Goal: Task Accomplishment & Management: Check status

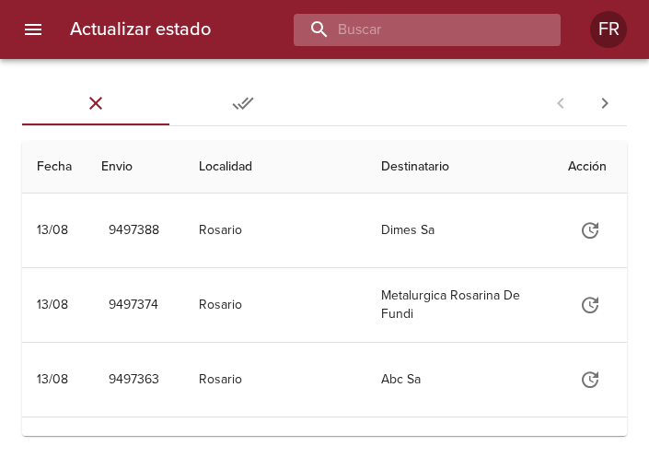
click at [444, 22] on input "buscar" at bounding box center [412, 30] width 236 height 32
type input "9420634"
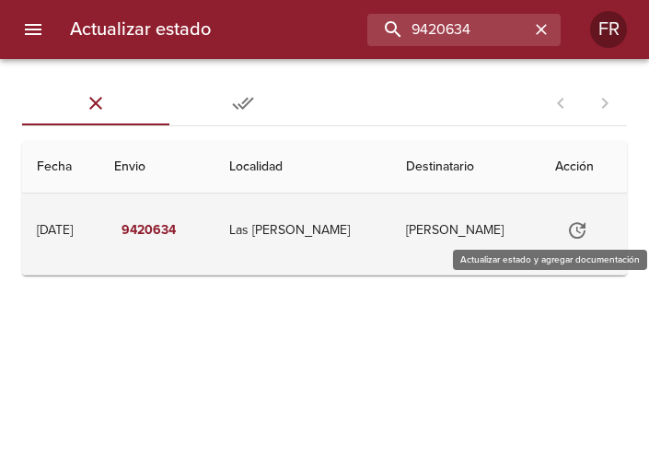
click at [571, 223] on icon "Tabla de envíos del cliente" at bounding box center [577, 230] width 22 height 22
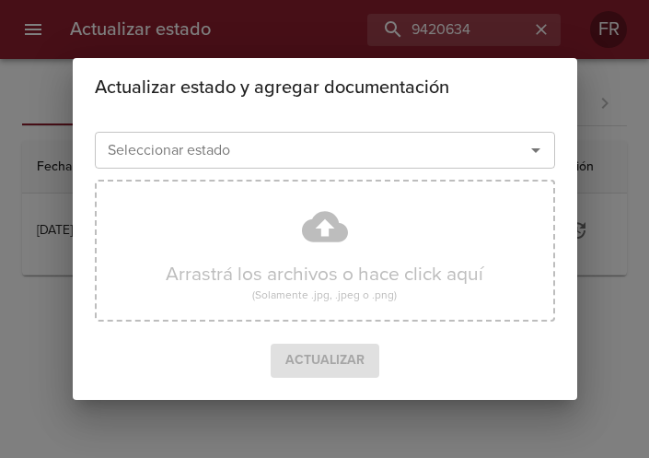
click at [540, 160] on icon "Abrir" at bounding box center [536, 150] width 22 height 22
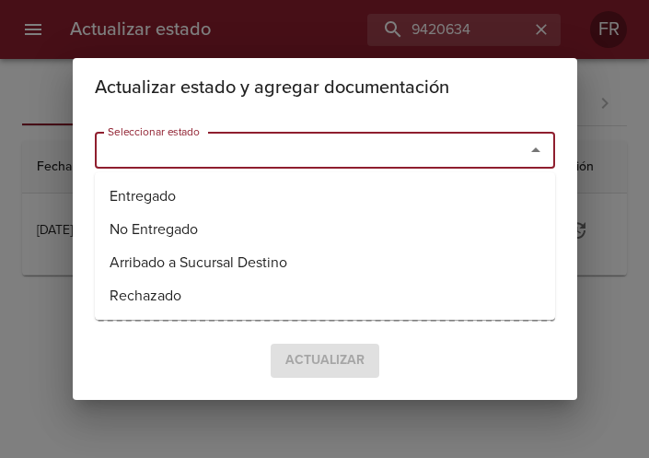
click at [314, 184] on li "Entregado" at bounding box center [325, 196] width 461 height 33
type input "Entregado"
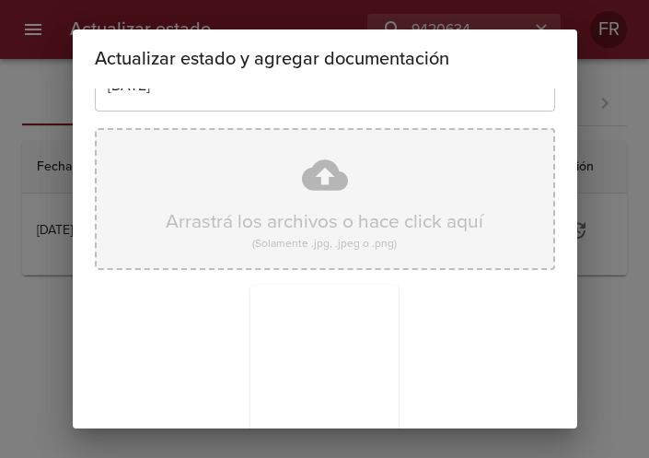
scroll to position [263, 0]
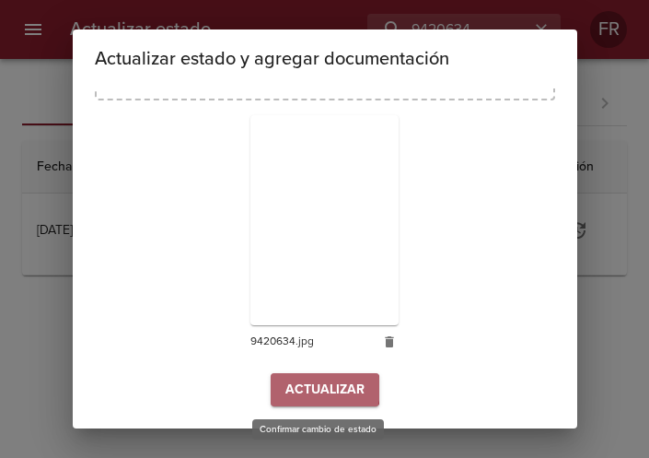
click at [304, 390] on span "Actualizar" at bounding box center [325, 390] width 79 height 23
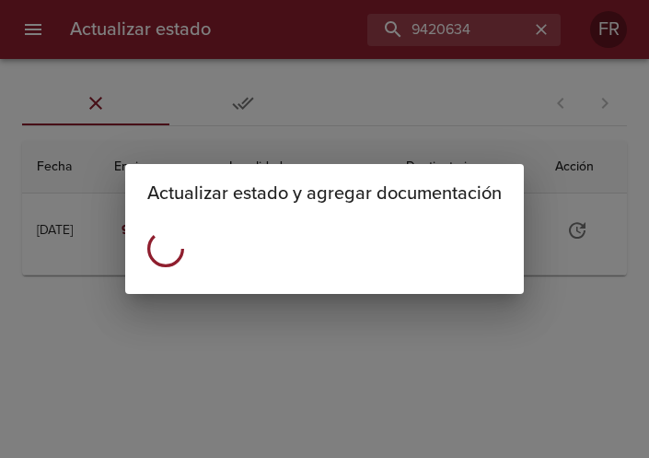
scroll to position [0, 0]
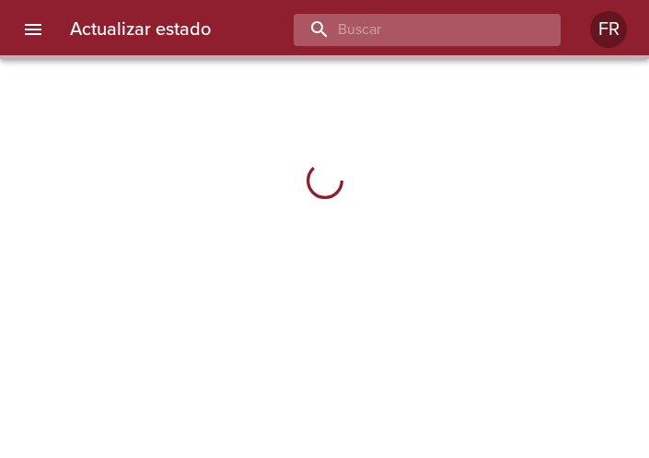
click at [476, 29] on input "buscar" at bounding box center [412, 30] width 236 height 32
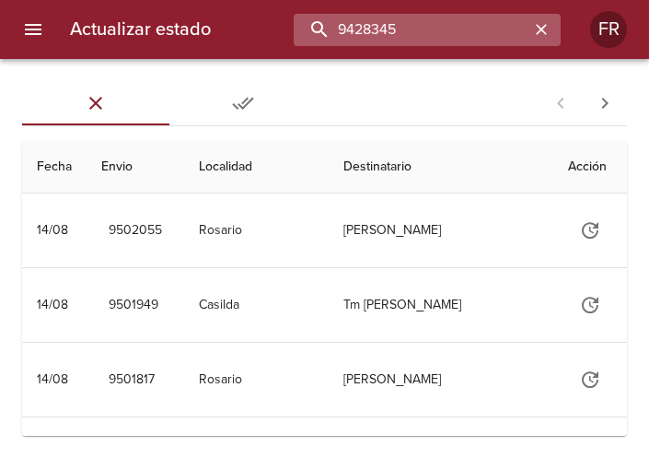
type input "9428345"
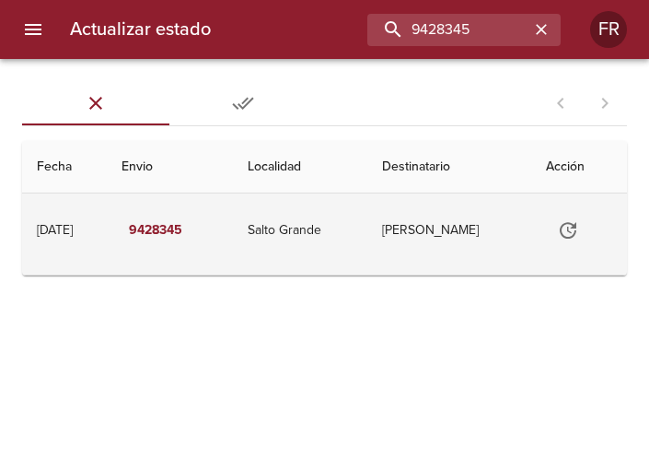
click at [579, 225] on icon "Tabla de envíos del cliente" at bounding box center [568, 230] width 22 height 22
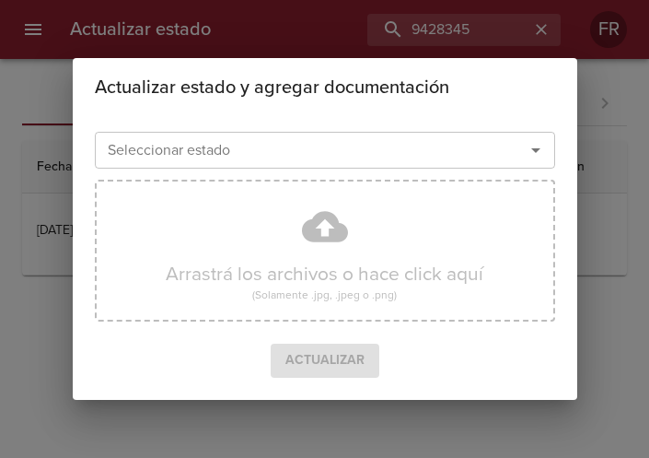
click at [520, 146] on div at bounding box center [523, 150] width 48 height 26
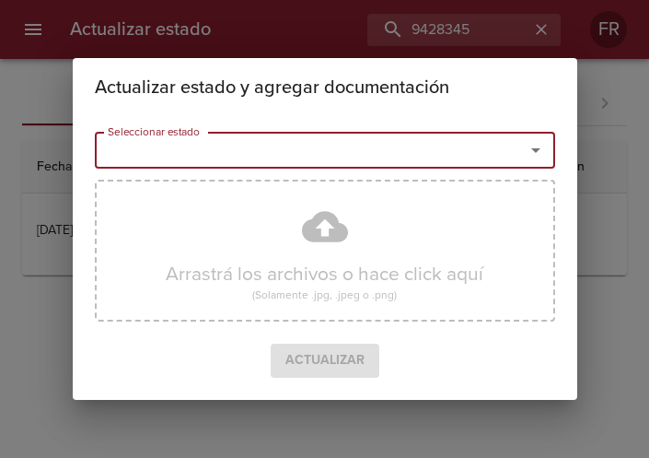
click at [541, 148] on icon "Abrir" at bounding box center [536, 150] width 22 height 22
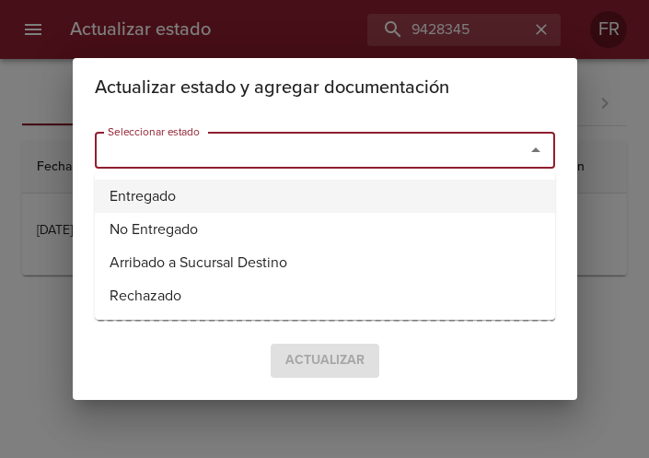
click at [208, 186] on li "Entregado" at bounding box center [325, 196] width 461 height 33
type input "Entregado"
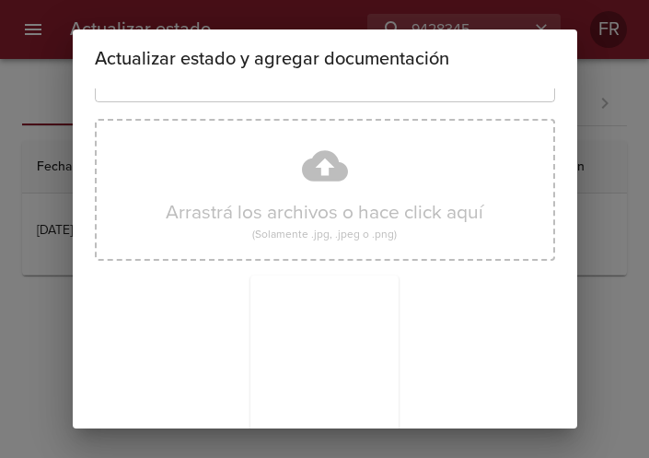
scroll to position [263, 0]
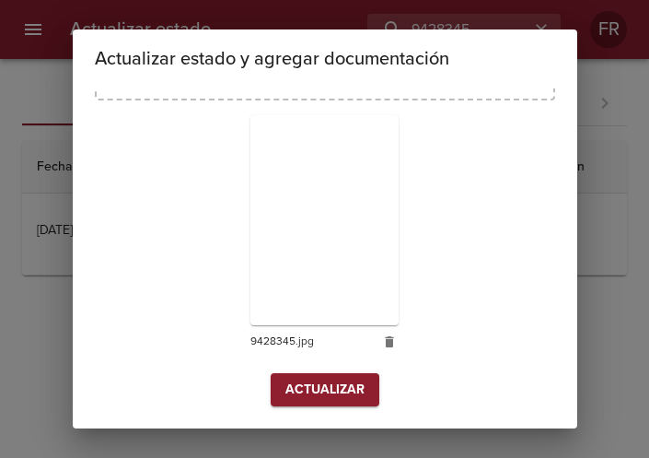
click at [303, 390] on span "Actualizar" at bounding box center [325, 390] width 79 height 23
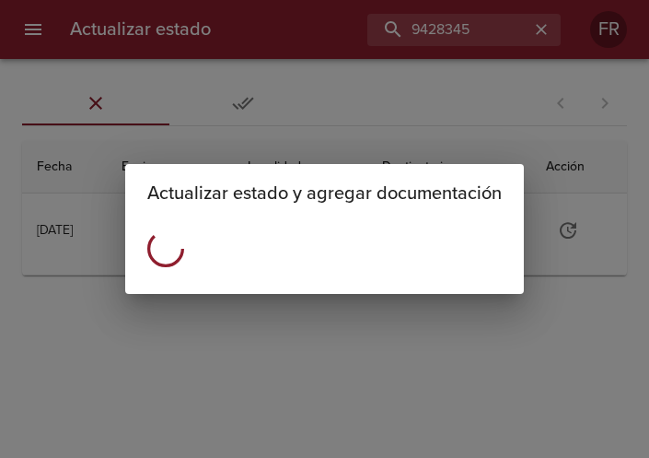
scroll to position [0, 0]
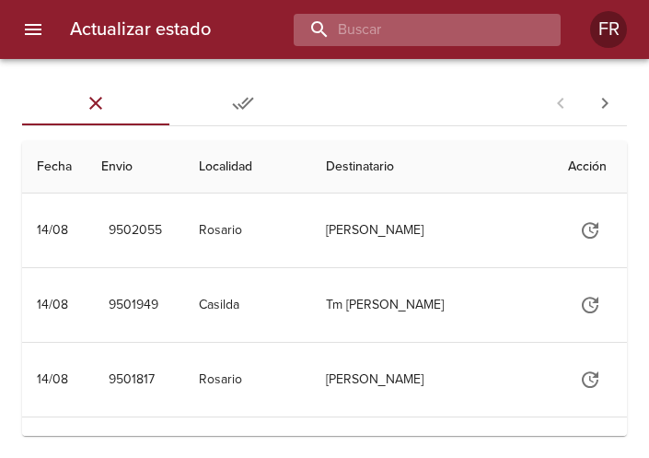
click at [468, 31] on input "buscar" at bounding box center [412, 30] width 236 height 32
type input "9419420"
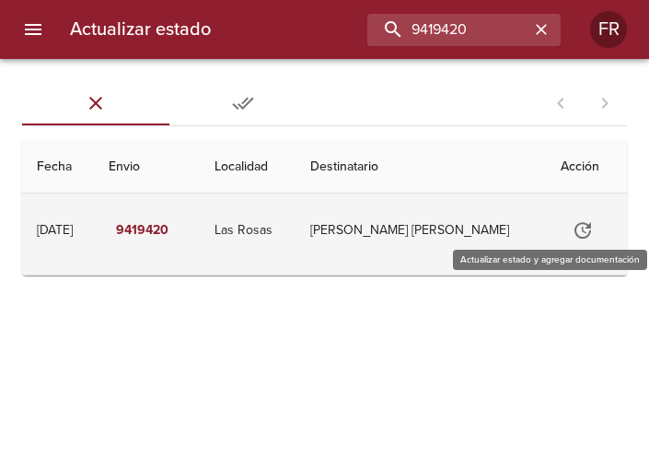
click at [581, 231] on icon "Tabla de envíos del cliente" at bounding box center [583, 230] width 22 height 22
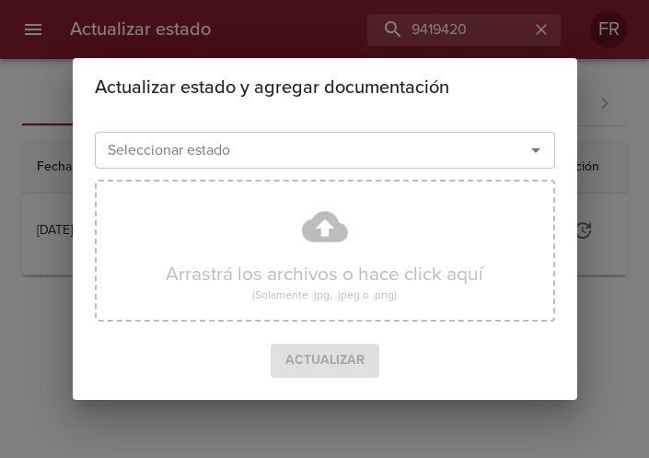
click at [530, 158] on icon "Abrir" at bounding box center [536, 150] width 22 height 22
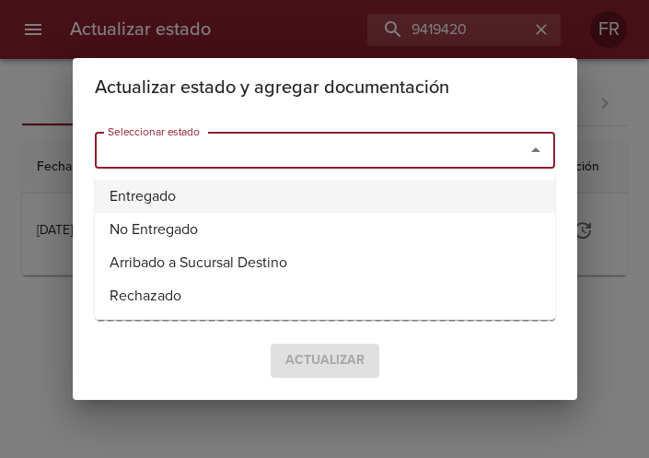
click at [168, 195] on li "Entregado" at bounding box center [325, 196] width 461 height 33
type input "Entregado"
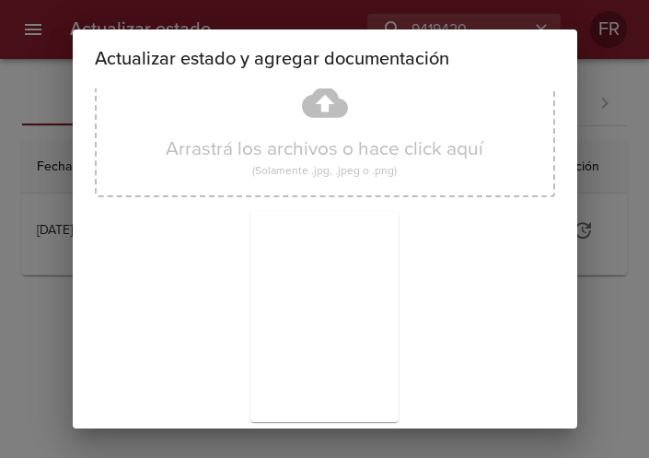
scroll to position [263, 0]
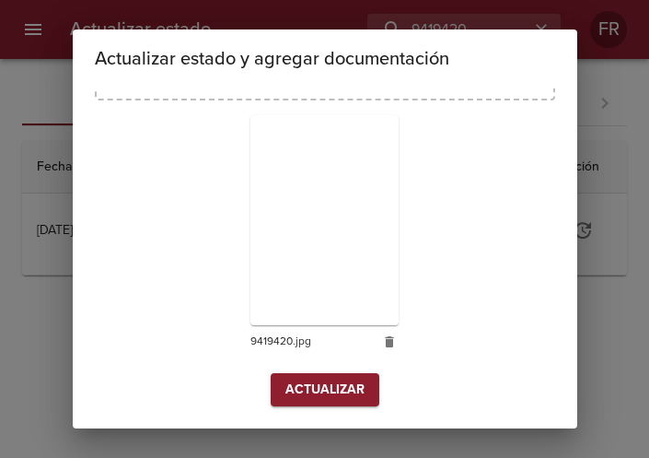
click at [314, 384] on span "Actualizar" at bounding box center [325, 390] width 79 height 23
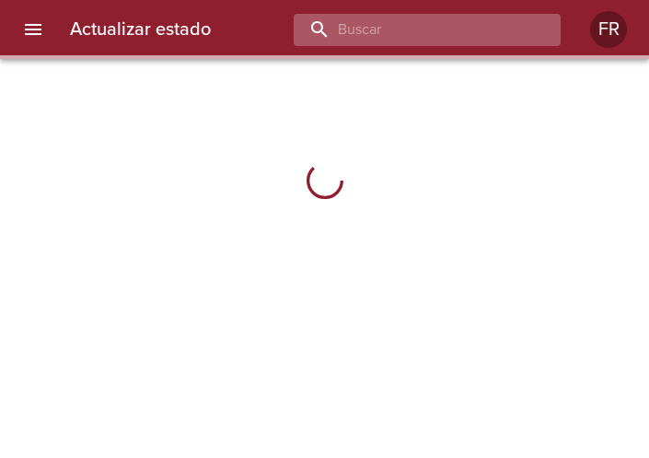
click at [472, 33] on input "buscar" at bounding box center [412, 30] width 236 height 32
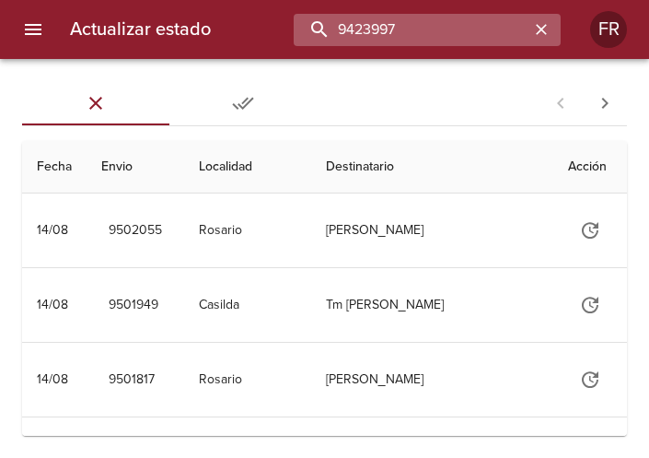
type input "9423997"
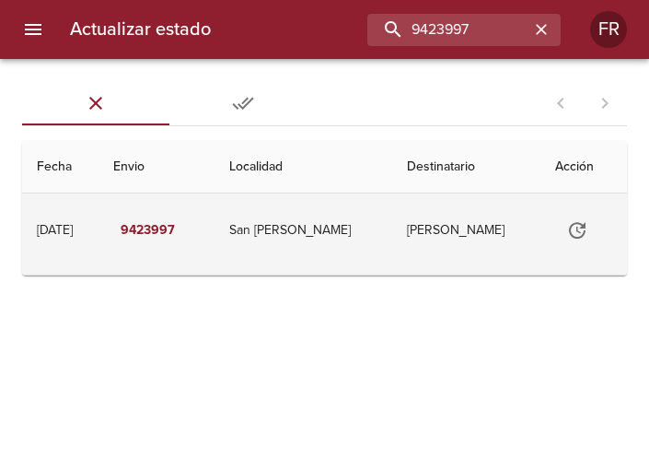
click at [595, 239] on button "Tabla de envíos del cliente" at bounding box center [577, 230] width 44 height 44
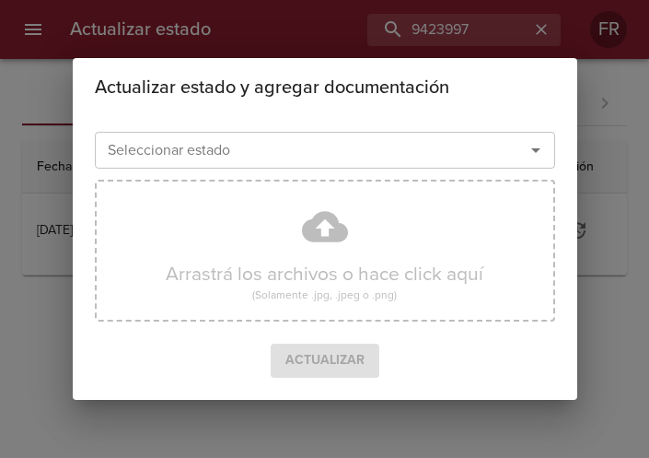
click at [535, 155] on icon "Abrir" at bounding box center [536, 150] width 22 height 22
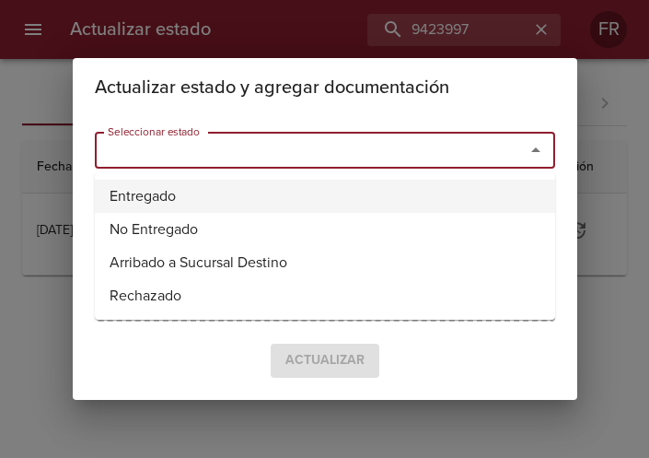
click at [196, 186] on li "Entregado" at bounding box center [325, 196] width 461 height 33
type input "Entregado"
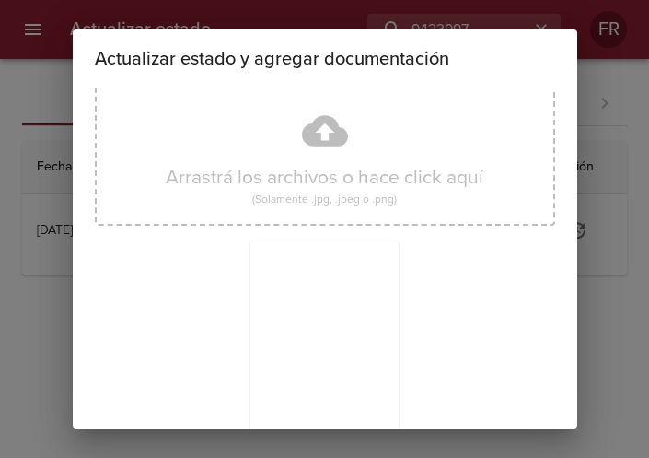
scroll to position [263, 0]
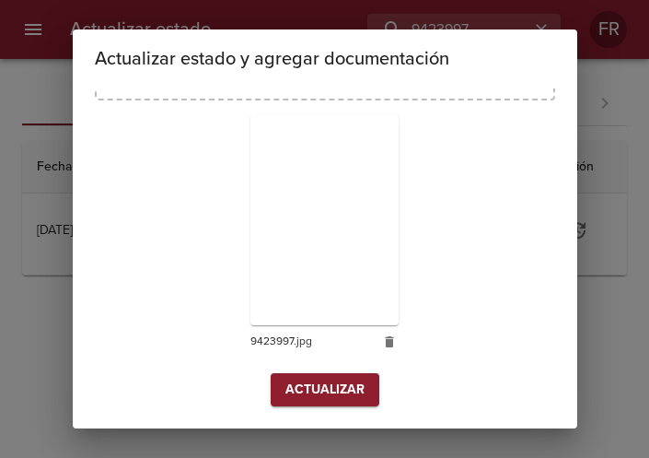
click at [327, 386] on span "Actualizar" at bounding box center [325, 390] width 79 height 23
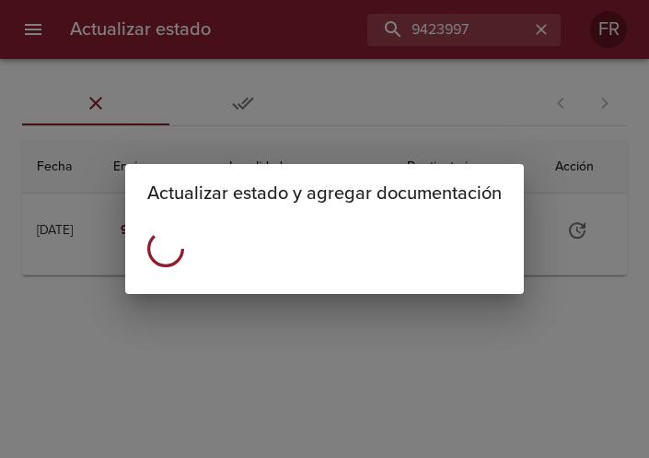
scroll to position [0, 0]
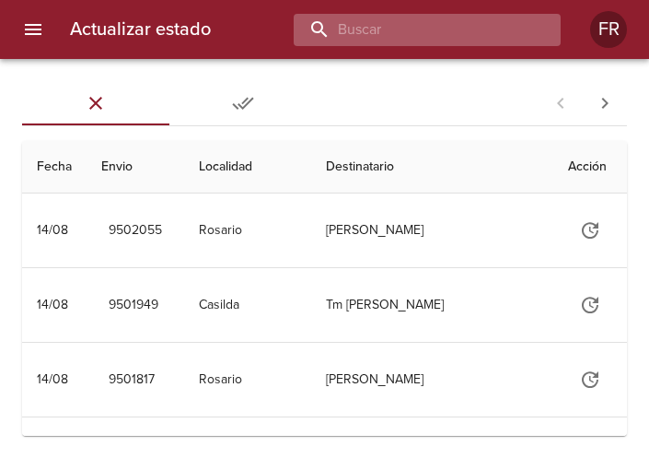
click at [487, 28] on input "buscar" at bounding box center [412, 30] width 236 height 32
type input "9478894"
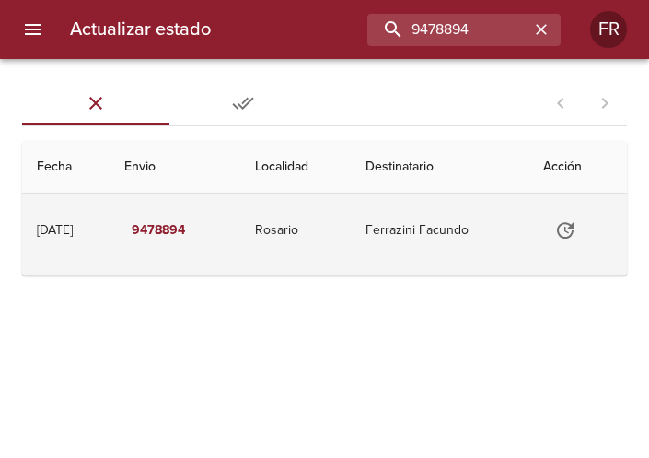
click at [569, 228] on icon "Tabla de envíos del cliente" at bounding box center [565, 230] width 22 height 22
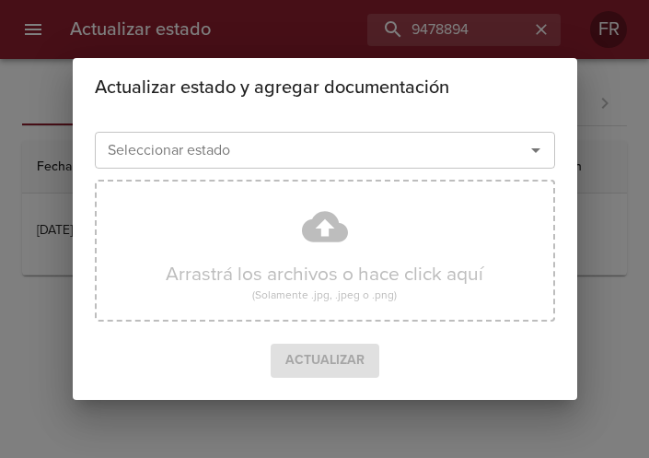
click at [535, 149] on icon "Abrir" at bounding box center [535, 150] width 9 height 5
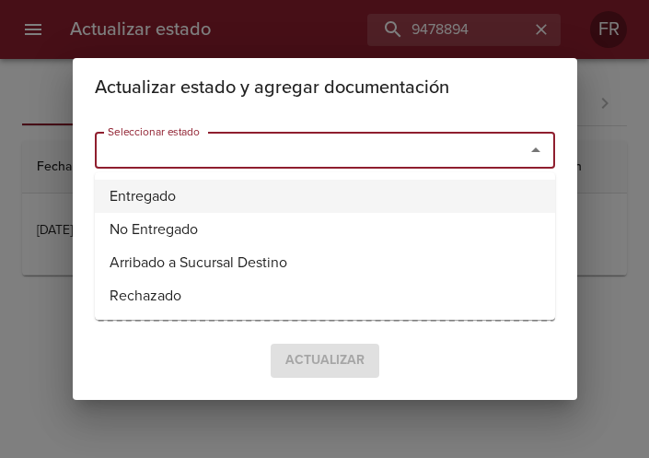
click at [287, 191] on li "Entregado" at bounding box center [325, 196] width 461 height 33
type input "Entregado"
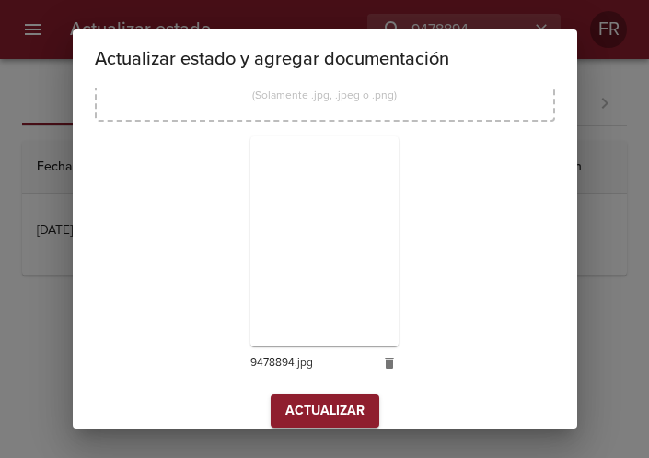
scroll to position [263, 0]
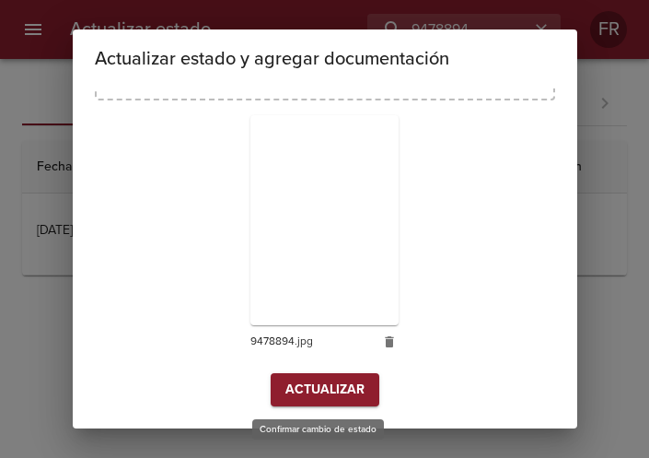
click at [316, 395] on span "Actualizar" at bounding box center [325, 390] width 79 height 23
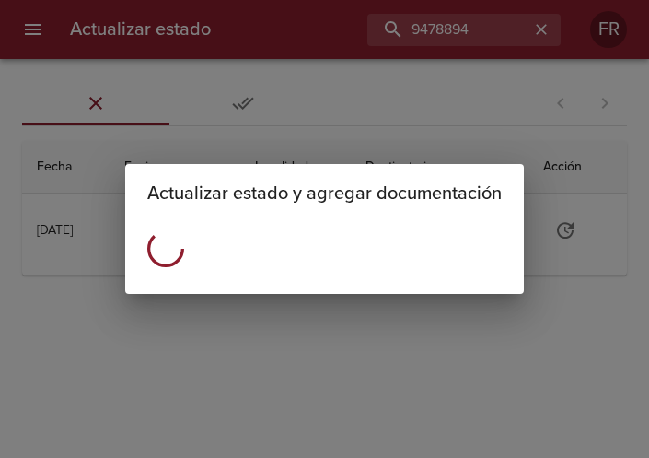
scroll to position [0, 0]
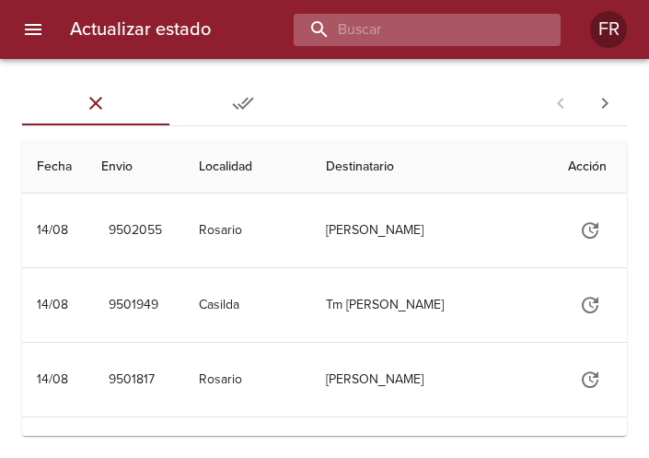
click at [399, 34] on input "buscar" at bounding box center [412, 30] width 236 height 32
type input "9474804"
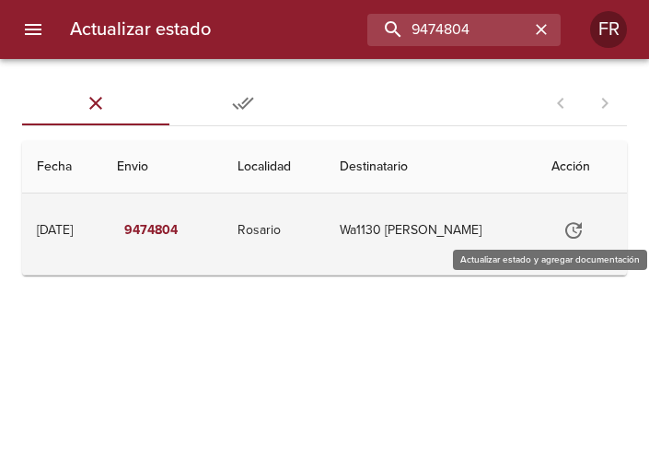
click at [580, 236] on icon "Tabla de envíos del cliente" at bounding box center [574, 230] width 22 height 22
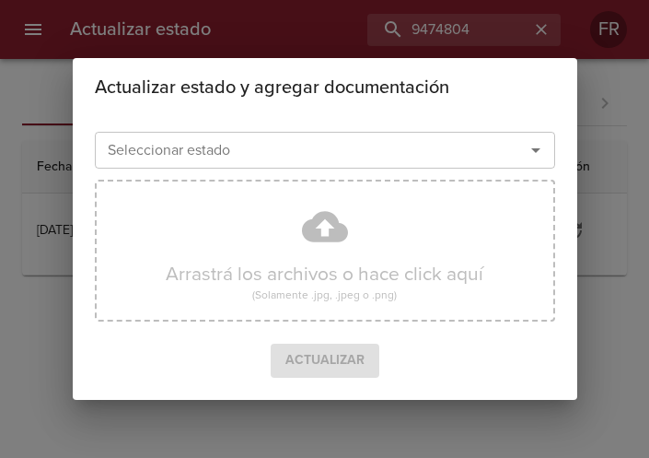
click at [532, 154] on icon "Abrir" at bounding box center [536, 150] width 22 height 22
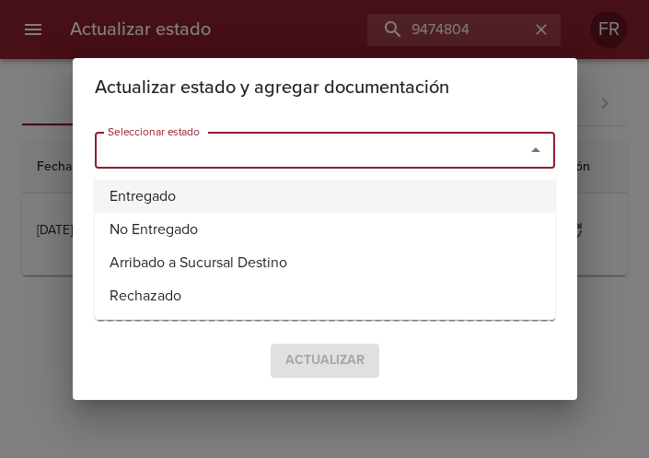
click at [203, 202] on li "Entregado" at bounding box center [325, 196] width 461 height 33
type input "Entregado"
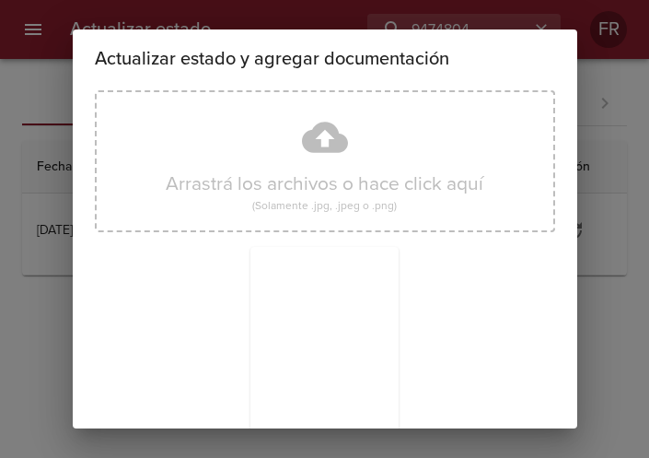
scroll to position [263, 0]
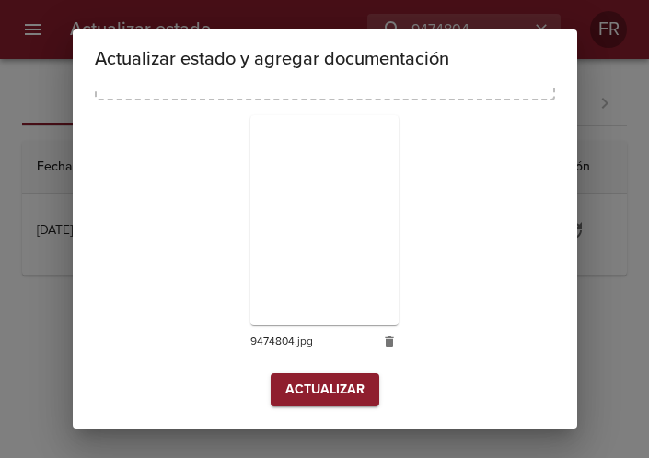
click at [334, 387] on span "Actualizar" at bounding box center [325, 390] width 79 height 23
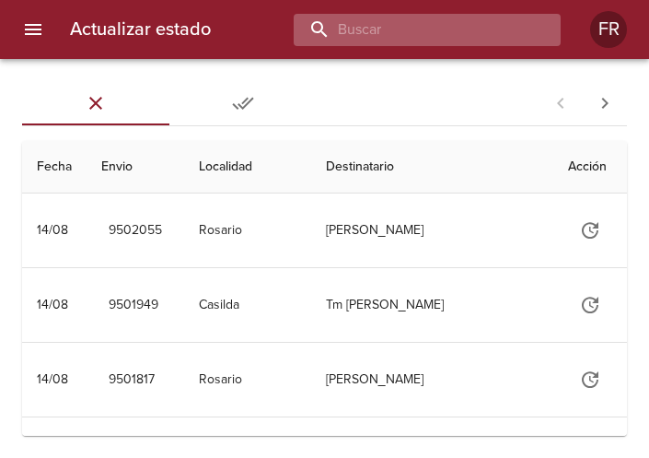
click at [458, 31] on input "buscar" at bounding box center [412, 30] width 236 height 32
type input "9454635"
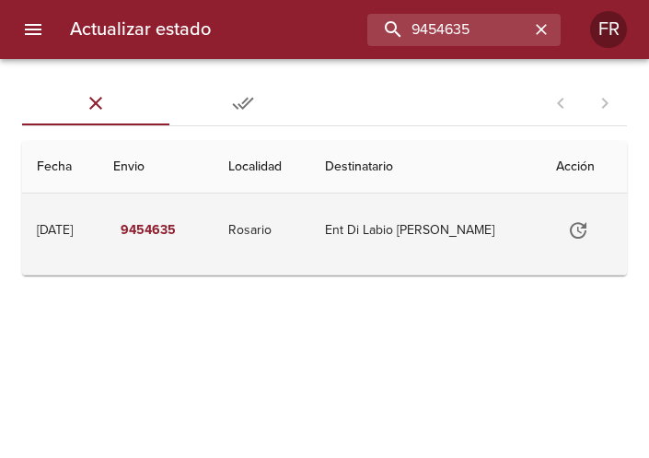
click at [581, 235] on icon "Tabla de envíos del cliente" at bounding box center [578, 230] width 22 height 22
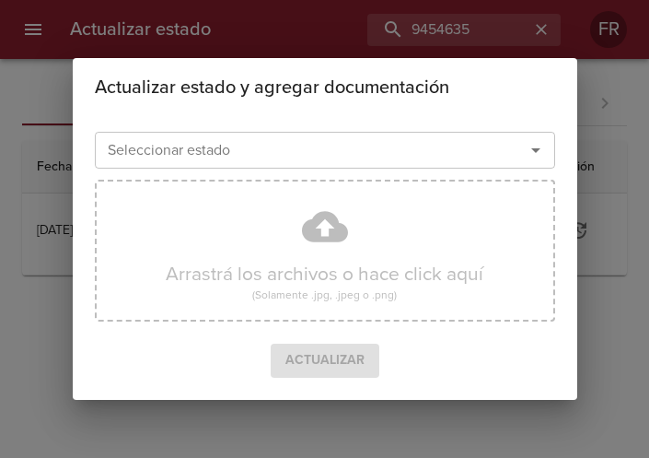
click at [531, 156] on icon "Abrir" at bounding box center [536, 150] width 22 height 22
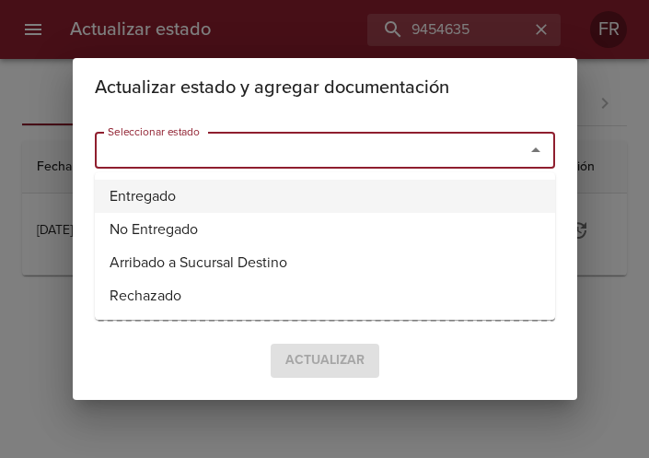
click at [306, 184] on li "Entregado" at bounding box center [325, 196] width 461 height 33
type input "Entregado"
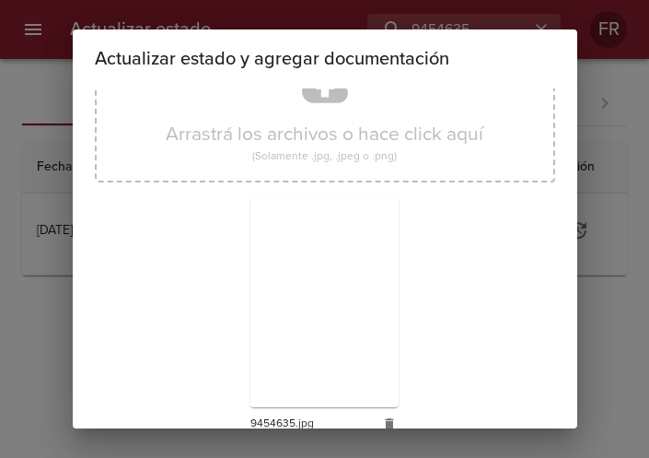
scroll to position [263, 0]
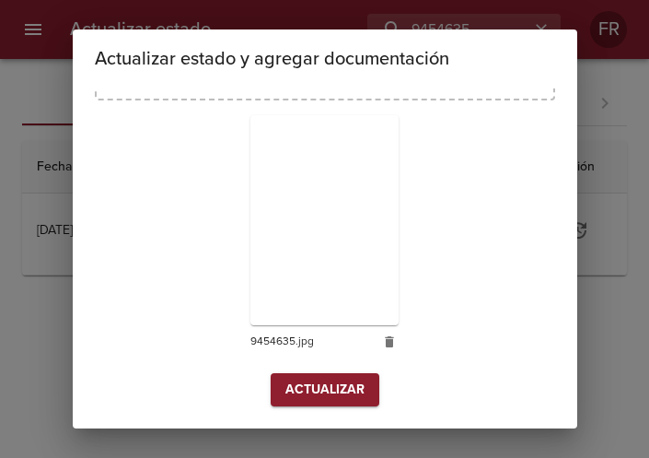
click at [316, 385] on span "Actualizar" at bounding box center [325, 390] width 79 height 23
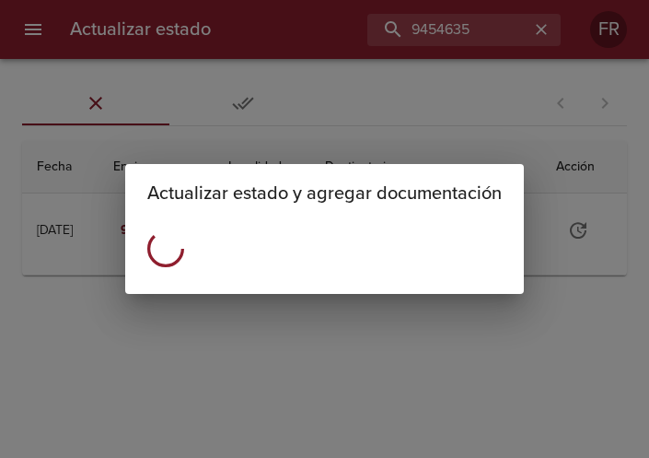
scroll to position [0, 0]
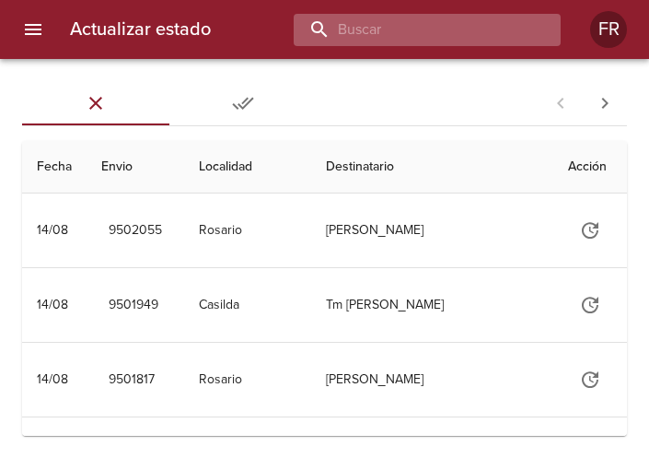
click at [389, 36] on input "buscar" at bounding box center [412, 30] width 236 height 32
type input "9454643"
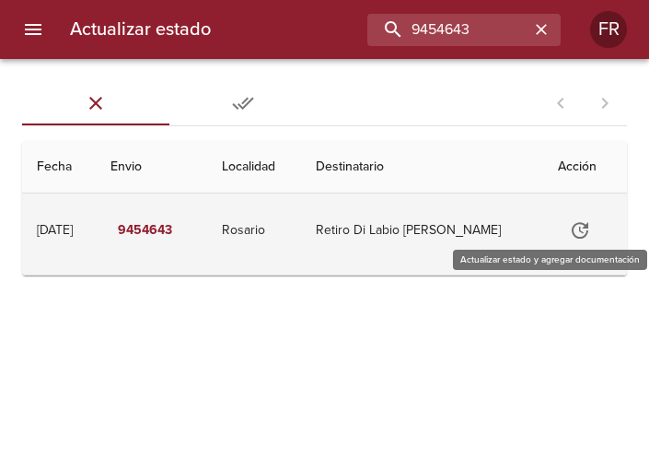
click at [560, 233] on button "Tabla de envíos del cliente" at bounding box center [580, 230] width 44 height 44
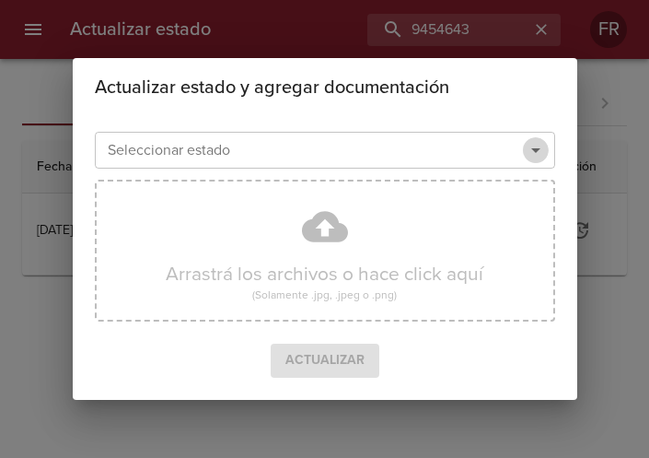
click at [536, 153] on icon "Abrir" at bounding box center [536, 150] width 22 height 22
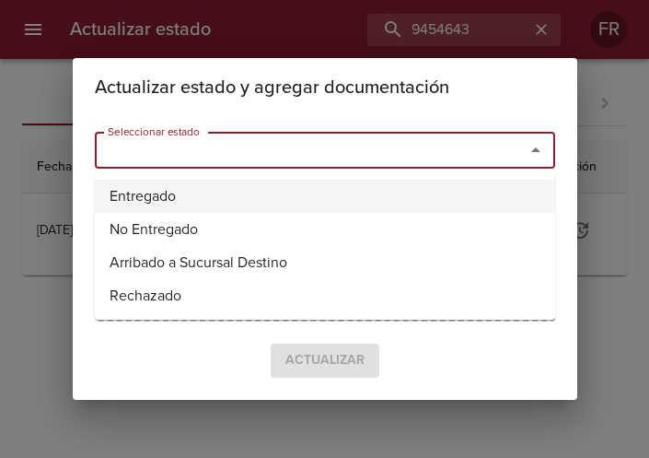
click at [428, 184] on li "Entregado" at bounding box center [325, 196] width 461 height 33
type input "Entregado"
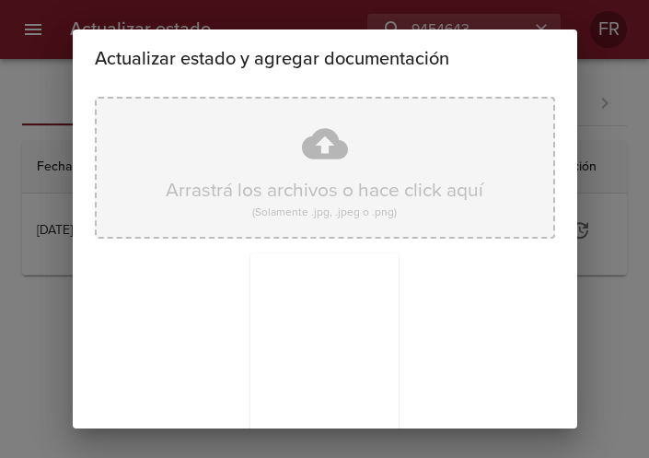
scroll to position [263, 0]
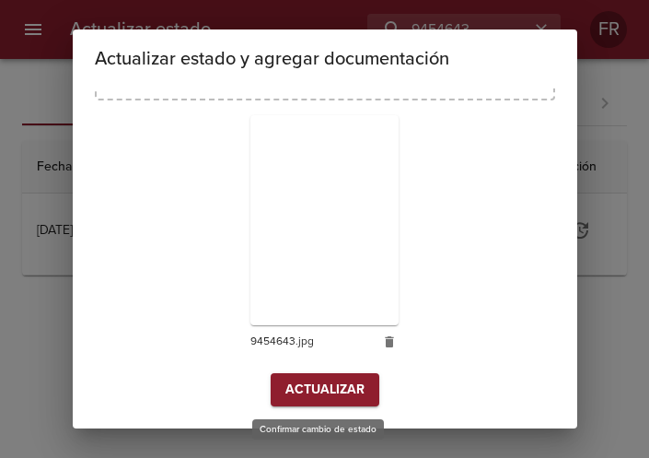
click at [314, 396] on span "Actualizar" at bounding box center [325, 390] width 79 height 23
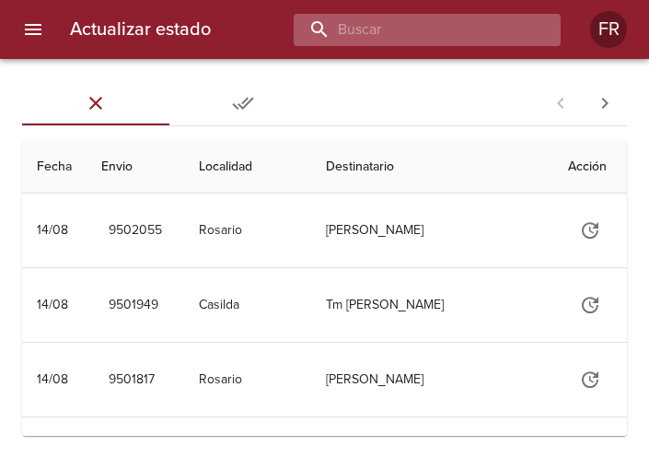
click at [468, 31] on input "buscar" at bounding box center [412, 30] width 236 height 32
type input "9461207"
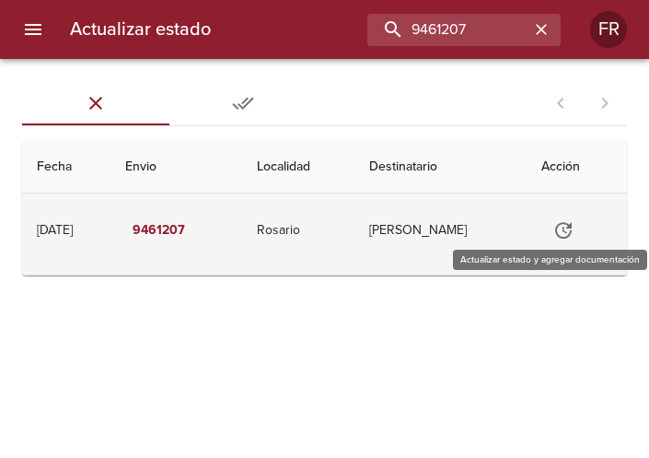
click at [553, 229] on button "Tabla de envíos del cliente" at bounding box center [564, 230] width 44 height 44
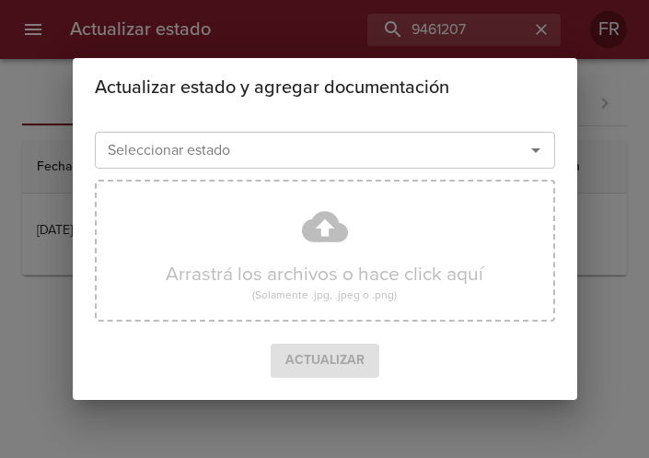
click at [541, 148] on icon "Abrir" at bounding box center [536, 150] width 22 height 22
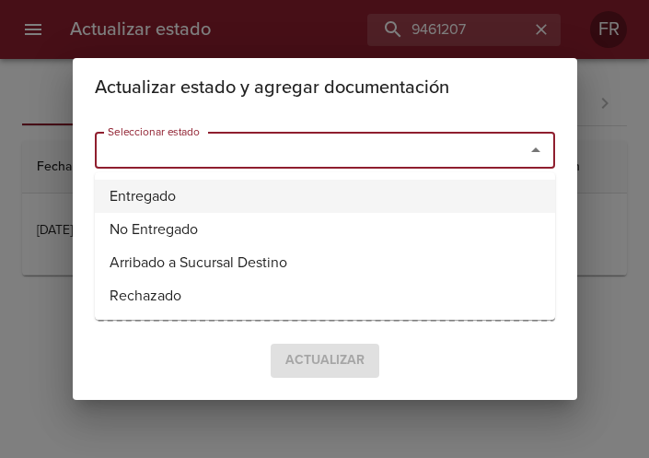
click at [311, 192] on li "Entregado" at bounding box center [325, 196] width 461 height 33
type input "Entregado"
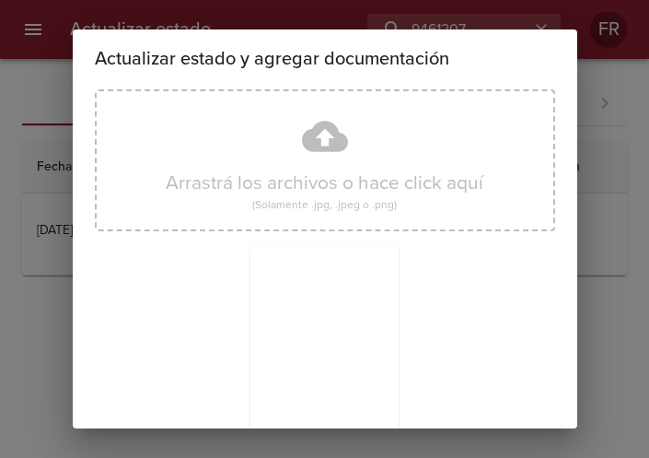
scroll to position [263, 0]
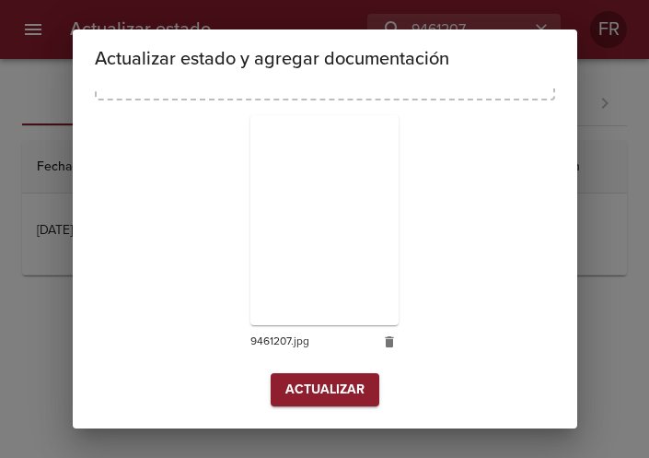
click at [323, 385] on span "Actualizar" at bounding box center [325, 390] width 79 height 23
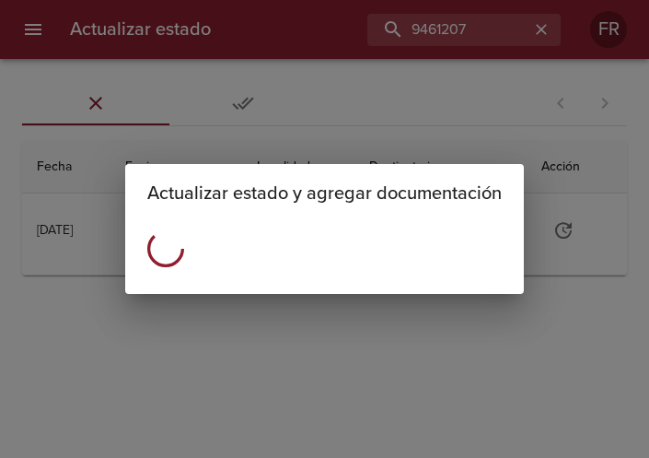
scroll to position [0, 0]
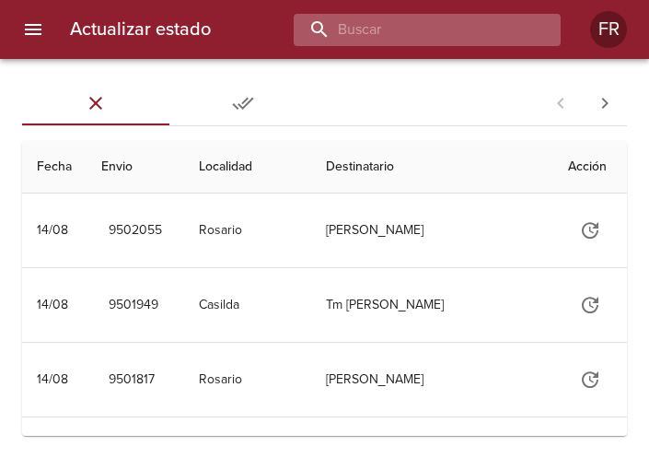
click at [467, 38] on input "buscar" at bounding box center [412, 30] width 236 height 32
type input "9478865"
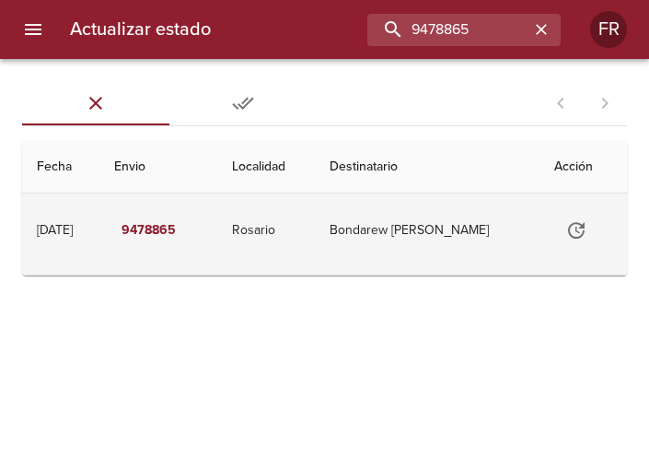
click at [556, 223] on button "Tabla de envíos del cliente" at bounding box center [576, 230] width 44 height 44
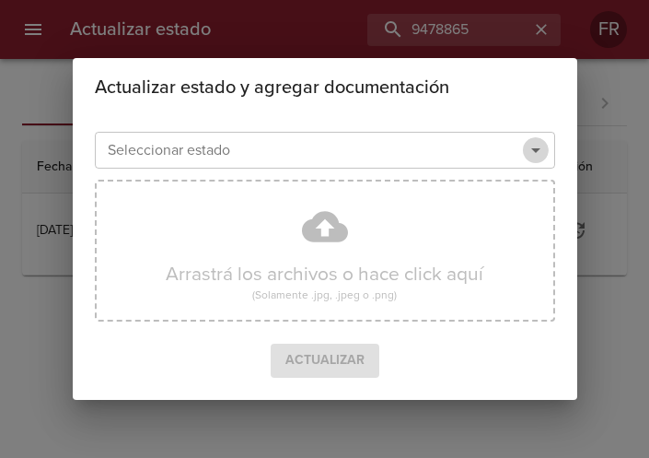
click at [537, 138] on button "Abrir" at bounding box center [536, 150] width 26 height 26
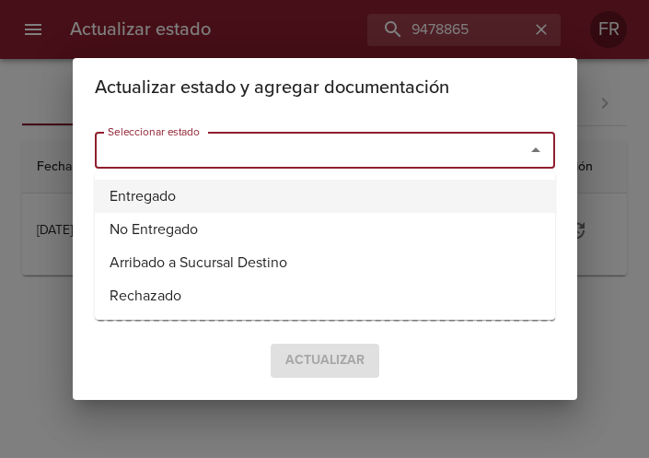
click at [190, 185] on li "Entregado" at bounding box center [325, 196] width 461 height 33
type input "Entregado"
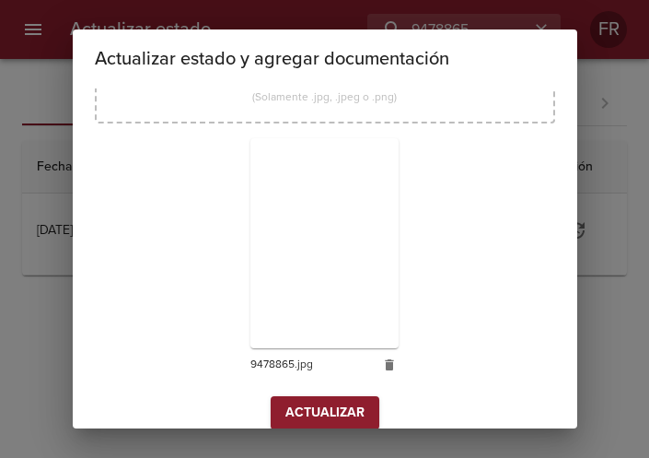
scroll to position [263, 0]
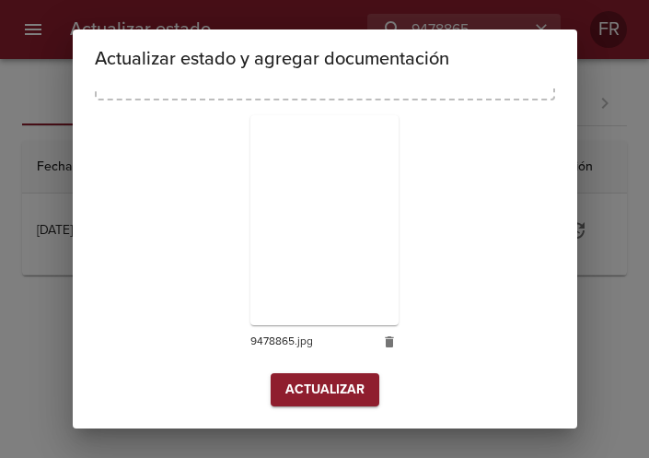
click at [305, 381] on span "Actualizar" at bounding box center [325, 390] width 79 height 23
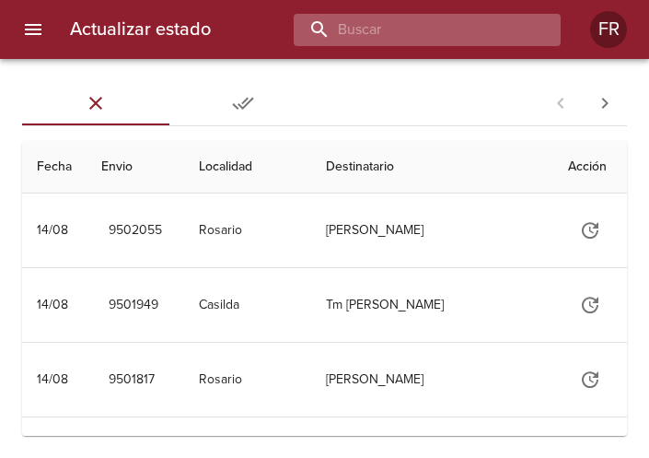
click at [447, 24] on input "buscar" at bounding box center [412, 30] width 236 height 32
type input "9478871"
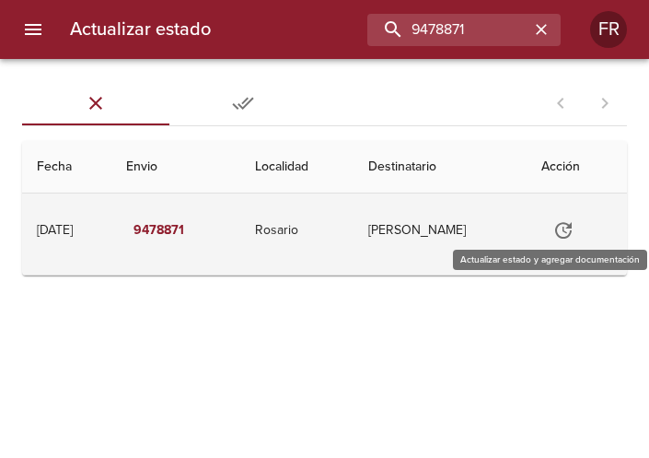
click at [559, 219] on icon "Tabla de envíos del cliente" at bounding box center [564, 230] width 22 height 22
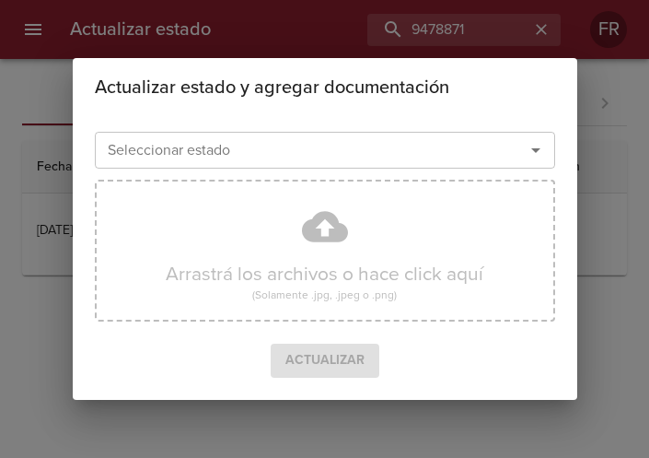
click at [531, 143] on icon "Abrir" at bounding box center [536, 150] width 22 height 22
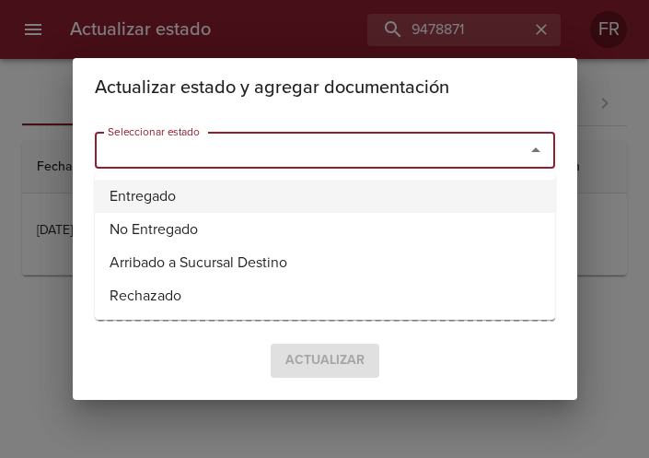
click at [221, 191] on li "Entregado" at bounding box center [325, 196] width 461 height 33
type input "Entregado"
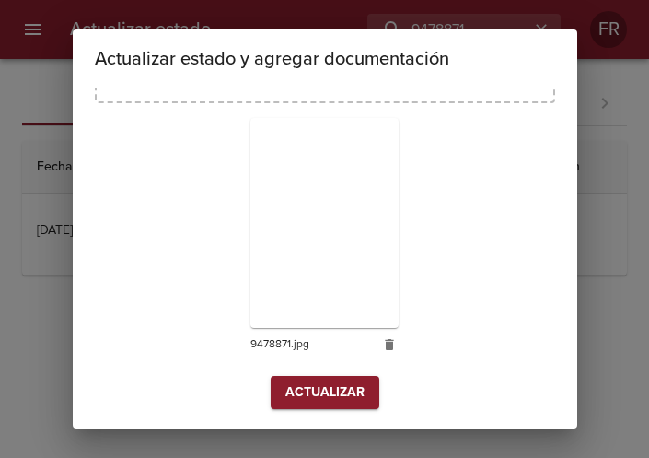
scroll to position [263, 0]
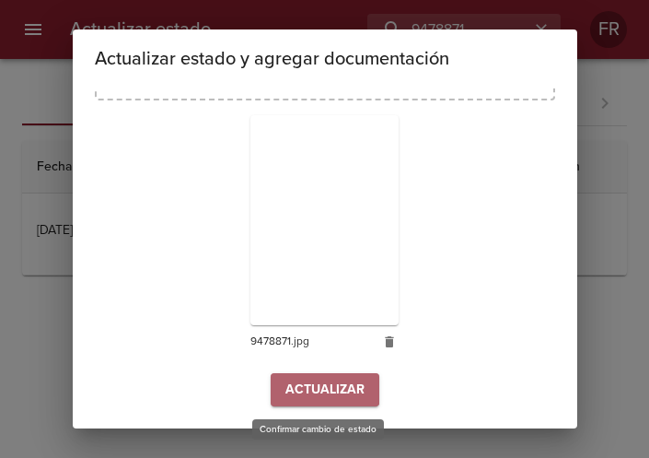
click at [311, 385] on span "Actualizar" at bounding box center [325, 390] width 79 height 23
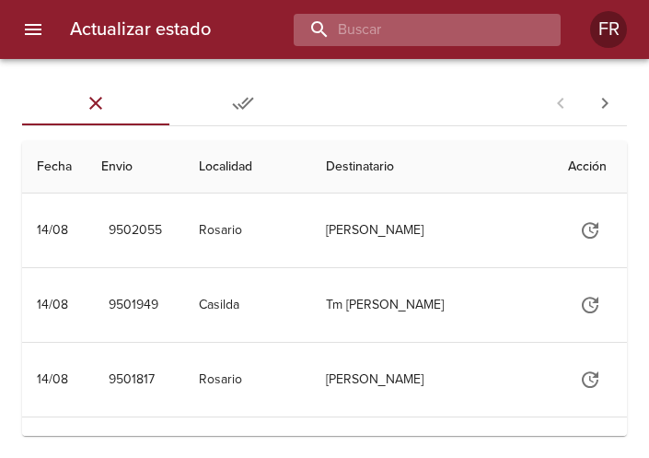
click at [387, 29] on input "buscar" at bounding box center [412, 30] width 236 height 32
type input "9474700"
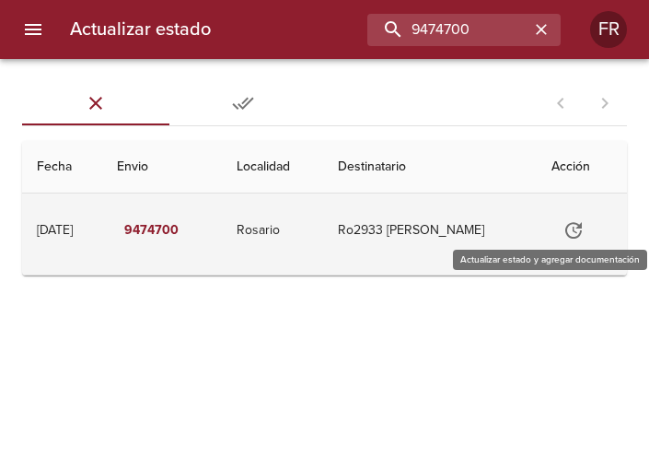
click at [570, 225] on icon "Tabla de envíos del cliente" at bounding box center [574, 230] width 22 height 22
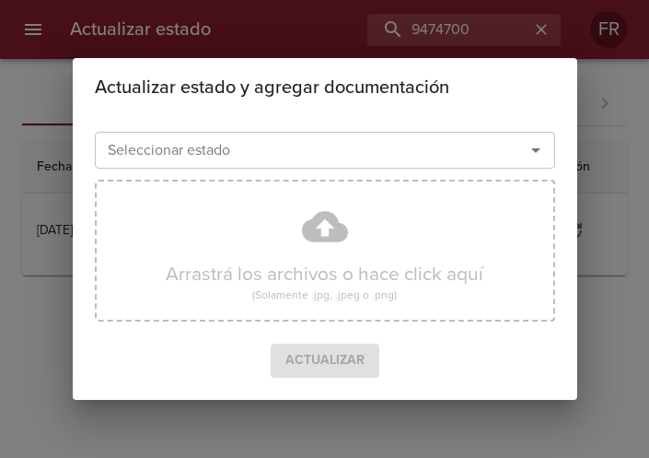
click at [534, 151] on icon "Abrir" at bounding box center [535, 150] width 9 height 5
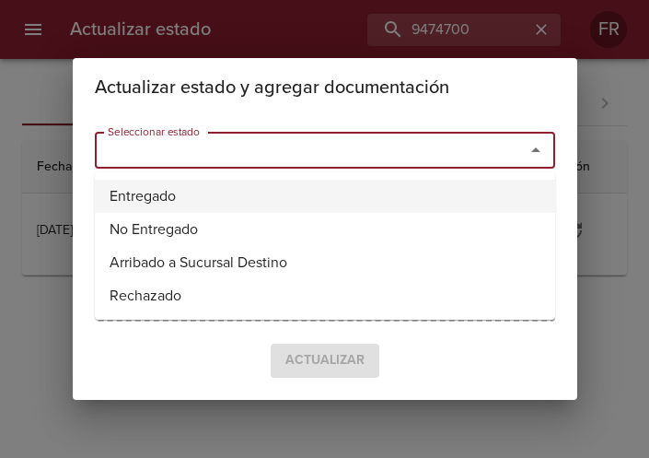
click at [298, 184] on li "Entregado" at bounding box center [325, 196] width 461 height 33
type input "Entregado"
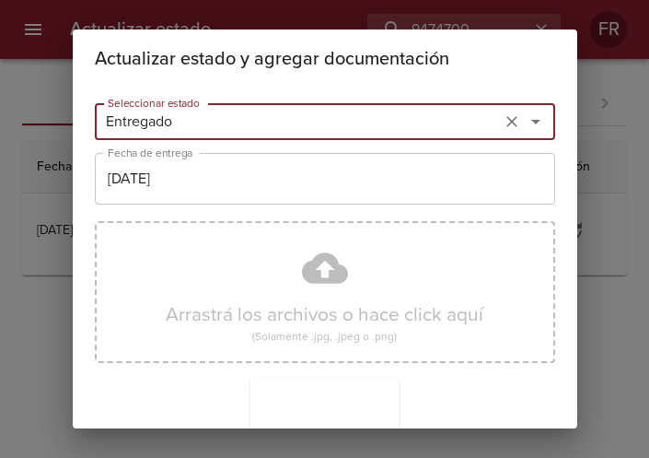
scroll to position [263, 0]
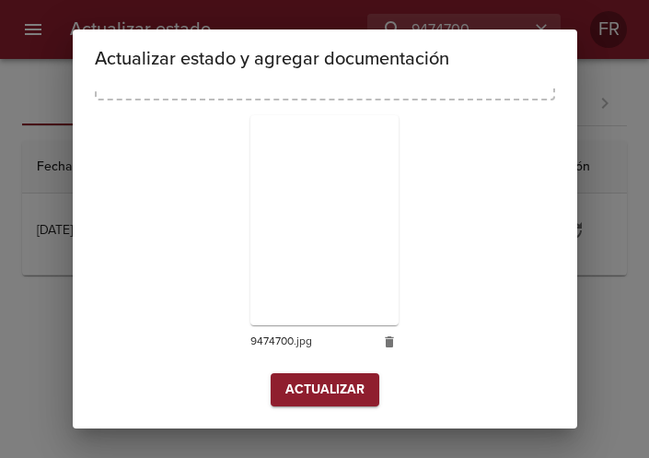
click at [309, 397] on span "Actualizar" at bounding box center [325, 390] width 79 height 23
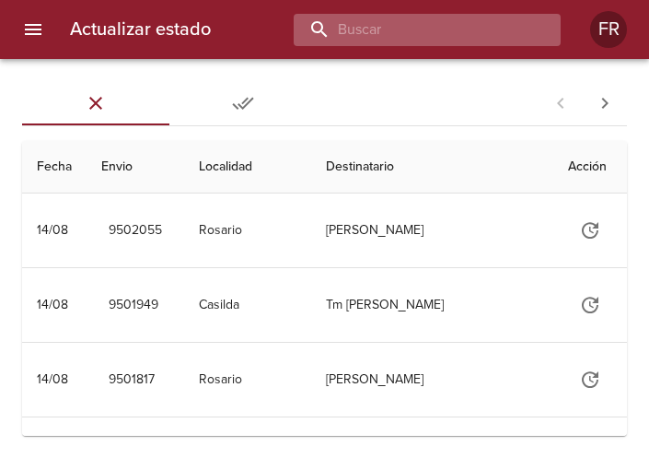
click at [460, 33] on input "buscar" at bounding box center [412, 30] width 236 height 32
type input "9453393"
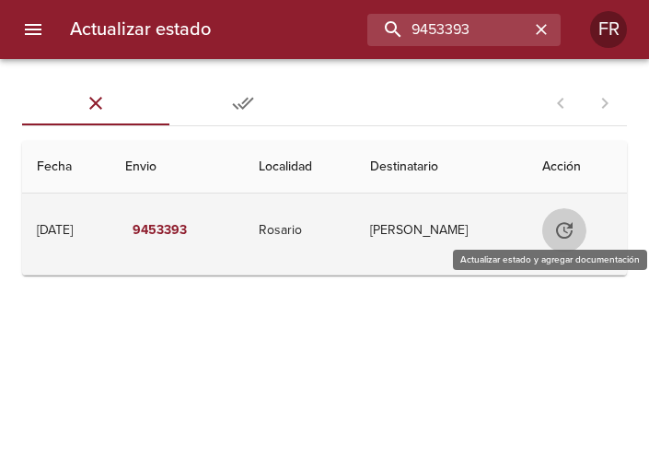
click at [568, 219] on icon "Tabla de envíos del cliente" at bounding box center [565, 230] width 22 height 22
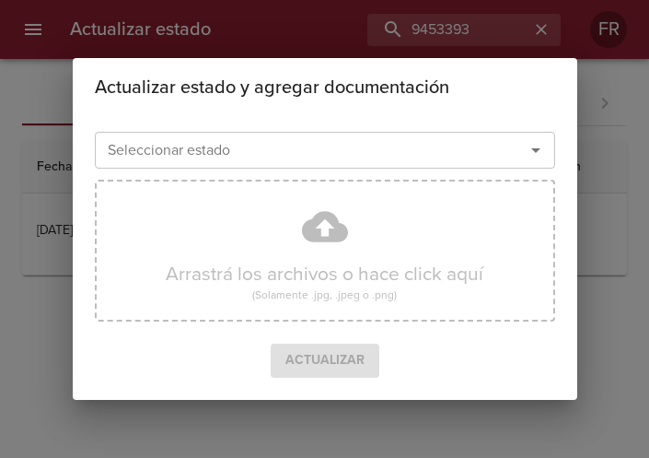
click at [537, 146] on icon "Abrir" at bounding box center [536, 150] width 22 height 22
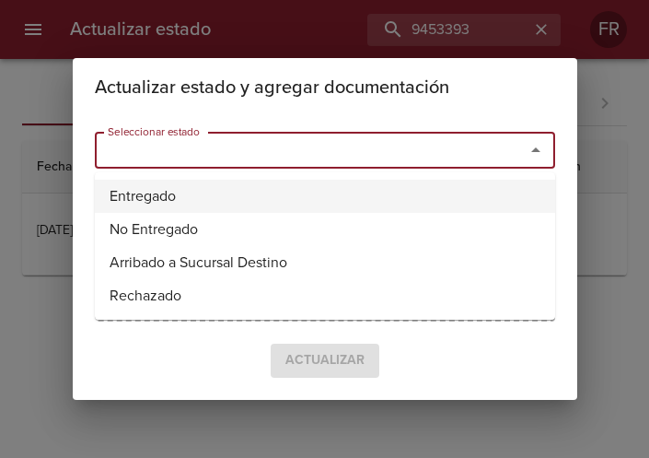
click at [330, 184] on li "Entregado" at bounding box center [325, 196] width 461 height 33
type input "Entregado"
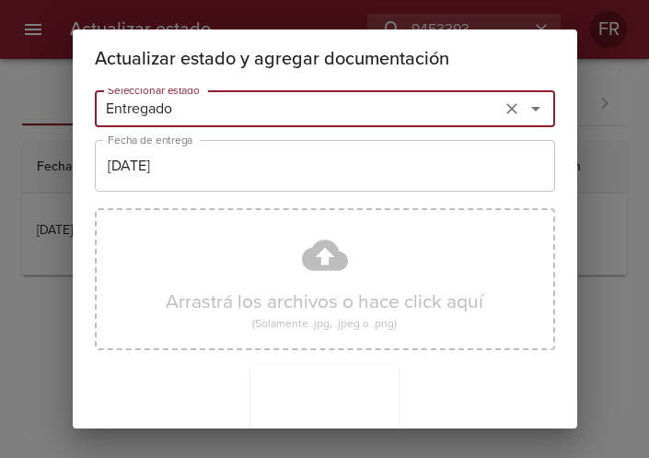
scroll to position [263, 0]
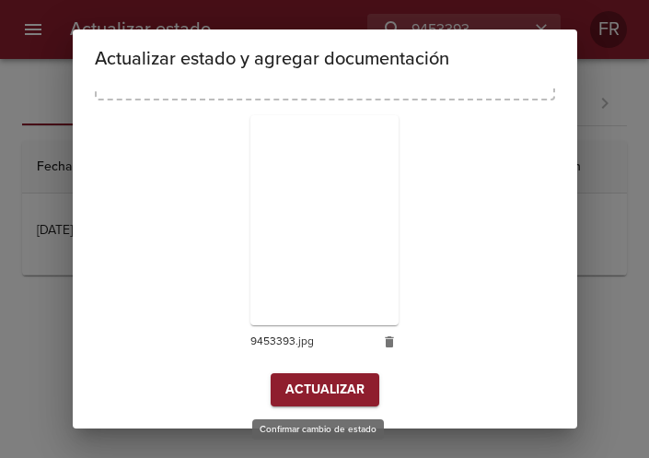
click at [304, 390] on span "Actualizar" at bounding box center [325, 390] width 79 height 23
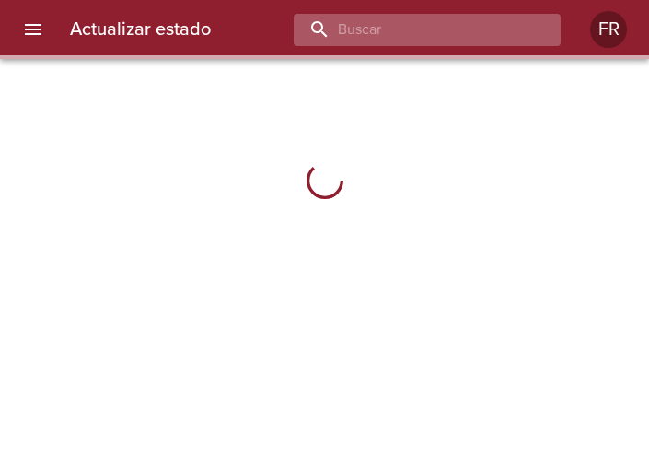
click at [436, 34] on input "buscar" at bounding box center [412, 30] width 236 height 32
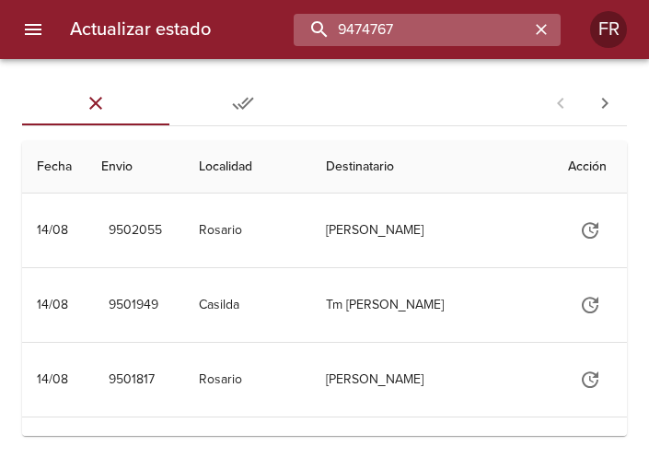
type input "9474767"
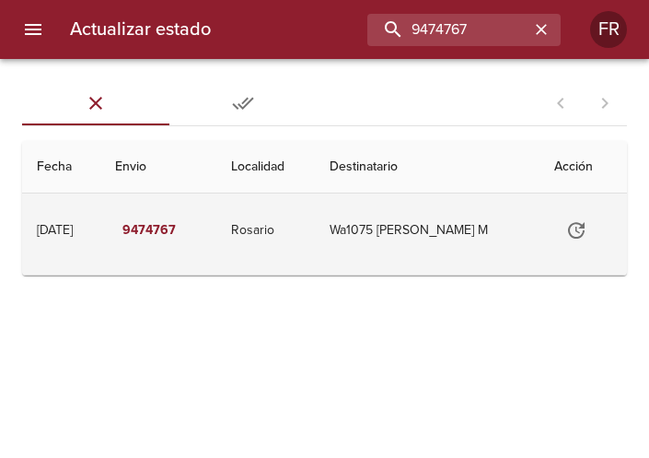
click at [582, 221] on icon "Tabla de envíos del cliente" at bounding box center [577, 230] width 22 height 22
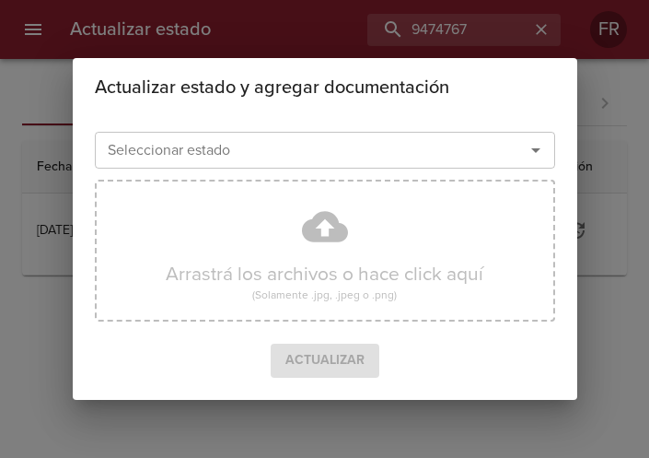
click at [534, 147] on icon "Abrir" at bounding box center [536, 150] width 22 height 22
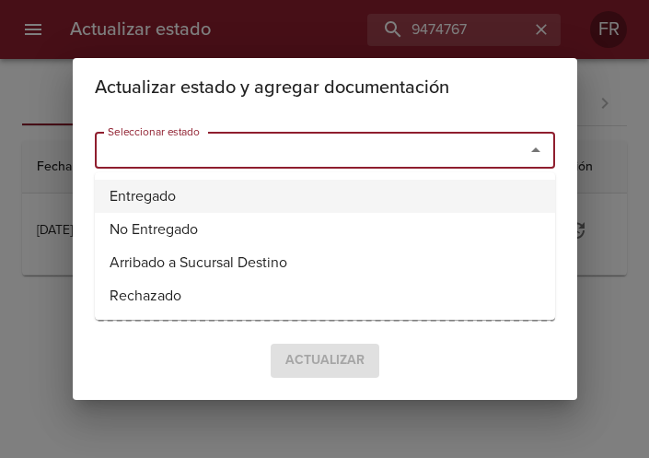
click at [253, 186] on li "Entregado" at bounding box center [325, 196] width 461 height 33
type input "Entregado"
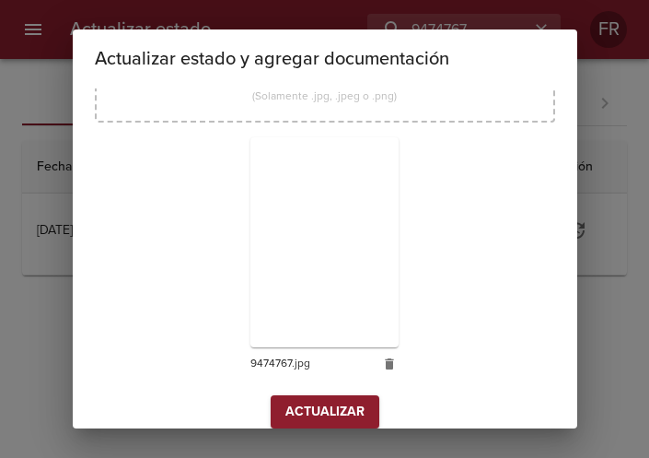
scroll to position [263, 0]
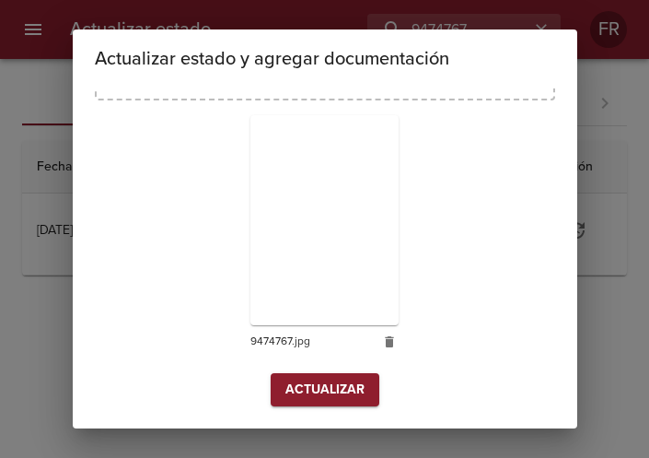
click at [293, 407] on div "Seleccionar estado Entregado Seleccionar estado Fecha de entrega [DATE] Fecha d…" at bounding box center [325, 127] width 461 height 588
click at [296, 389] on span "Actualizar" at bounding box center [325, 390] width 79 height 23
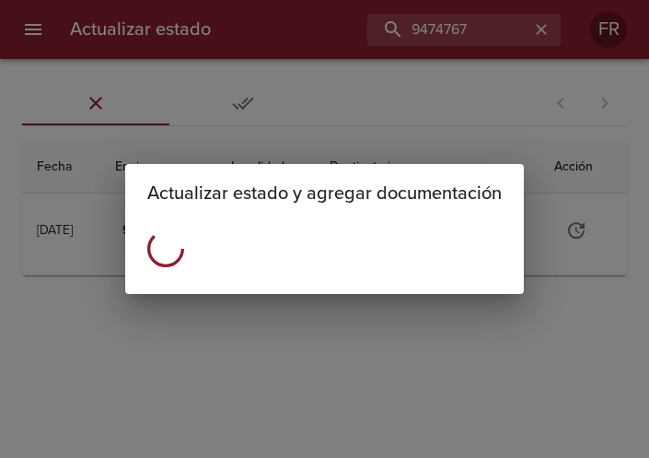
scroll to position [0, 0]
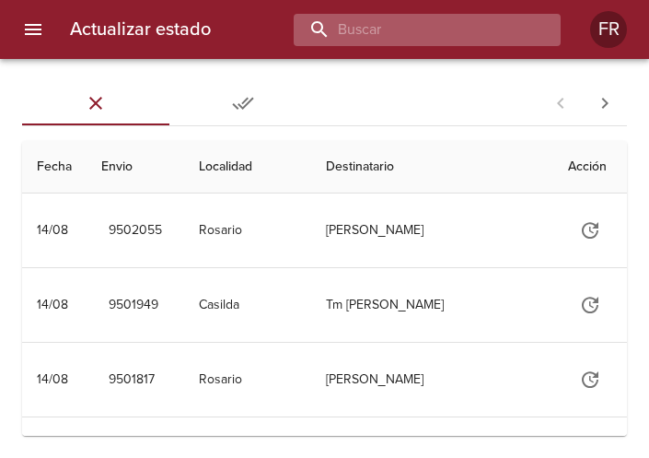
click at [404, 41] on input "buscar" at bounding box center [412, 30] width 236 height 32
type input "9466073"
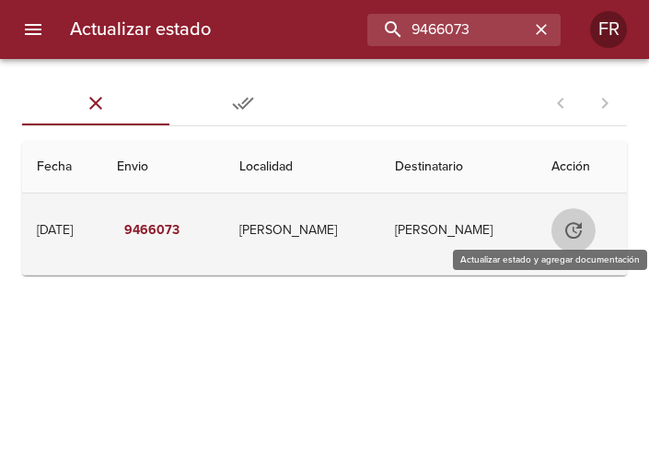
click at [583, 236] on icon "Tabla de envíos del cliente" at bounding box center [574, 230] width 22 height 22
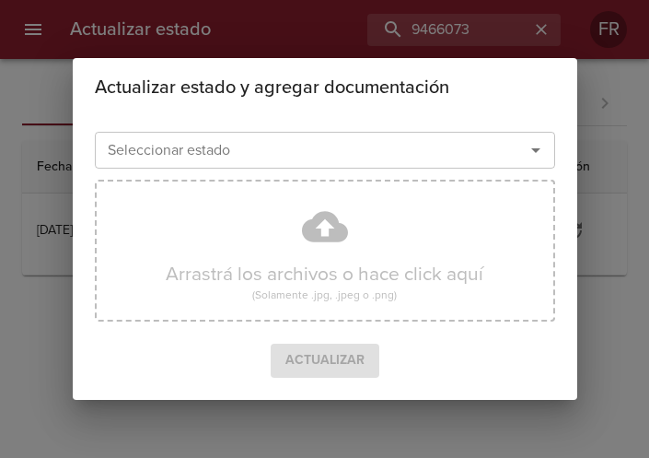
click at [531, 155] on icon "Abrir" at bounding box center [536, 150] width 22 height 22
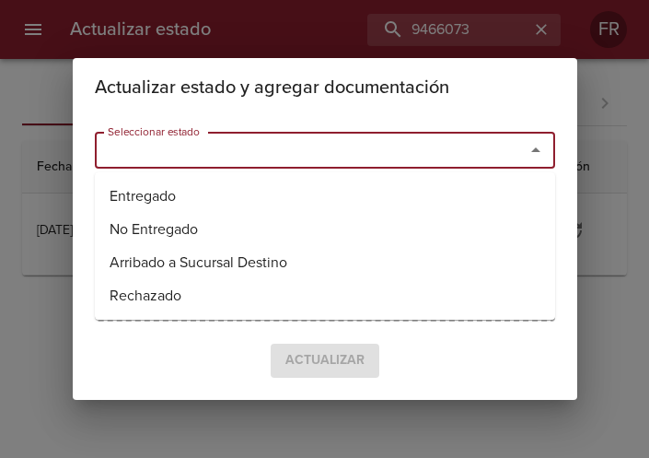
click at [223, 190] on li "Entregado" at bounding box center [325, 196] width 461 height 33
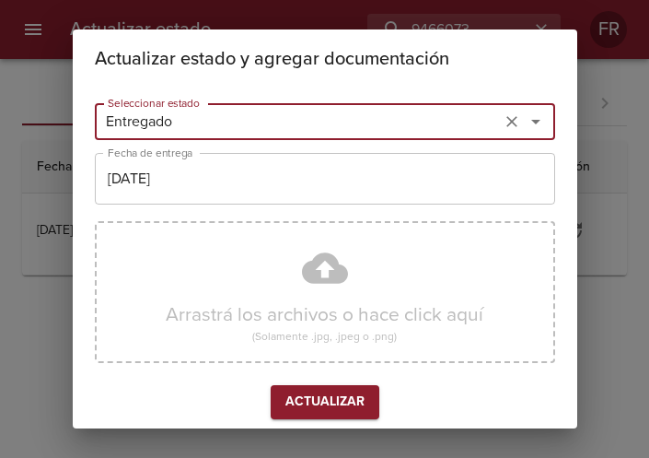
type input "Entregado"
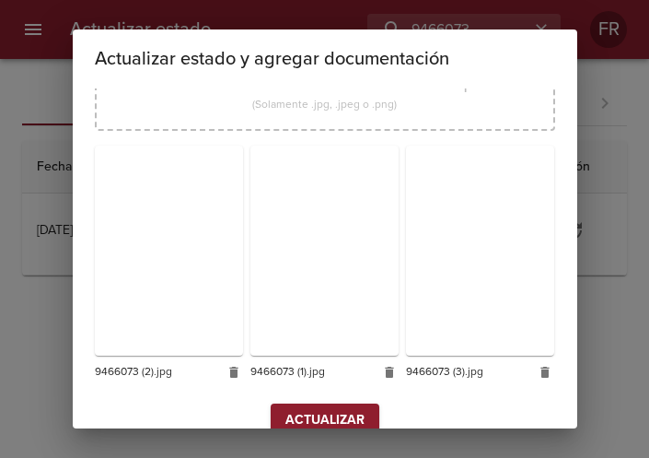
scroll to position [263, 0]
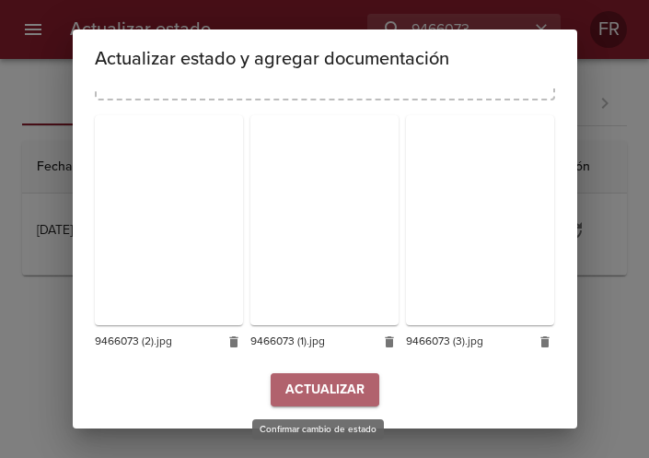
click at [298, 383] on span "Actualizar" at bounding box center [325, 390] width 79 height 23
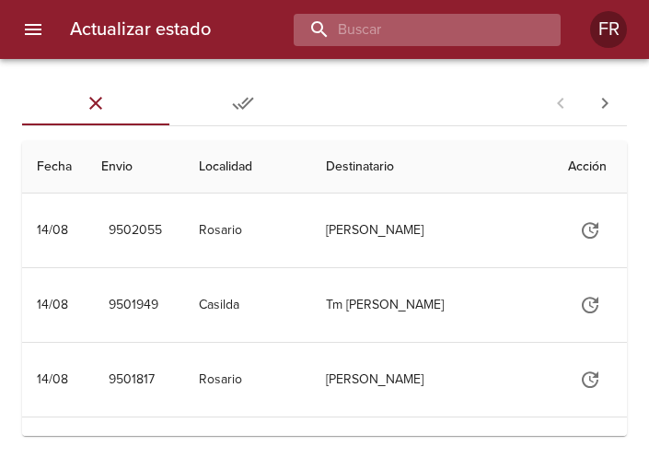
click at [443, 36] on input "buscar" at bounding box center [412, 30] width 236 height 32
type input "9478359"
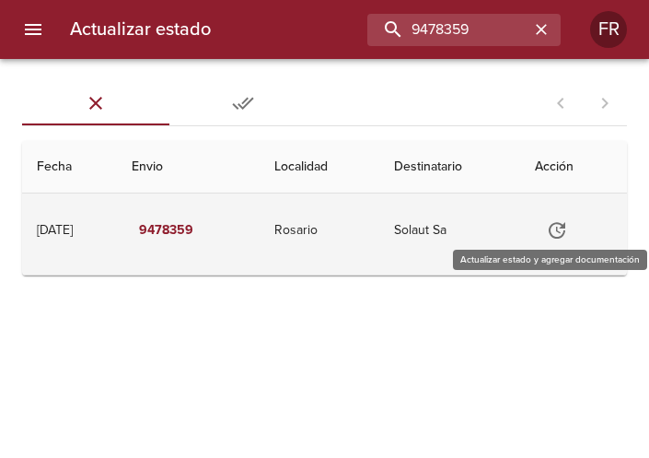
click at [555, 233] on icon "Tabla de envíos del cliente" at bounding box center [557, 230] width 22 height 22
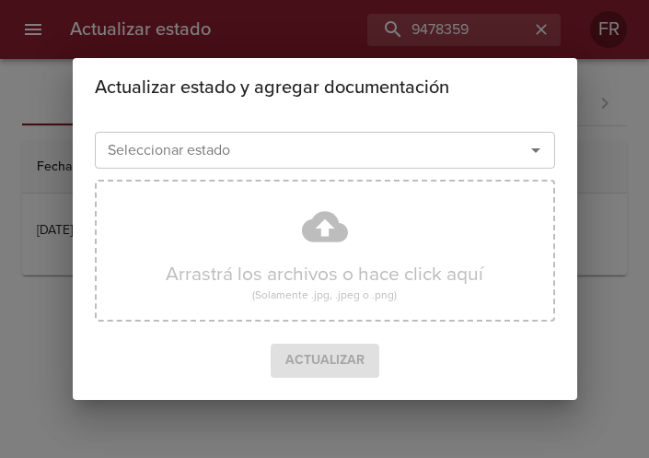
click at [532, 148] on icon "Abrir" at bounding box center [536, 150] width 22 height 22
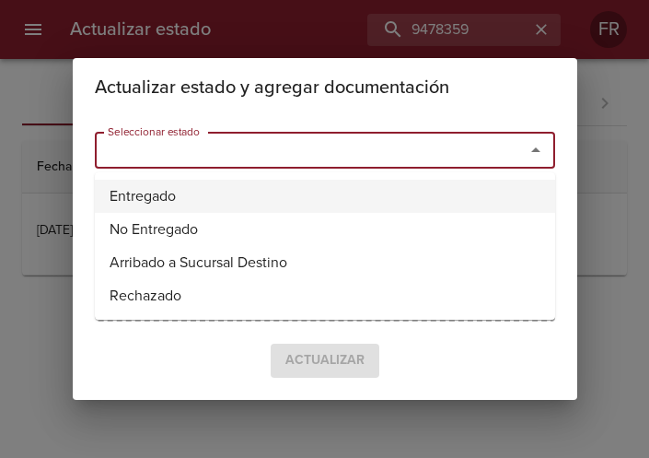
click at [197, 184] on li "Entregado" at bounding box center [325, 196] width 461 height 33
type input "Entregado"
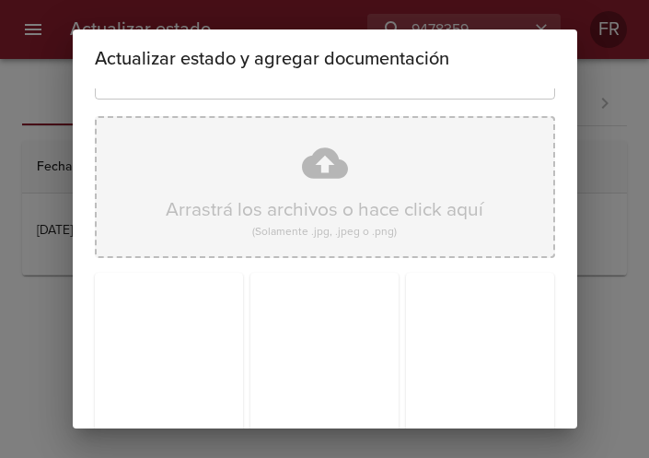
scroll to position [263, 0]
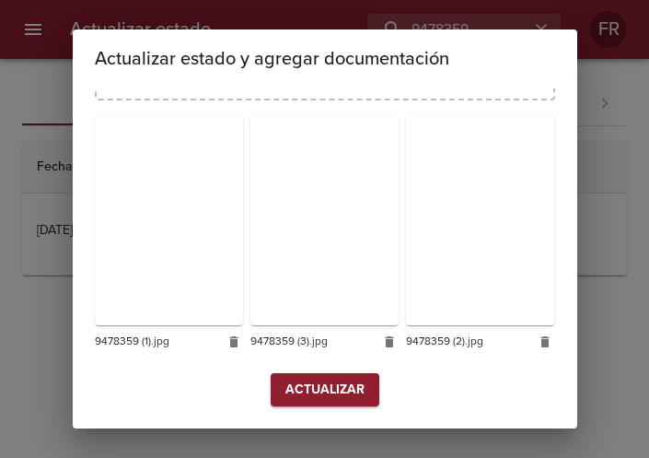
click at [318, 388] on span "Actualizar" at bounding box center [325, 390] width 79 height 23
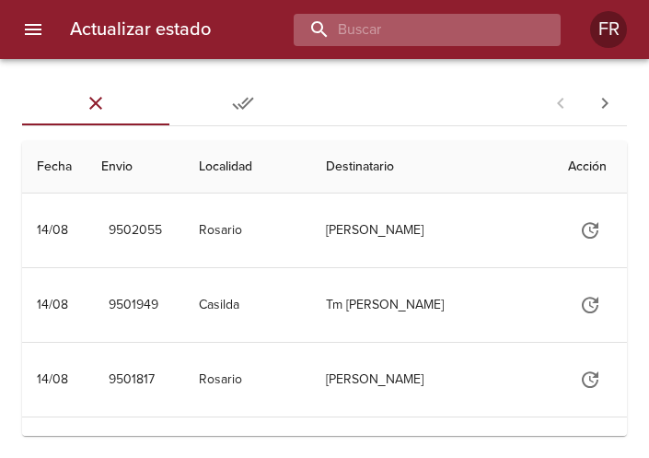
click at [479, 39] on input "buscar" at bounding box center [412, 30] width 236 height 32
type input "9478379"
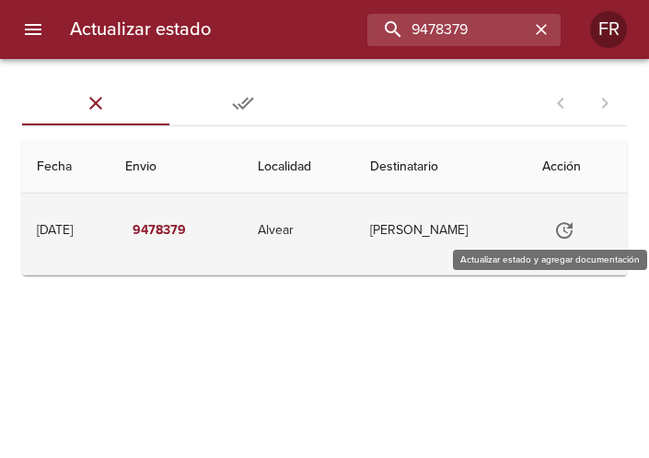
click at [559, 222] on icon "Tabla de envíos del cliente" at bounding box center [565, 230] width 22 height 22
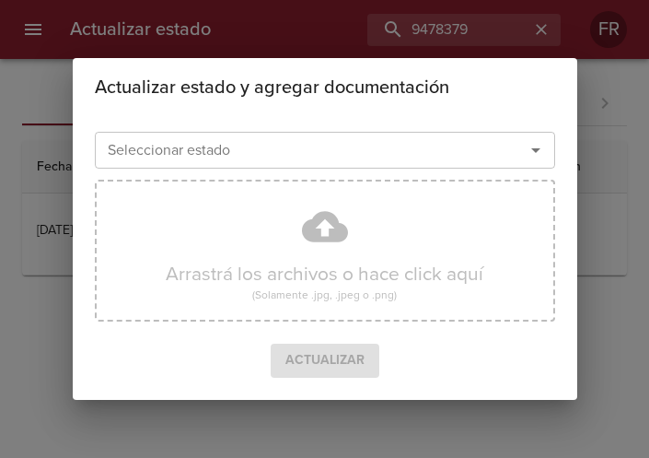
click at [536, 152] on icon "Abrir" at bounding box center [535, 150] width 9 height 5
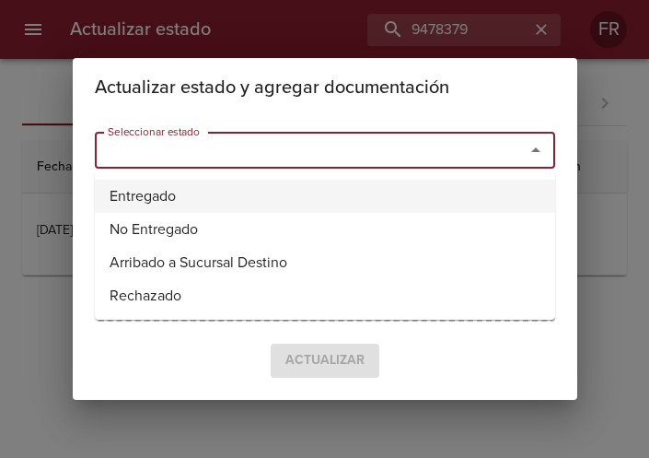
click at [292, 192] on li "Entregado" at bounding box center [325, 196] width 461 height 33
type input "Entregado"
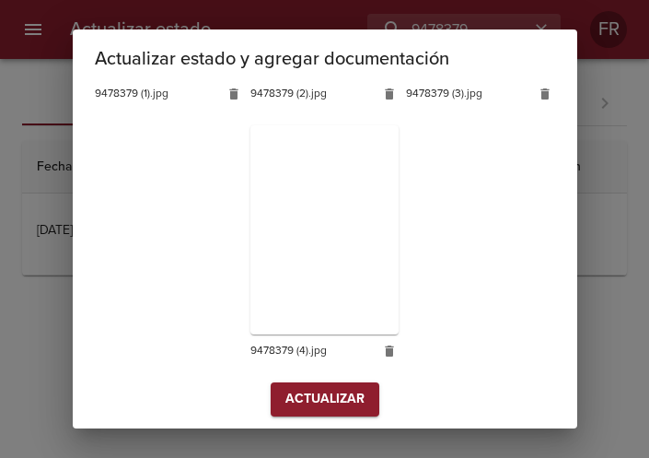
scroll to position [520, 0]
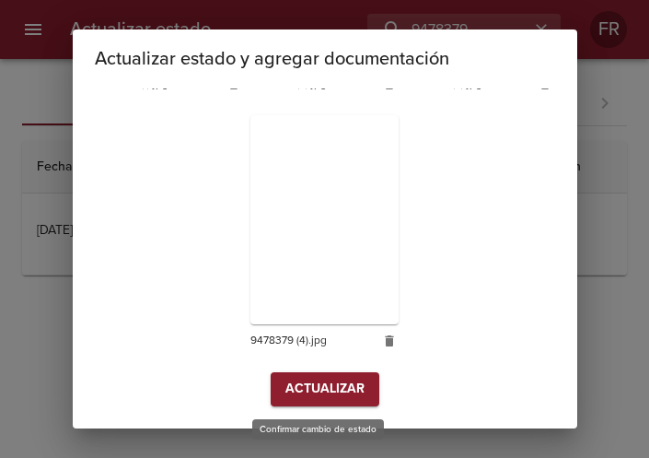
click at [337, 388] on span "Actualizar" at bounding box center [325, 389] width 79 height 23
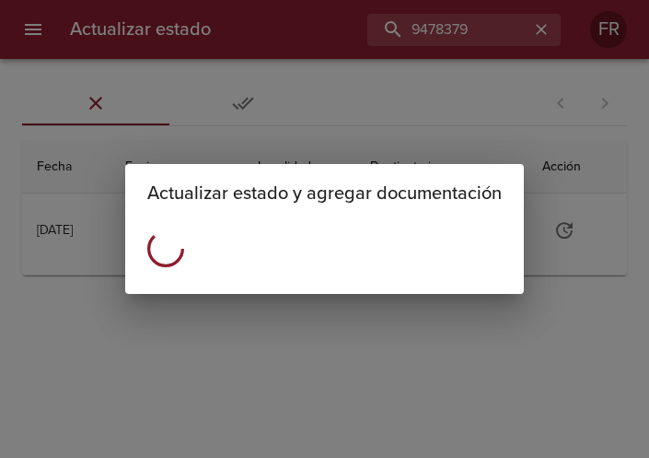
scroll to position [0, 0]
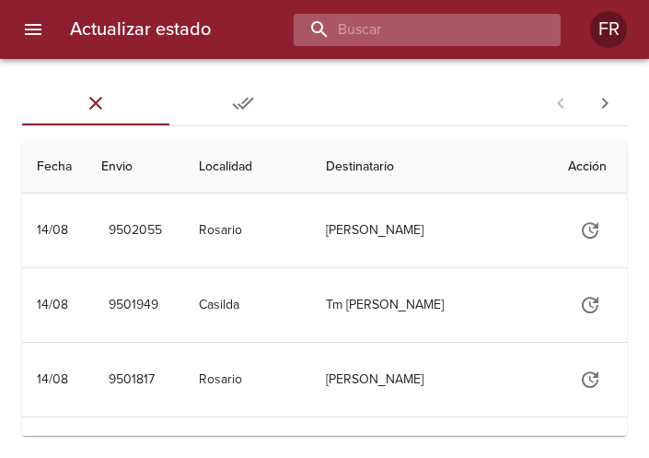
click at [428, 18] on input "buscar" at bounding box center [412, 30] width 236 height 32
type input "9478335"
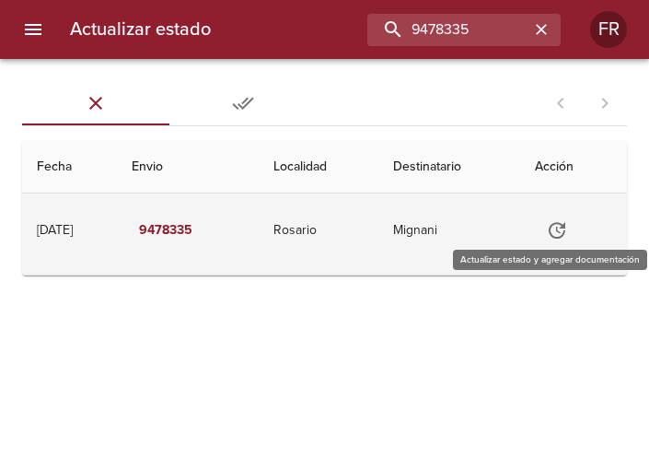
click at [566, 237] on icon "Tabla de envíos del cliente" at bounding box center [557, 230] width 17 height 17
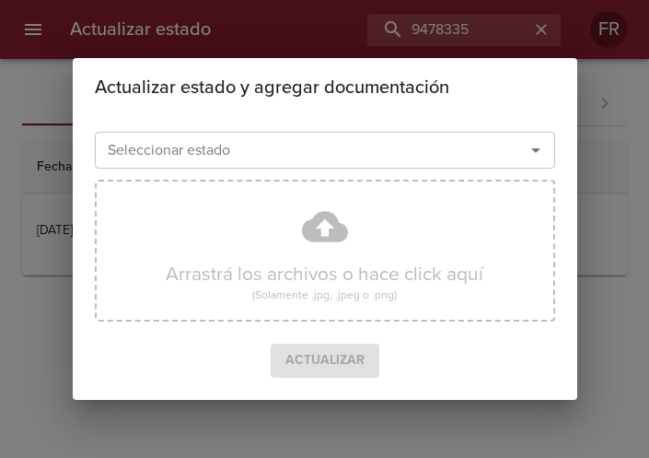
click at [539, 158] on icon "Abrir" at bounding box center [536, 150] width 22 height 22
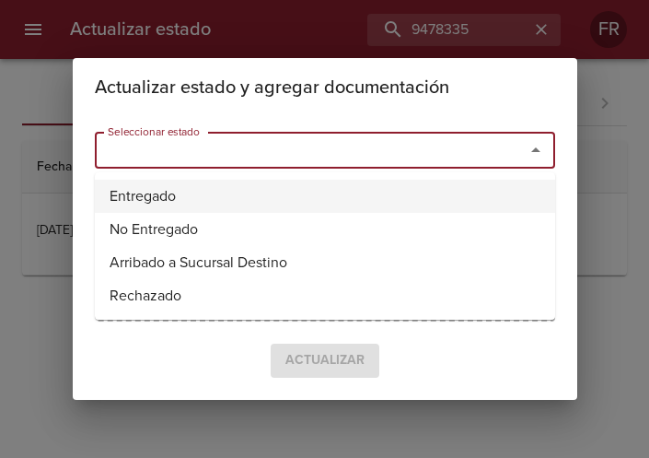
click at [355, 182] on li "Entregado" at bounding box center [325, 196] width 461 height 33
type input "Entregado"
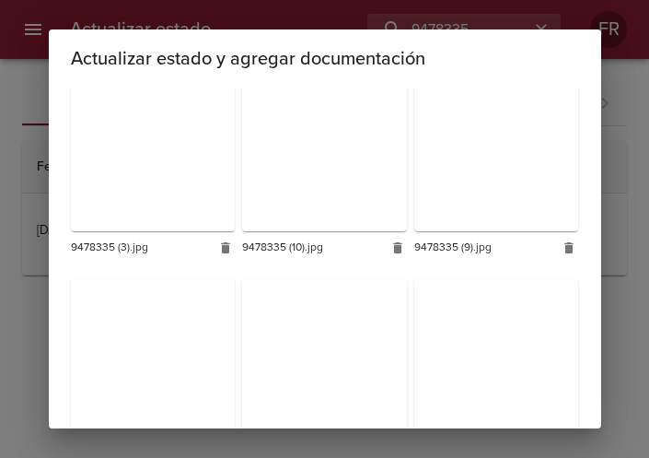
scroll to position [1099, 0]
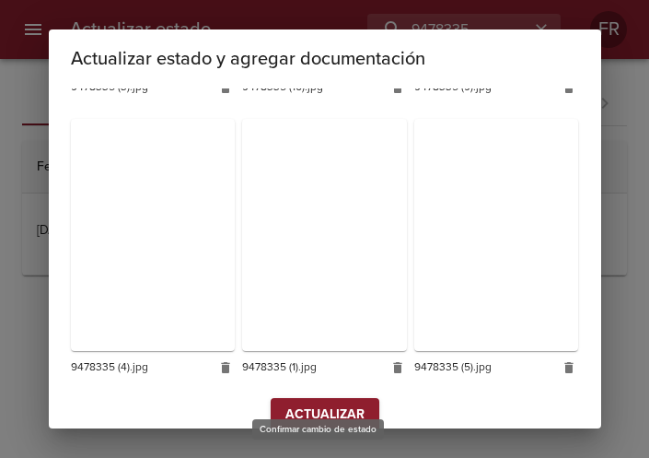
click at [313, 403] on span "Actualizar" at bounding box center [325, 414] width 79 height 23
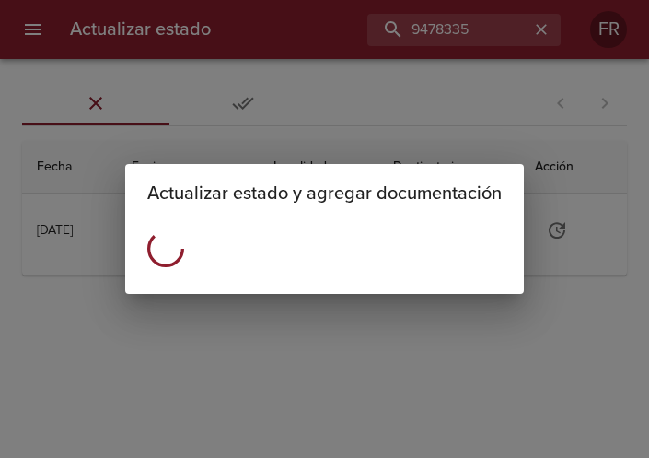
scroll to position [0, 0]
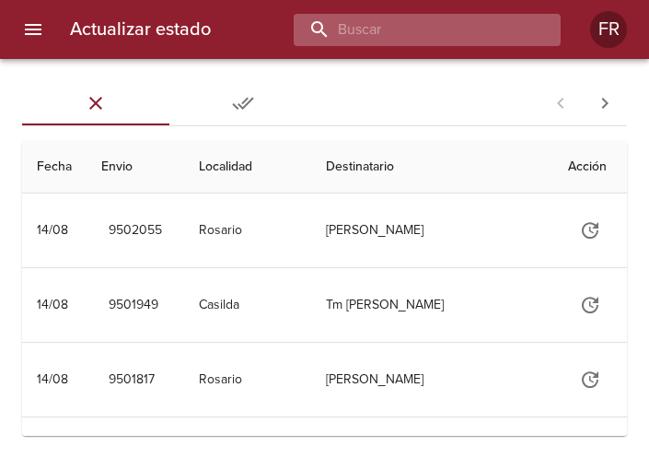
click at [391, 34] on input "buscar" at bounding box center [412, 30] width 236 height 32
type input "9482253"
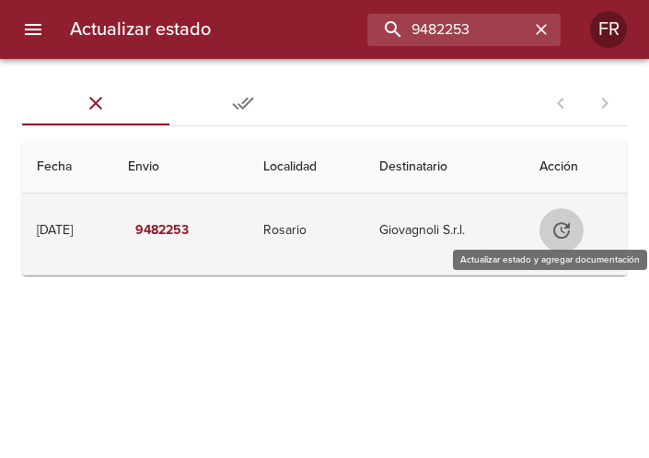
click at [573, 231] on icon "Tabla de envíos del cliente" at bounding box center [562, 230] width 22 height 22
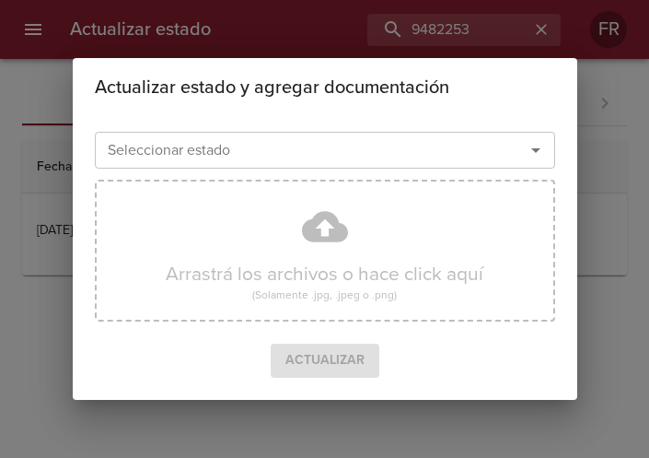
click at [544, 159] on icon "Abrir" at bounding box center [536, 150] width 22 height 22
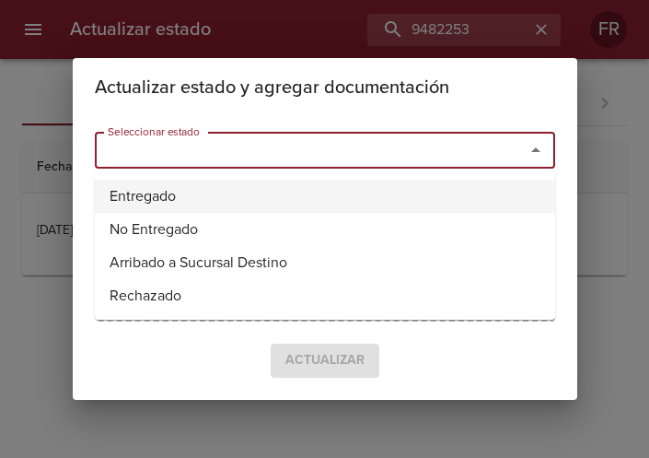
click at [135, 182] on li "Entregado" at bounding box center [325, 196] width 461 height 33
type input "Entregado"
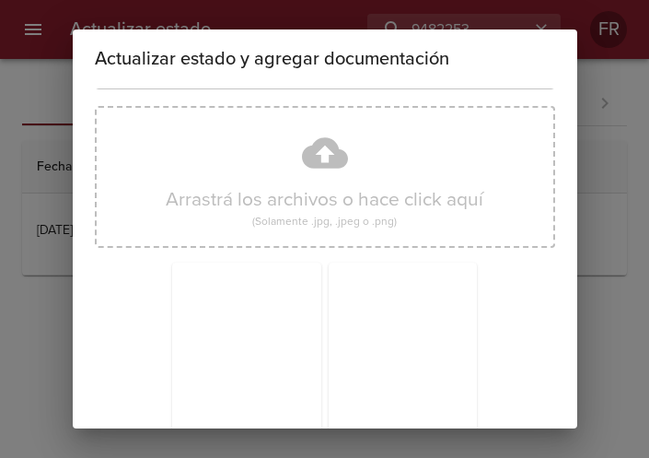
scroll to position [263, 0]
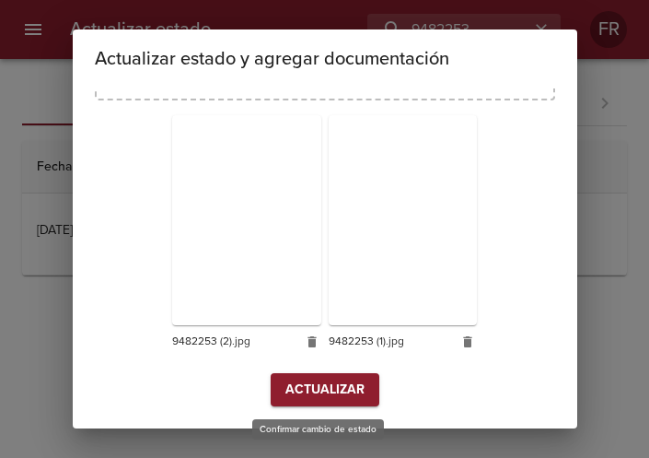
click at [286, 379] on span "Actualizar" at bounding box center [325, 390] width 79 height 23
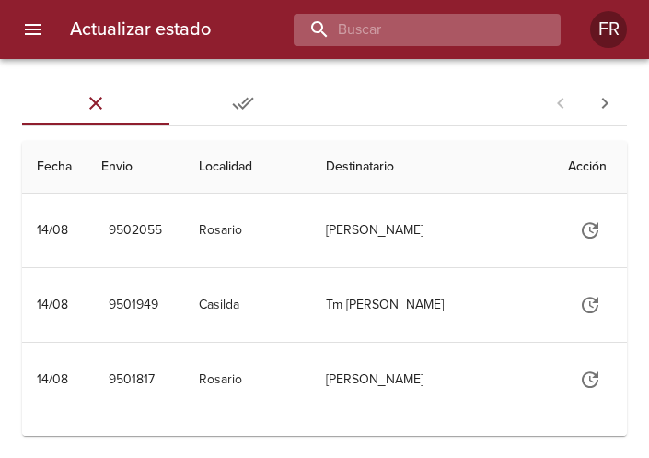
click at [447, 36] on input "buscar" at bounding box center [412, 30] width 236 height 32
type input "9481714"
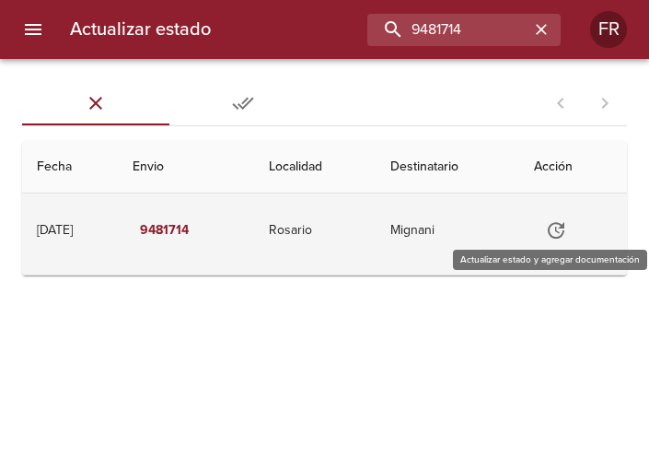
click at [554, 231] on icon "Tabla de envíos del cliente" at bounding box center [556, 230] width 22 height 22
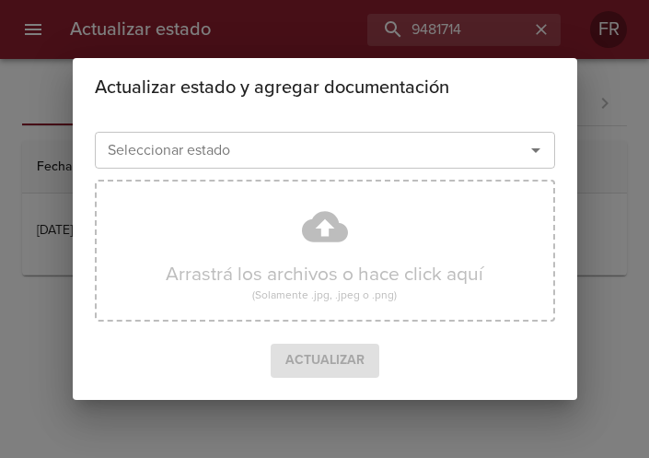
click at [537, 149] on icon "Abrir" at bounding box center [535, 150] width 9 height 5
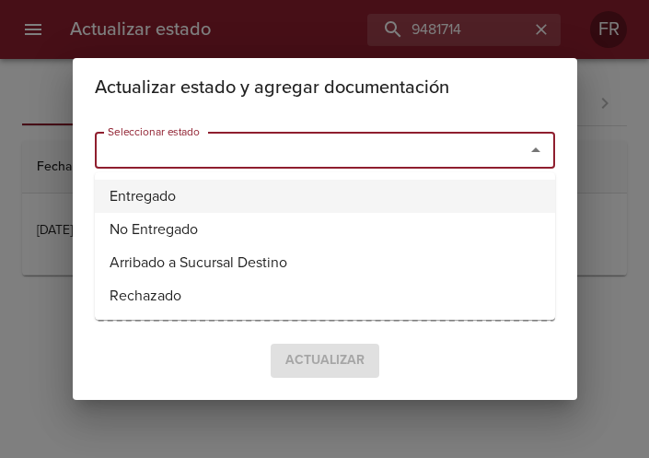
click at [255, 189] on li "Entregado" at bounding box center [325, 196] width 461 height 33
type input "Entregado"
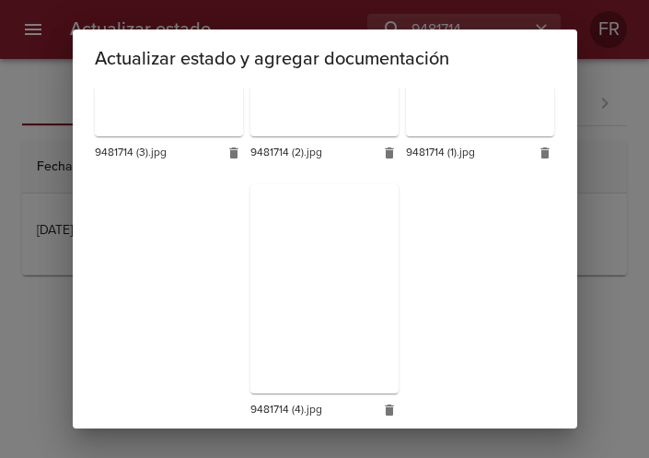
scroll to position [520, 0]
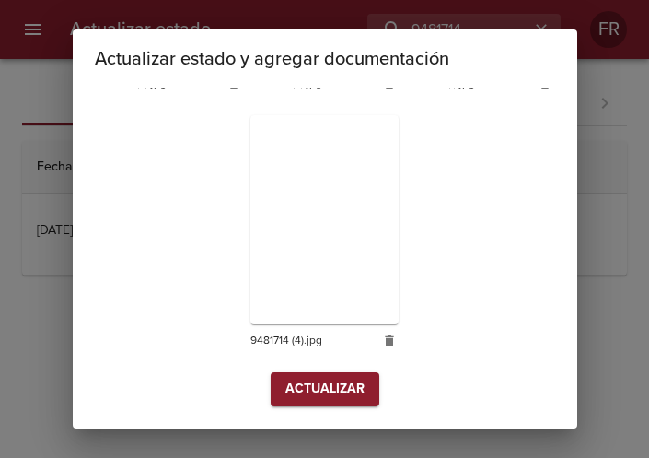
click at [309, 387] on span "Actualizar" at bounding box center [325, 389] width 79 height 23
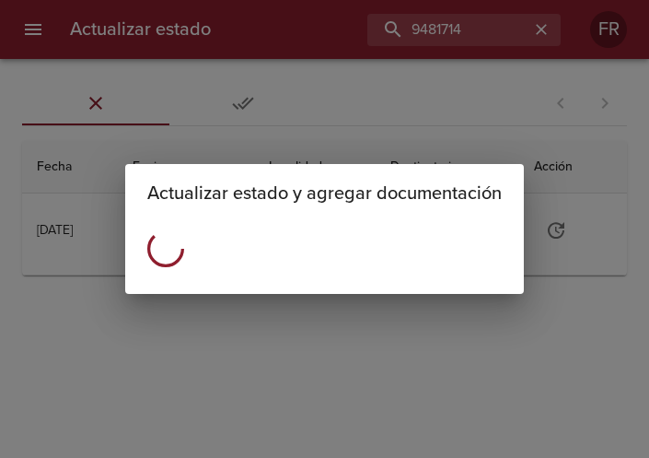
scroll to position [0, 0]
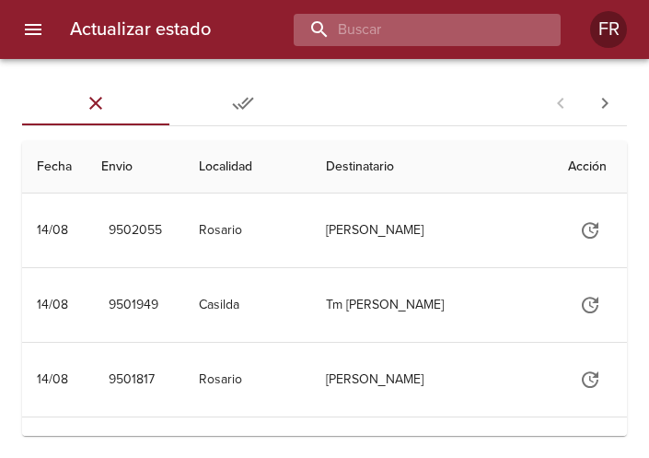
click at [503, 41] on input "buscar" at bounding box center [412, 30] width 236 height 32
type input "9481728"
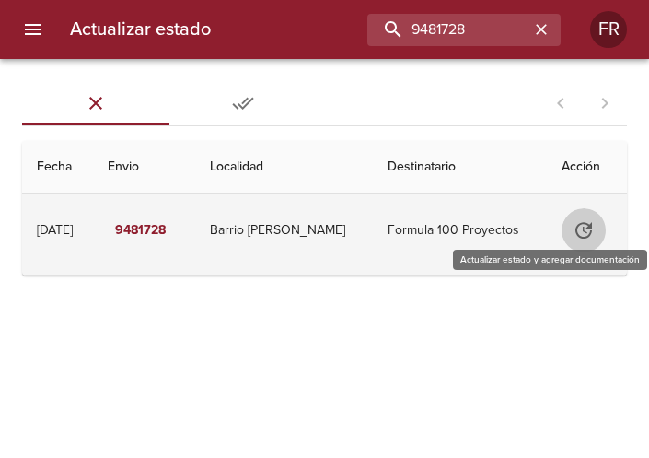
click at [592, 235] on button "Tabla de envíos del cliente" at bounding box center [584, 230] width 44 height 44
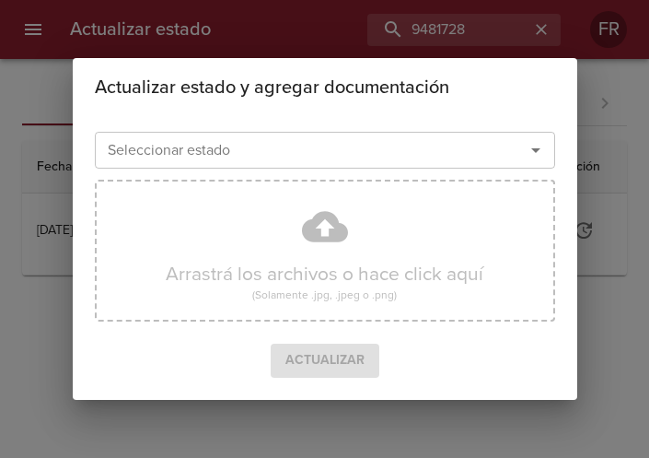
click at [543, 154] on icon "Abrir" at bounding box center [536, 150] width 22 height 22
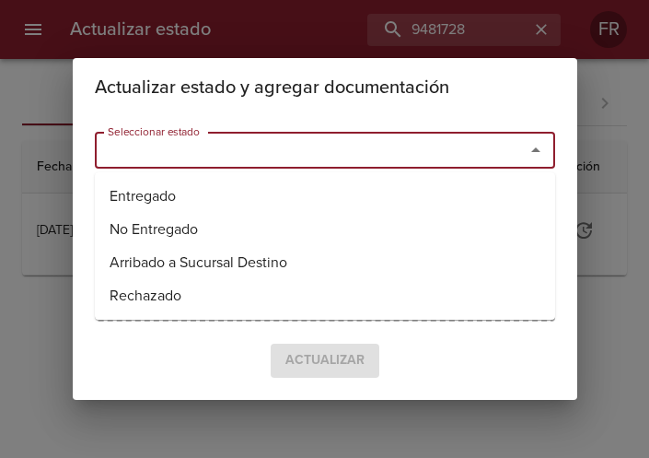
click at [205, 190] on li "Entregado" at bounding box center [325, 196] width 461 height 33
type input "Entregado"
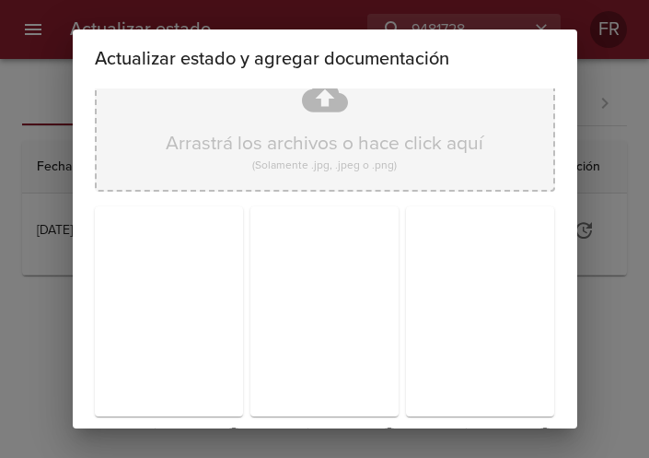
scroll to position [263, 0]
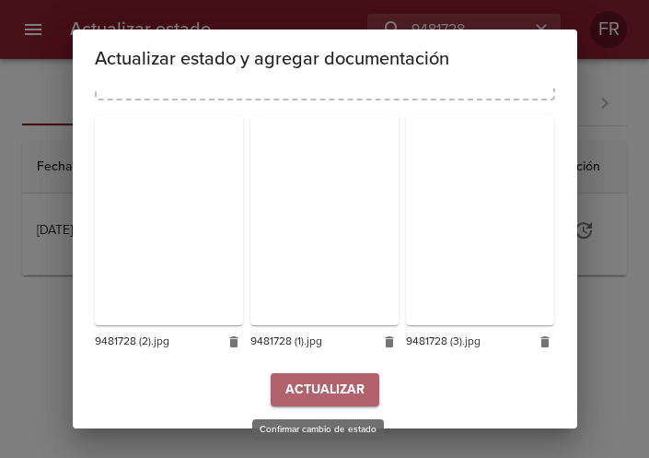
click at [336, 397] on span "Actualizar" at bounding box center [325, 390] width 79 height 23
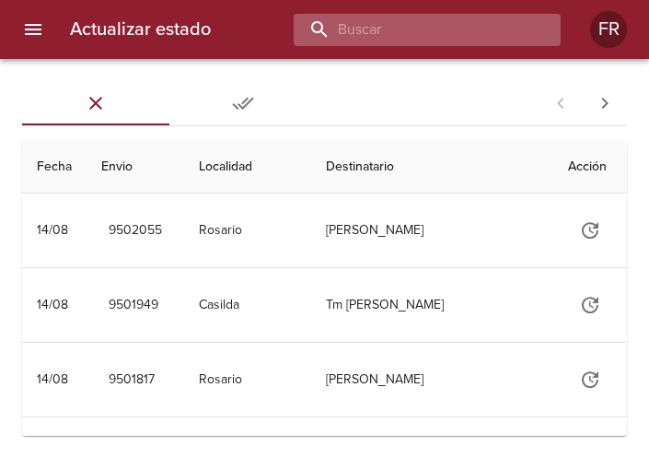
click at [472, 43] on input "buscar" at bounding box center [412, 30] width 236 height 32
type input "9482145"
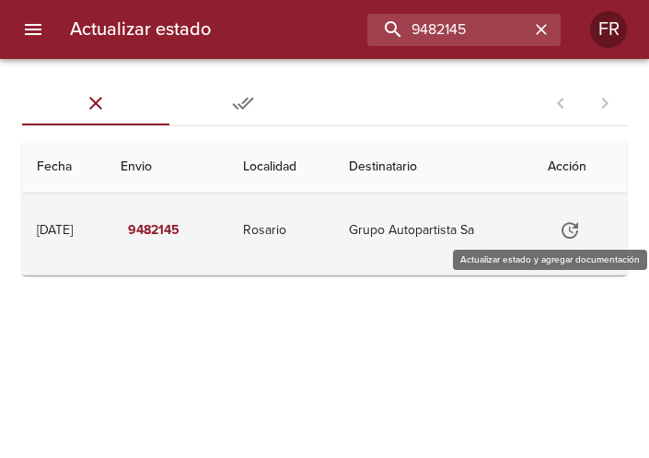
click at [567, 220] on icon "Tabla de envíos del cliente" at bounding box center [570, 230] width 22 height 22
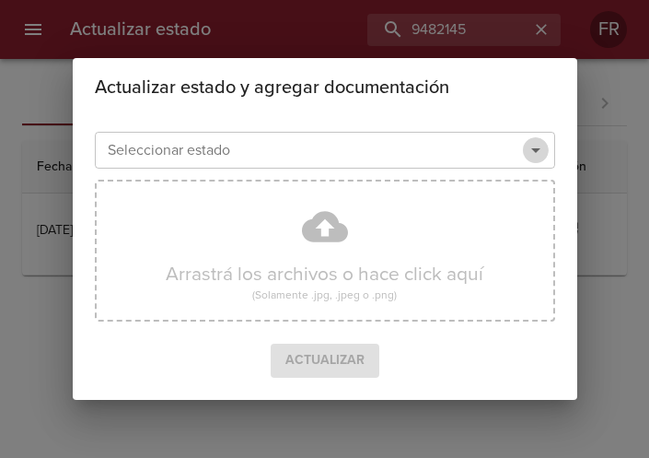
click at [535, 152] on icon "Abrir" at bounding box center [535, 150] width 9 height 5
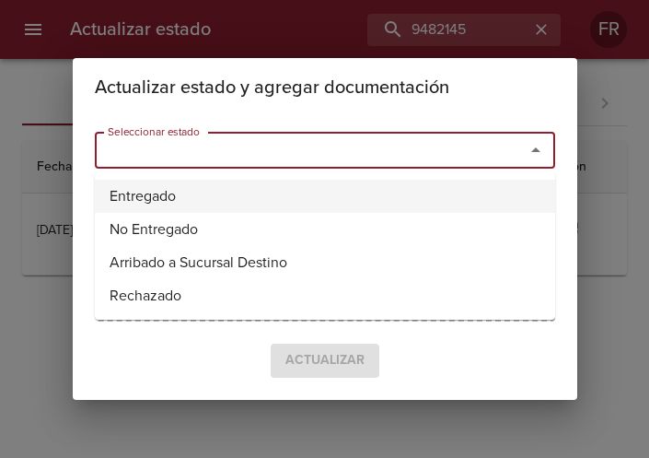
click at [253, 209] on li "Entregado" at bounding box center [325, 196] width 461 height 33
type input "Entregado"
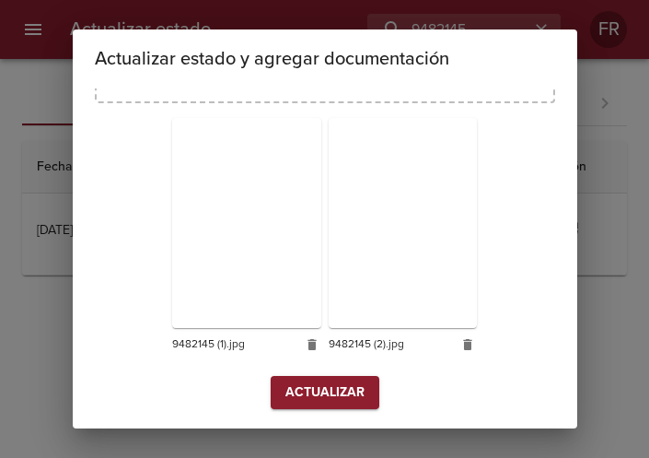
scroll to position [263, 0]
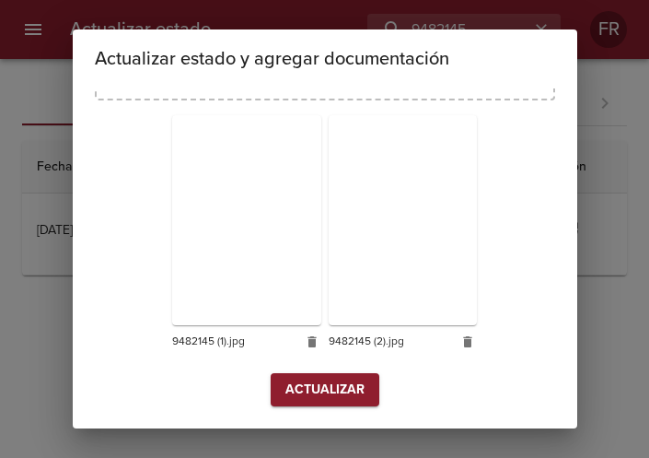
click at [320, 378] on button "Actualizar" at bounding box center [325, 390] width 109 height 34
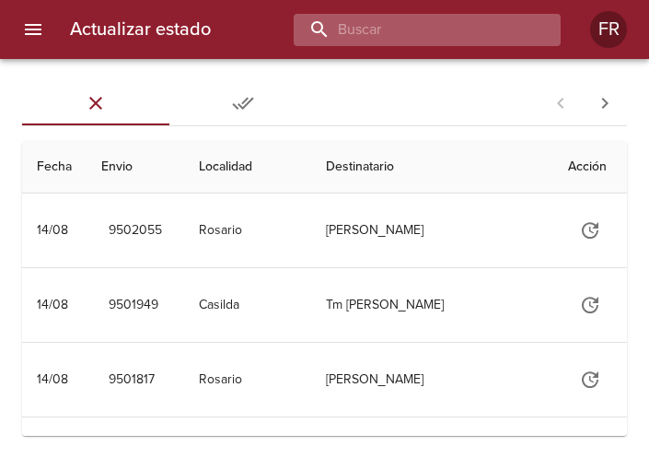
click at [447, 29] on input "buscar" at bounding box center [412, 30] width 236 height 32
type input "9481730"
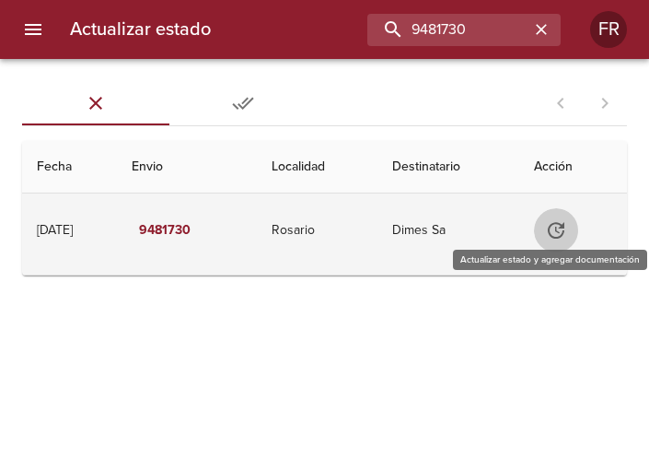
click at [566, 228] on icon "Tabla de envíos del cliente" at bounding box center [556, 230] width 22 height 22
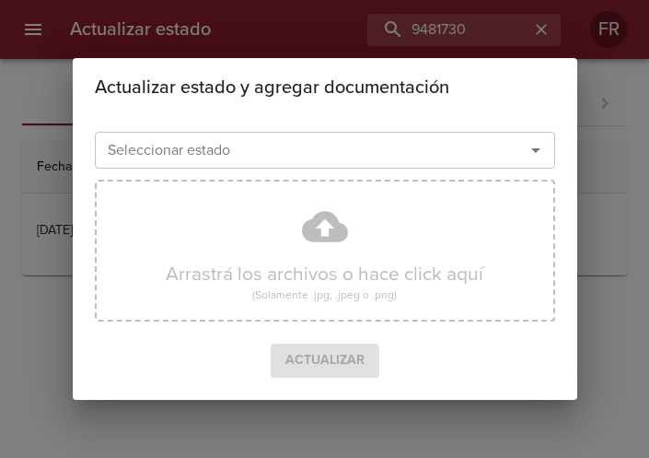
click at [543, 150] on icon "Abrir" at bounding box center [536, 150] width 22 height 22
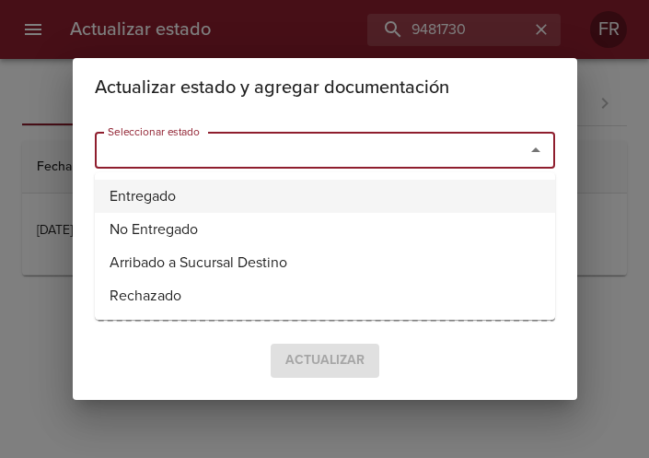
click at [336, 192] on li "Entregado" at bounding box center [325, 196] width 461 height 33
type input "Entregado"
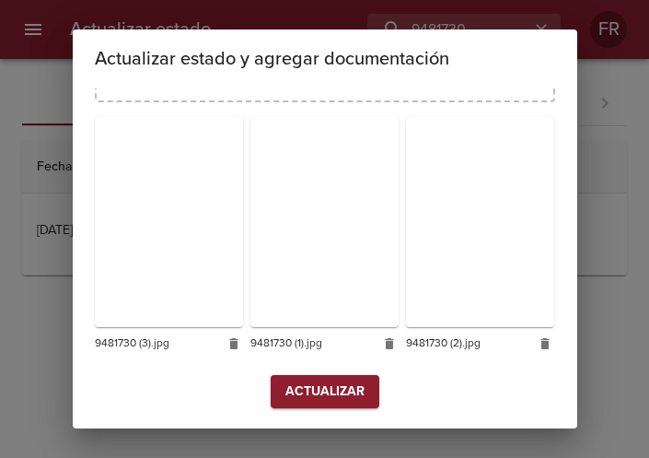
scroll to position [263, 0]
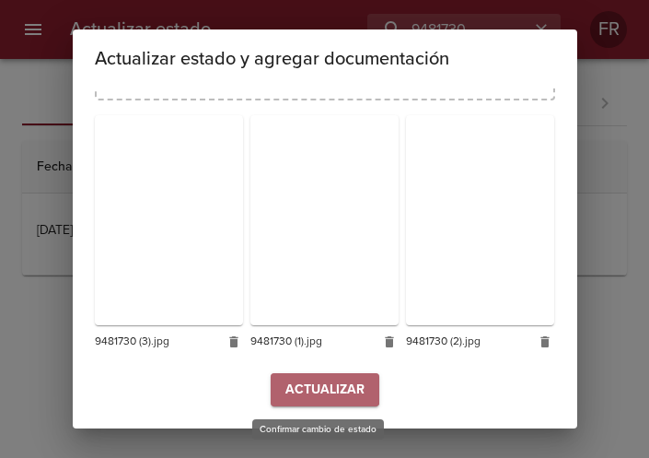
click at [291, 379] on span "Actualizar" at bounding box center [325, 390] width 79 height 23
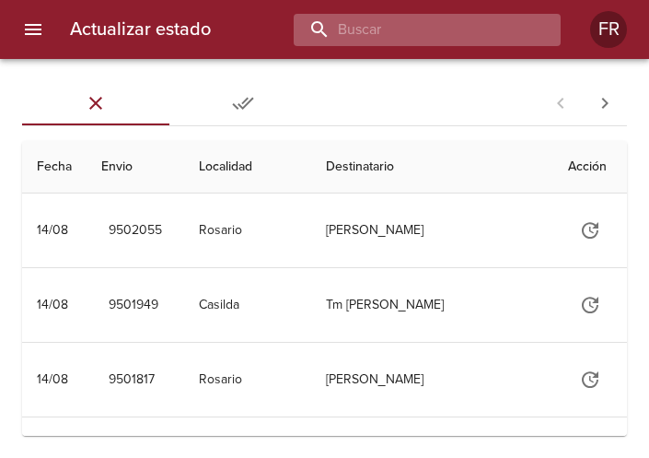
click at [452, 44] on input "buscar" at bounding box center [412, 30] width 236 height 32
type input "9481696"
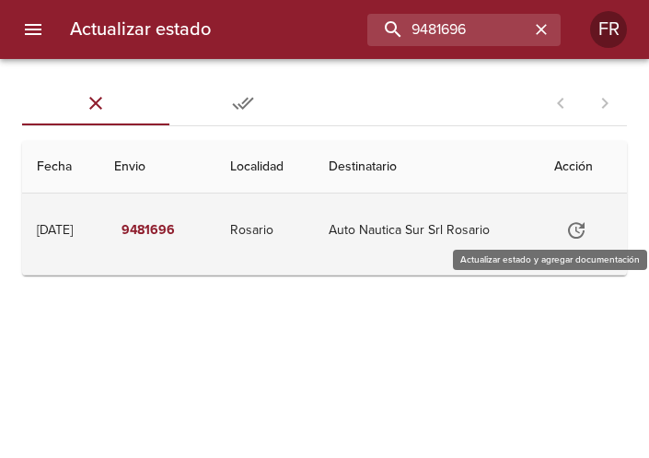
click at [578, 231] on icon "Tabla de envíos del cliente" at bounding box center [577, 230] width 22 height 22
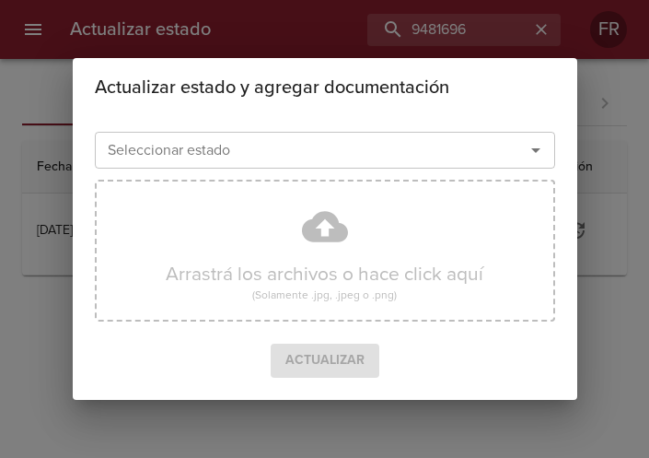
click at [539, 158] on icon "Abrir" at bounding box center [536, 150] width 22 height 22
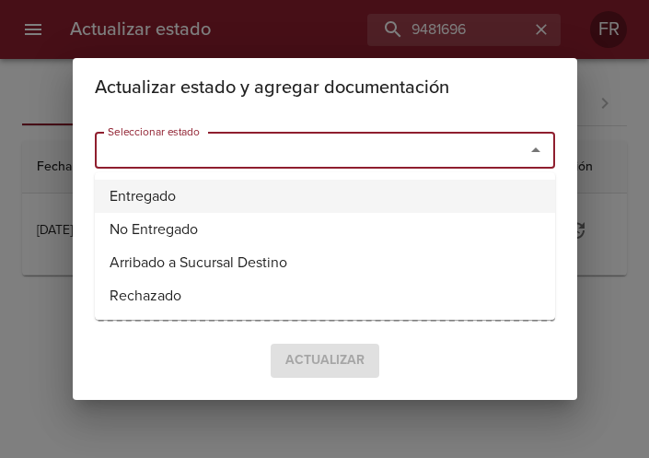
click at [241, 200] on li "Entregado" at bounding box center [325, 196] width 461 height 33
type input "Entregado"
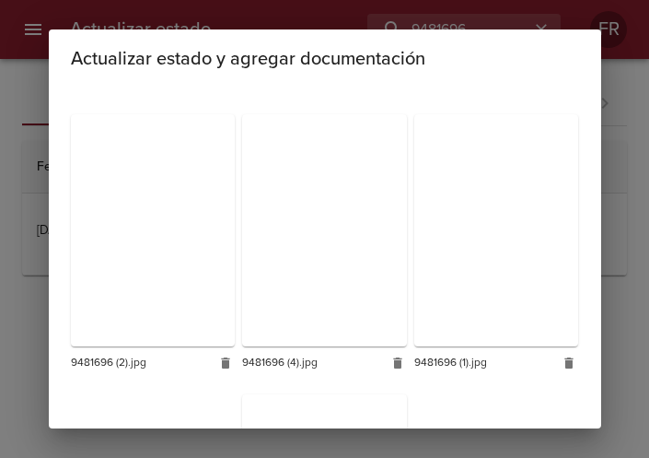
scroll to position [825, 0]
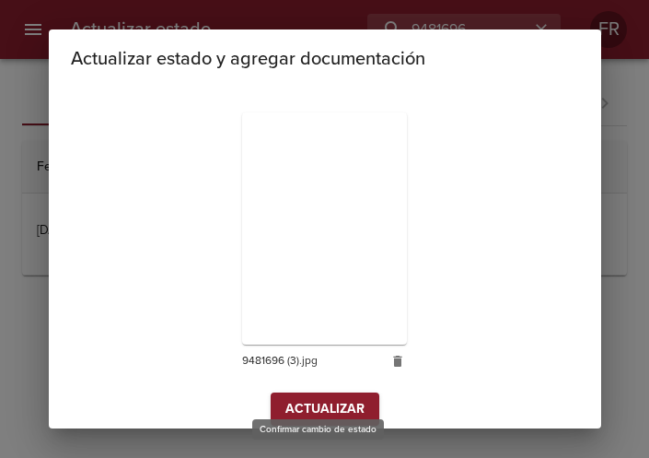
click at [293, 398] on span "Actualizar" at bounding box center [325, 409] width 79 height 23
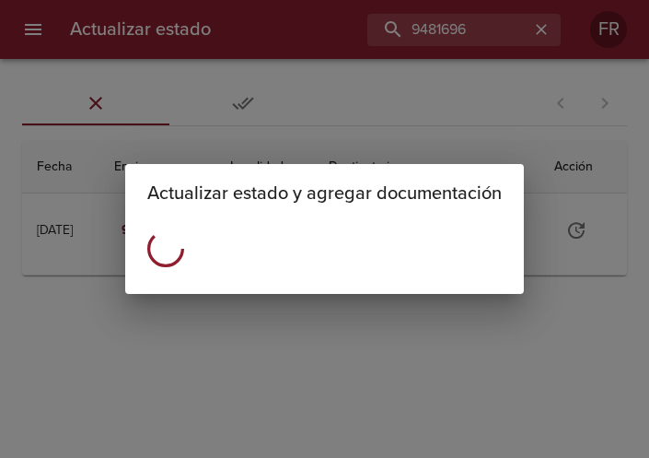
scroll to position [0, 0]
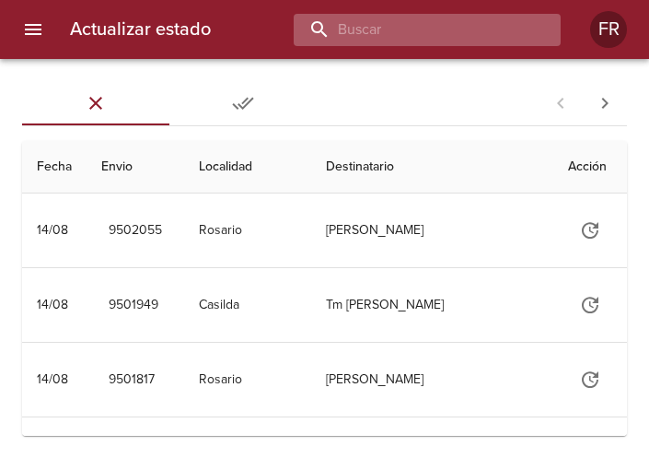
click at [467, 16] on input "buscar" at bounding box center [412, 30] width 236 height 32
type input "9481702"
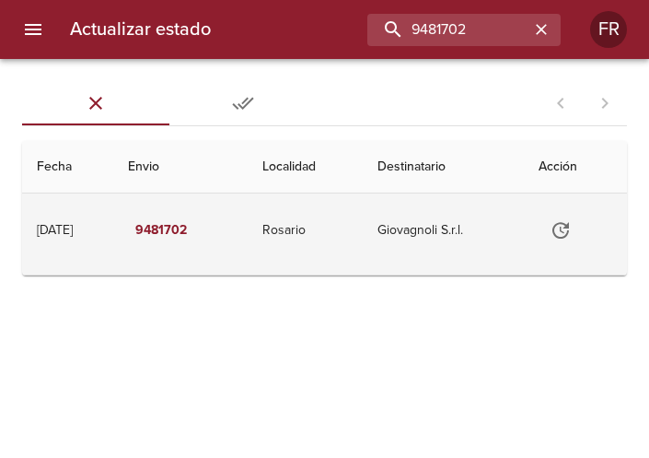
click at [561, 233] on icon "Tabla de envíos del cliente" at bounding box center [561, 230] width 17 height 17
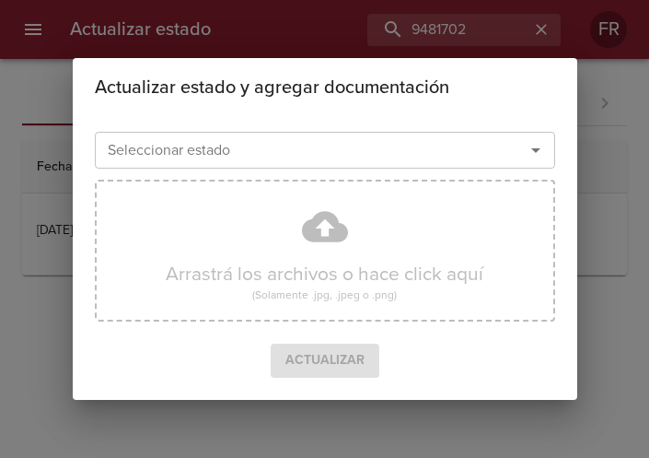
click at [541, 154] on icon "Abrir" at bounding box center [536, 150] width 22 height 22
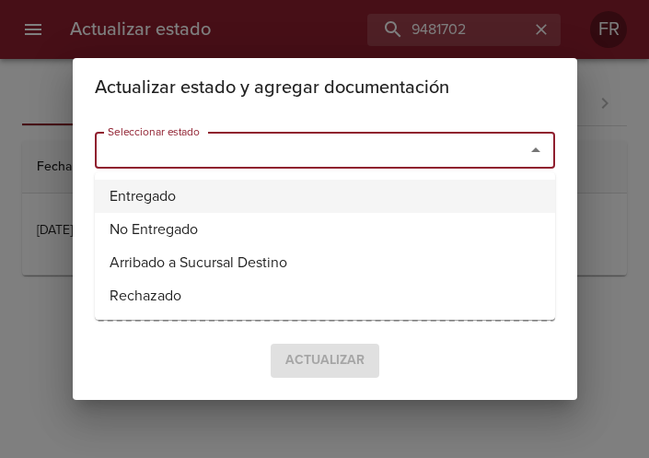
click at [293, 182] on li "Entregado" at bounding box center [325, 196] width 461 height 33
type input "Entregado"
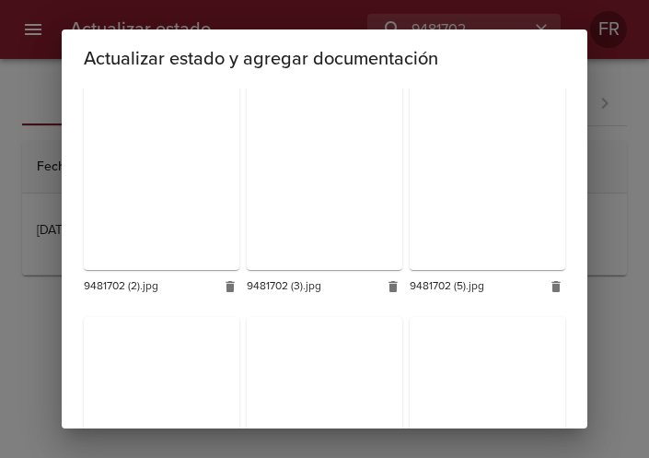
scroll to position [541, 0]
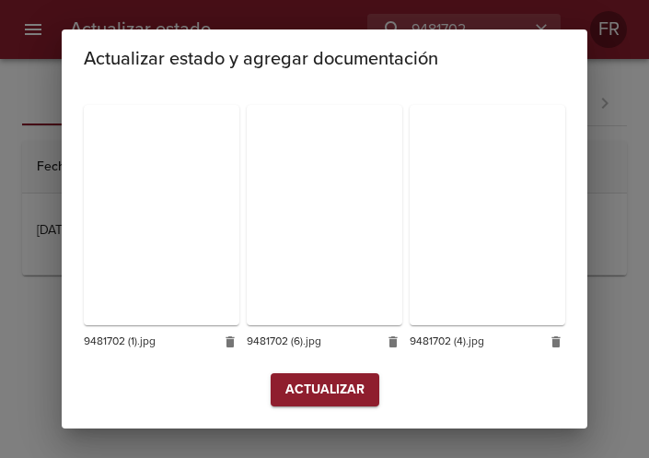
click at [344, 396] on span "Actualizar" at bounding box center [325, 390] width 79 height 23
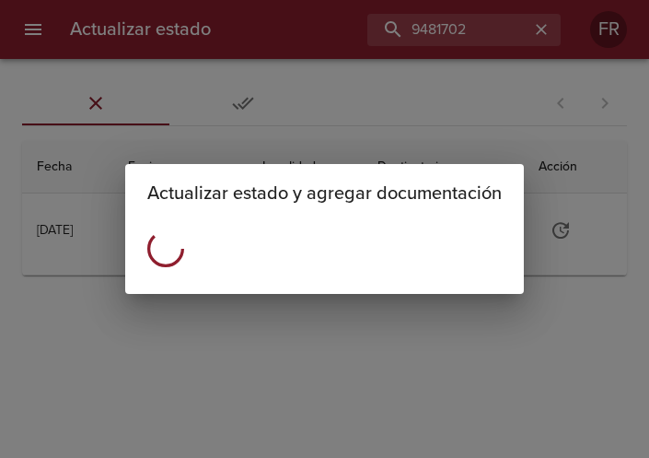
scroll to position [0, 0]
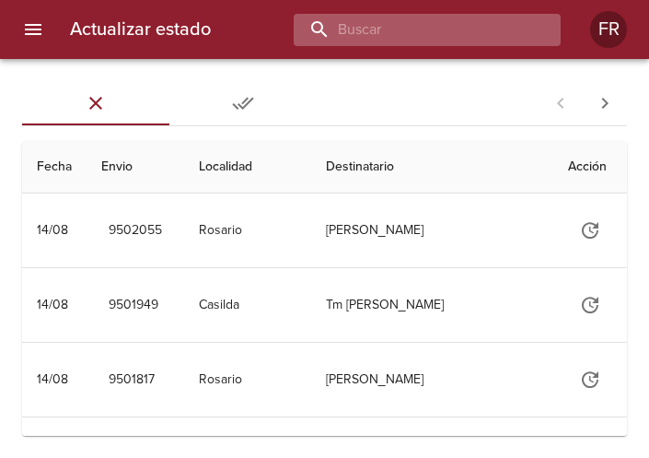
drag, startPoint x: 0, startPoint y: 0, endPoint x: 434, endPoint y: 24, distance: 434.5
click at [434, 24] on input "buscar" at bounding box center [412, 30] width 236 height 32
type input "9478911"
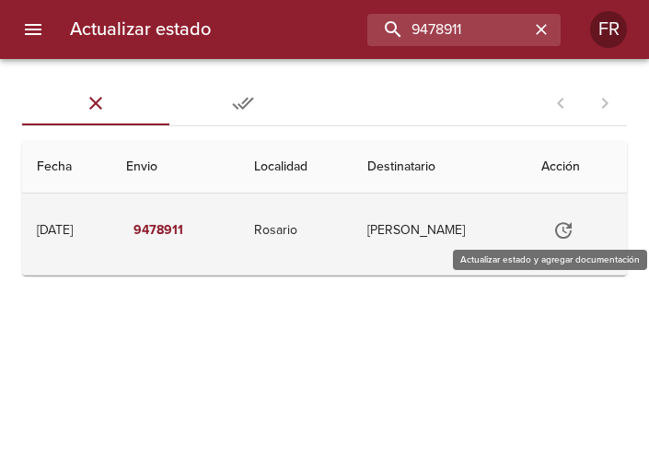
click at [567, 234] on icon "Tabla de envíos del cliente" at bounding box center [564, 230] width 22 height 22
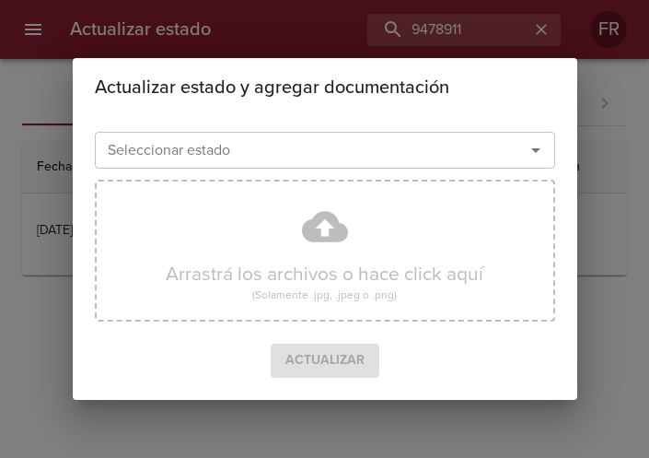
click at [539, 150] on icon "Abrir" at bounding box center [536, 150] width 22 height 22
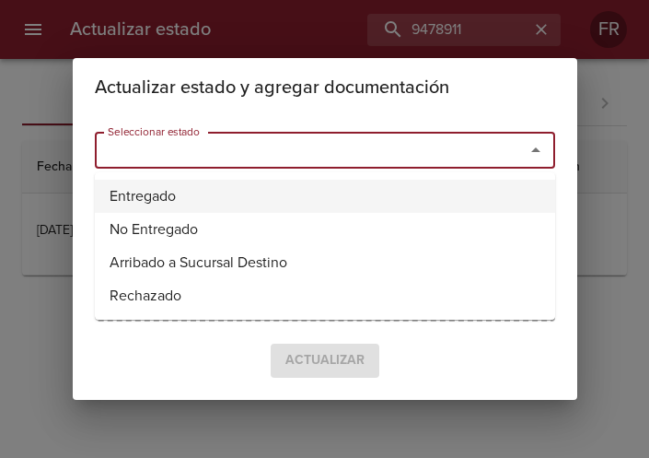
click at [168, 197] on li "Entregado" at bounding box center [325, 196] width 461 height 33
type input "Entregado"
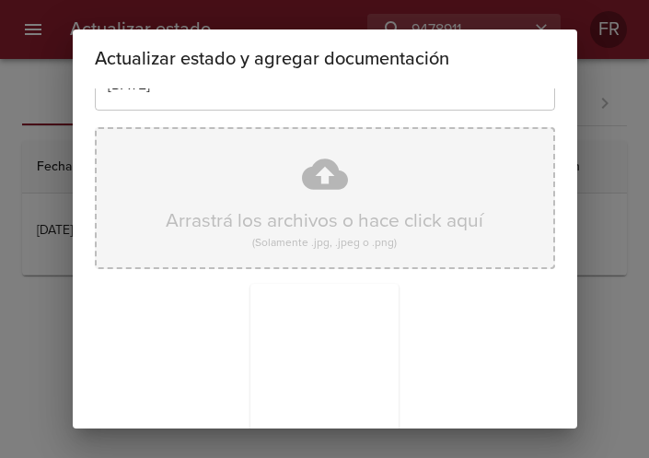
scroll to position [263, 0]
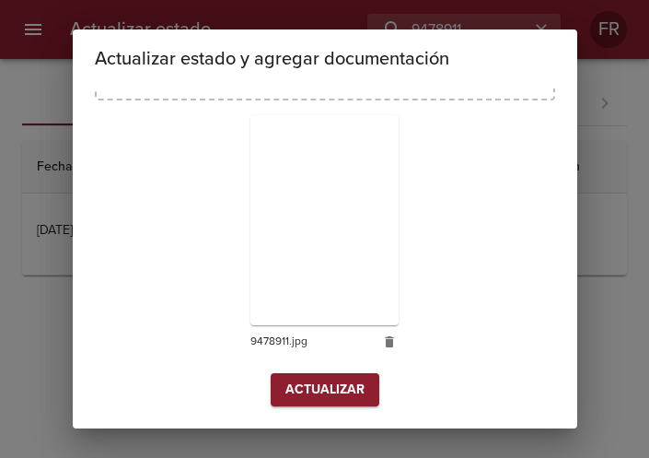
click at [325, 396] on span "Actualizar" at bounding box center [325, 390] width 79 height 23
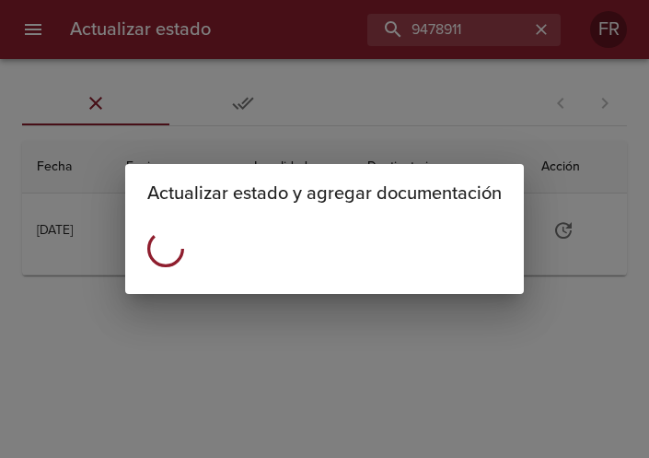
scroll to position [0, 0]
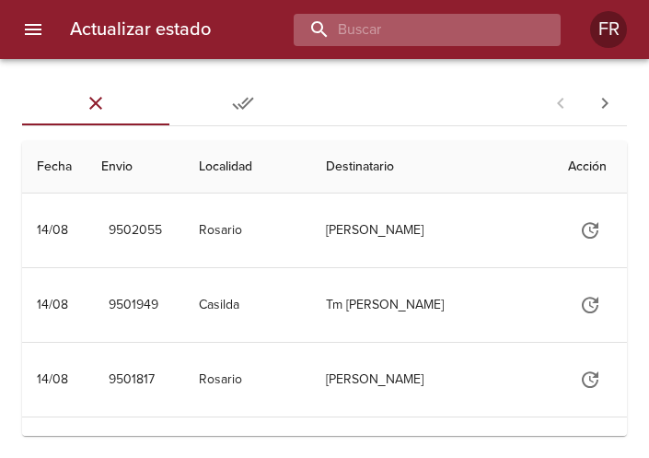
click at [395, 33] on input "buscar" at bounding box center [412, 30] width 236 height 32
type input "9453411"
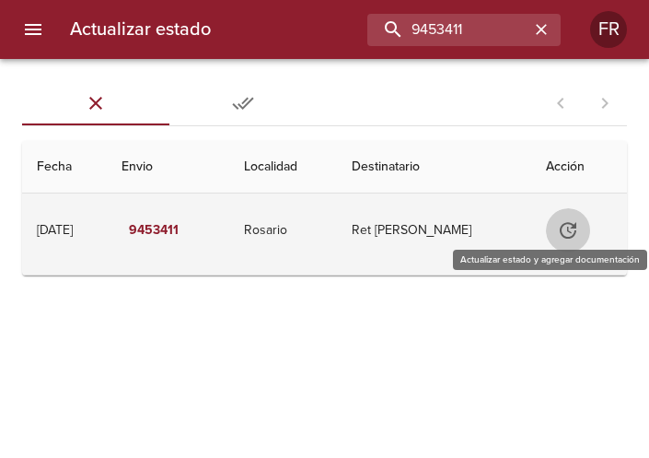
click at [586, 228] on button "Tabla de envíos del cliente" at bounding box center [568, 230] width 44 height 44
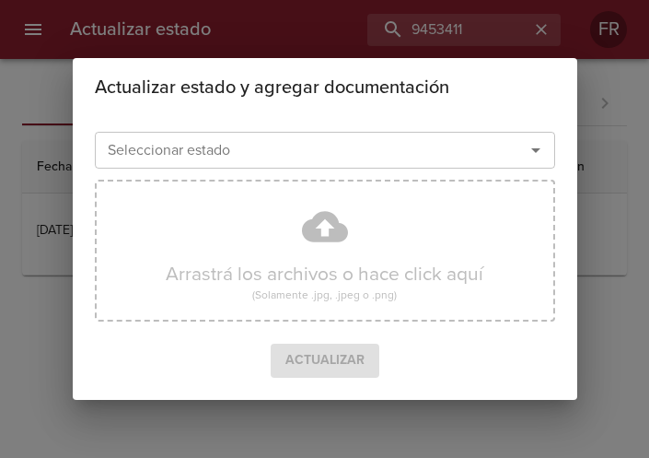
click at [531, 152] on icon "Abrir" at bounding box center [536, 150] width 22 height 22
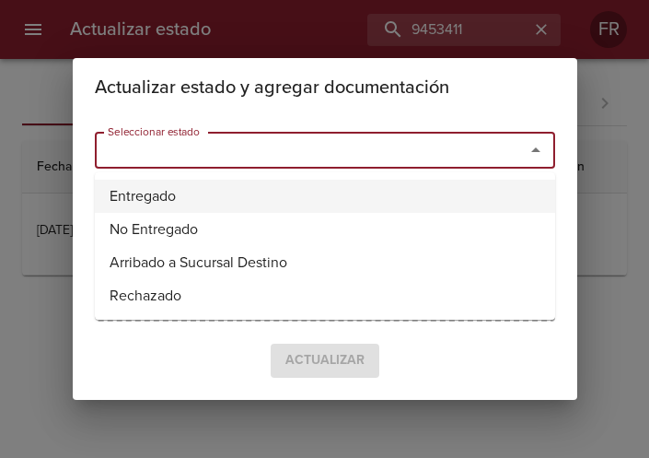
click at [292, 193] on li "Entregado" at bounding box center [325, 196] width 461 height 33
type input "Entregado"
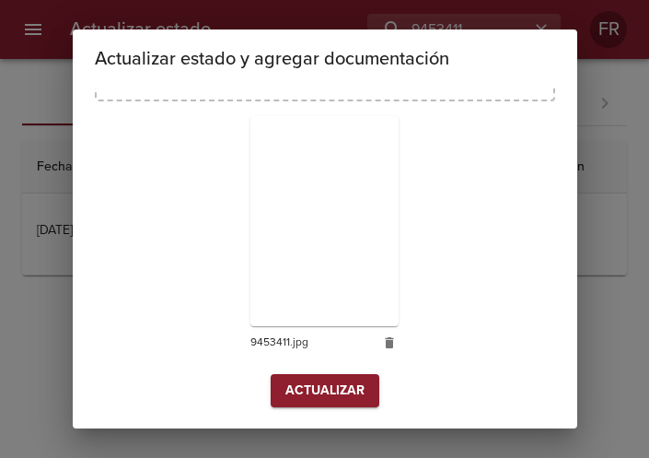
scroll to position [263, 0]
click at [297, 368] on div "Arrastrá los archivos o hace click aquí (Solamente .jpg, .jpeg o .png) 9453411.…" at bounding box center [325, 162] width 461 height 422
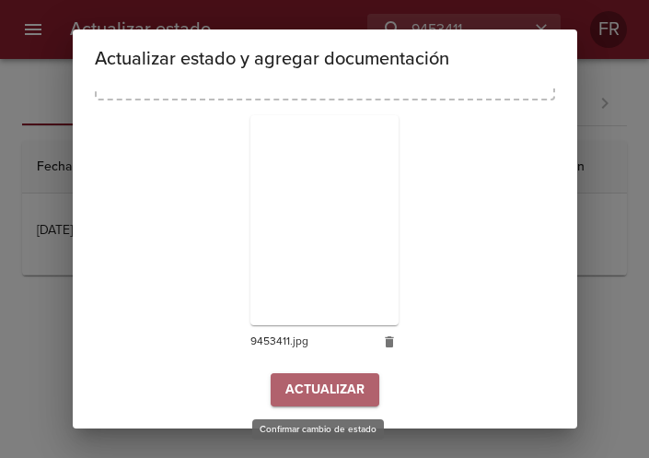
click at [296, 380] on span "Actualizar" at bounding box center [325, 390] width 79 height 23
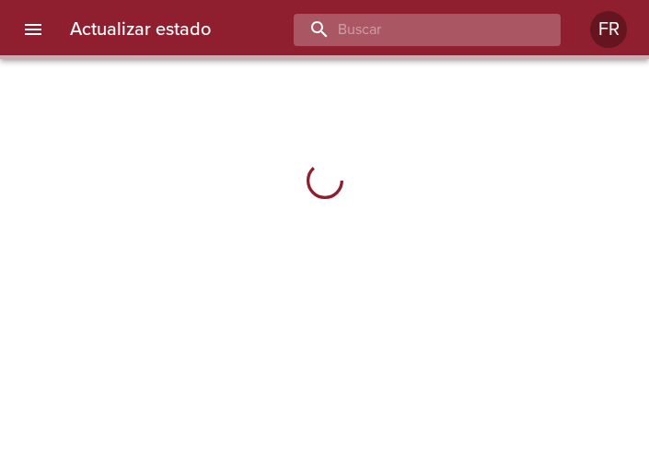
click at [409, 41] on input "buscar" at bounding box center [412, 30] width 236 height 32
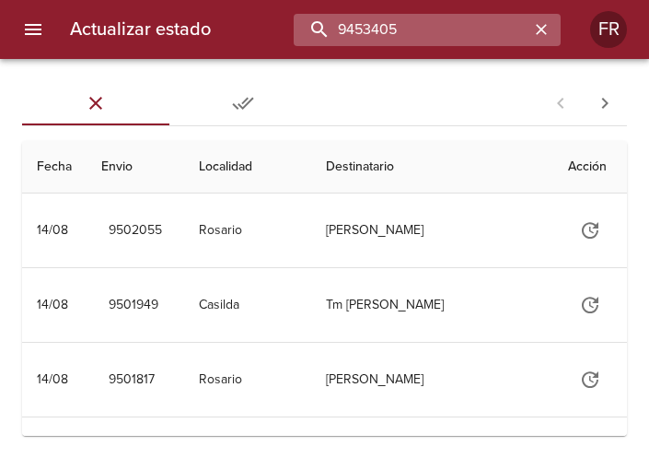
type input "9453405"
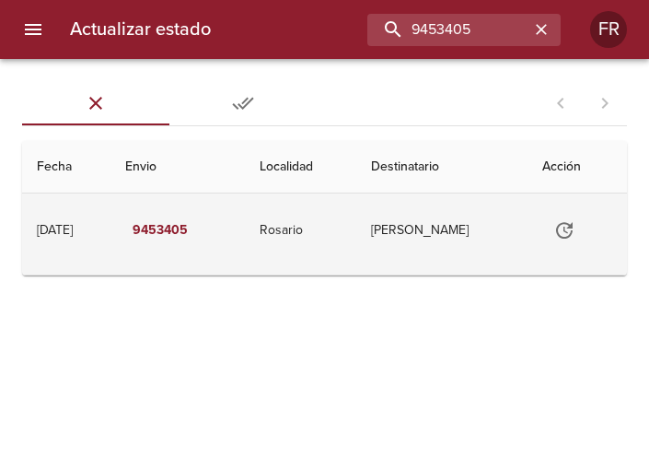
click at [557, 225] on icon "Tabla de envíos del cliente" at bounding box center [565, 230] width 22 height 22
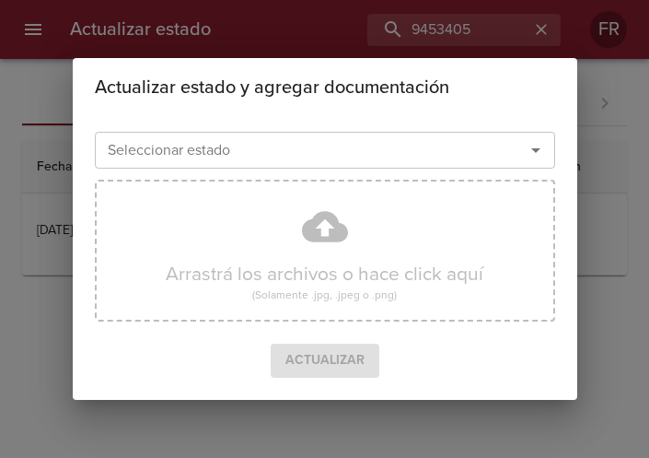
click at [540, 145] on icon "Abrir" at bounding box center [536, 150] width 22 height 22
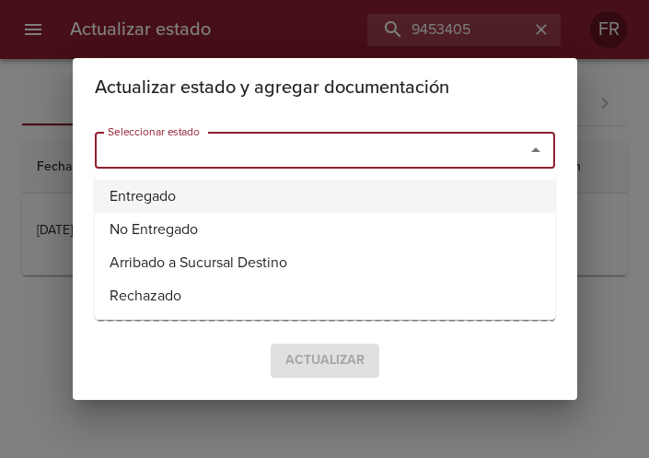
click at [331, 195] on li "Entregado" at bounding box center [325, 196] width 461 height 33
type input "Entregado"
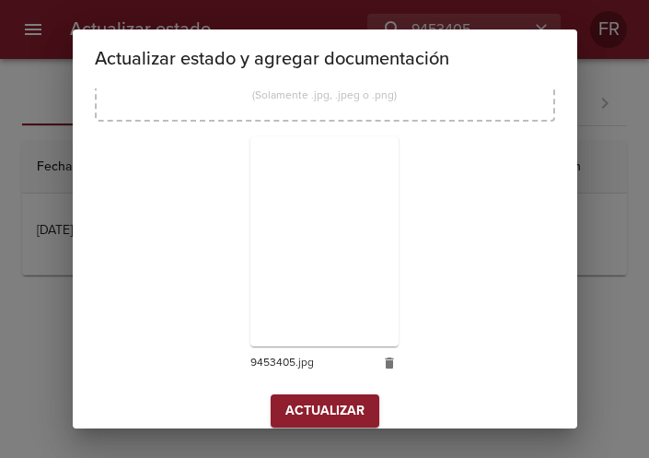
scroll to position [263, 0]
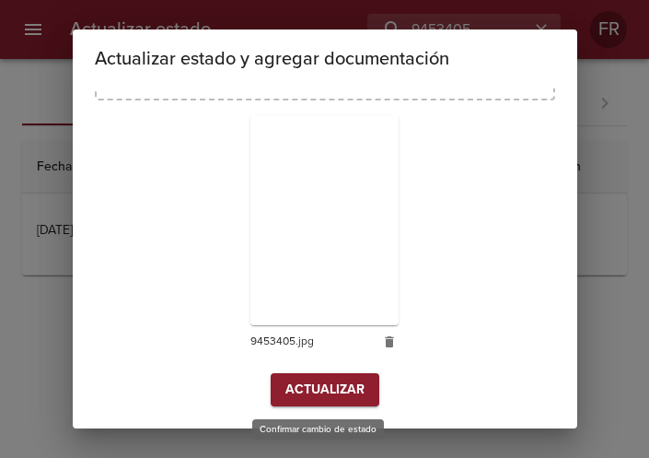
click at [303, 400] on span "Actualizar" at bounding box center [325, 390] width 79 height 23
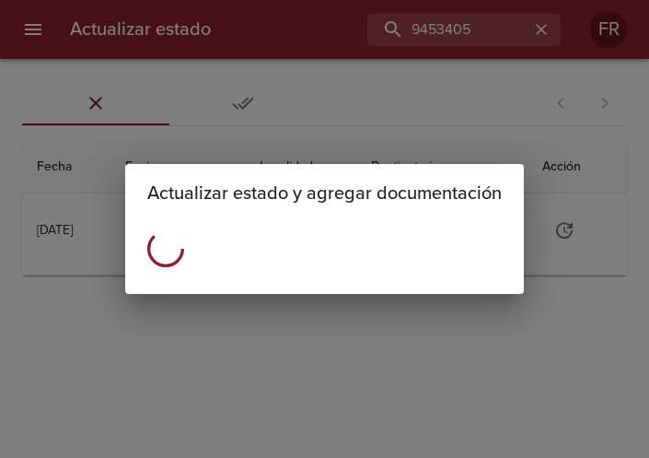
scroll to position [0, 0]
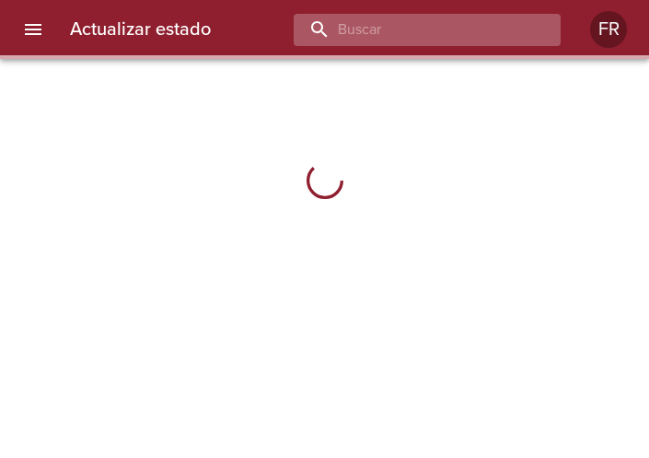
click at [459, 32] on input "buscar" at bounding box center [412, 30] width 236 height 32
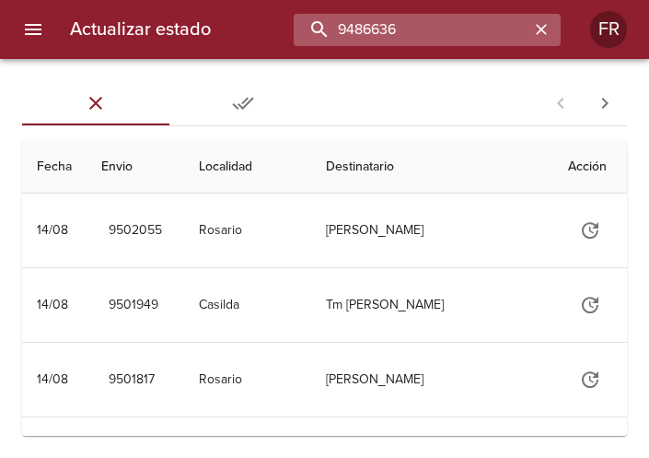
type input "9486636"
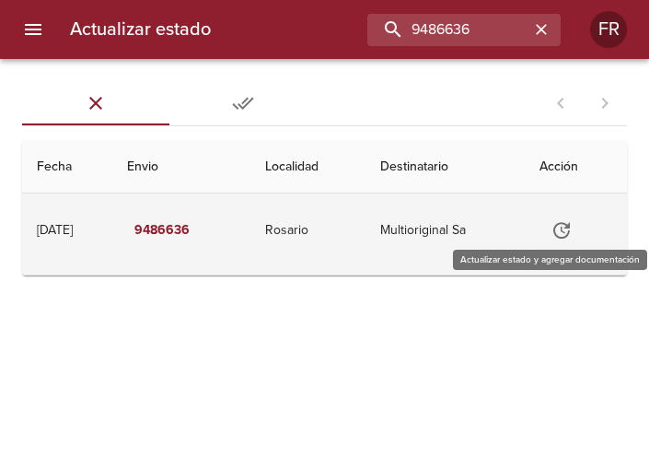
click at [564, 221] on icon "Tabla de envíos del cliente" at bounding box center [562, 230] width 22 height 22
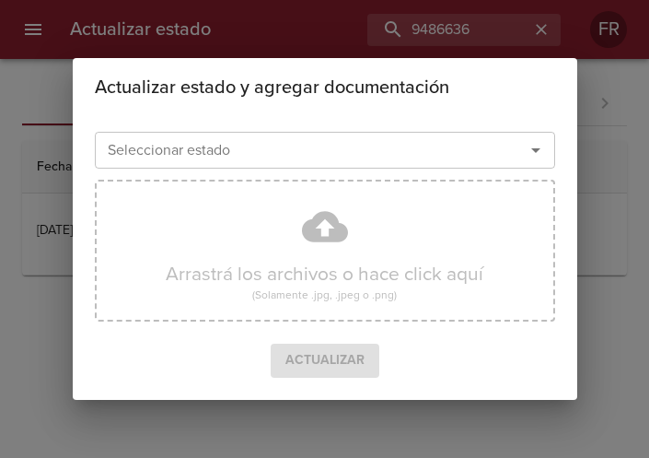
click at [532, 148] on icon "Abrir" at bounding box center [536, 150] width 22 height 22
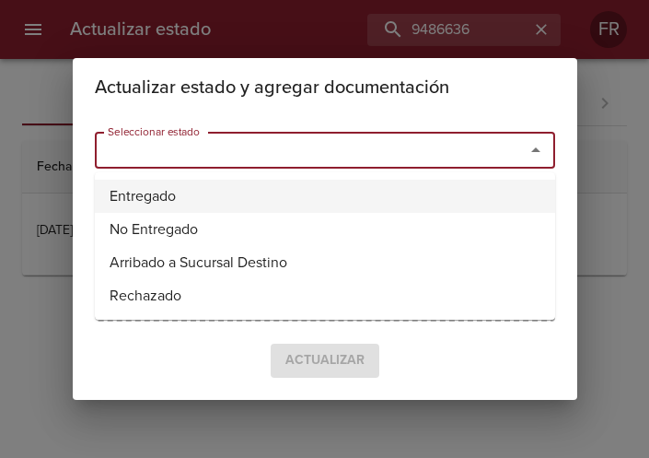
click at [148, 192] on li "Entregado" at bounding box center [325, 196] width 461 height 33
type input "Entregado"
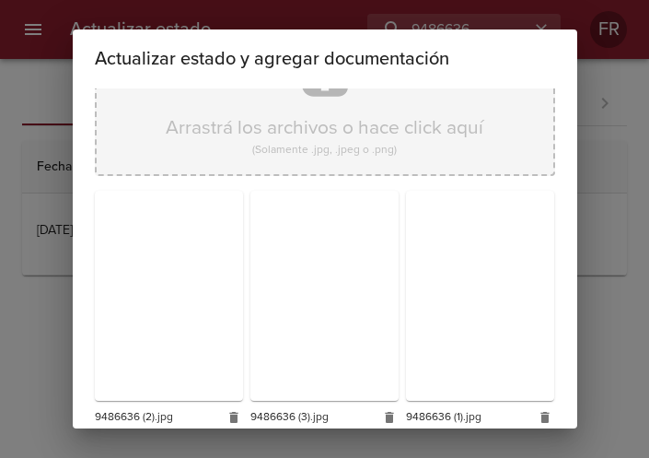
scroll to position [263, 0]
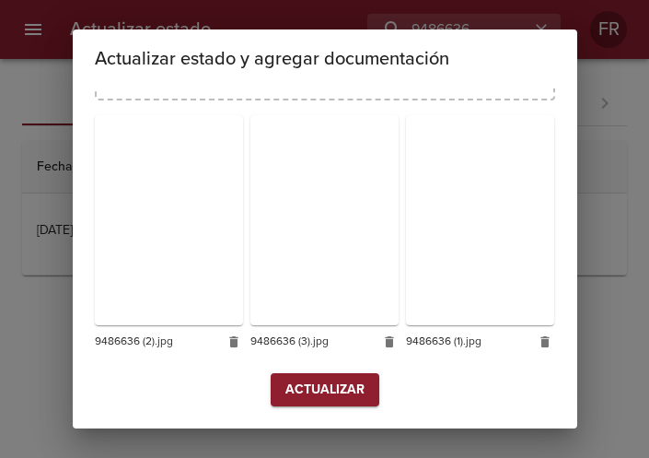
click at [313, 389] on span "Actualizar" at bounding box center [325, 390] width 79 height 23
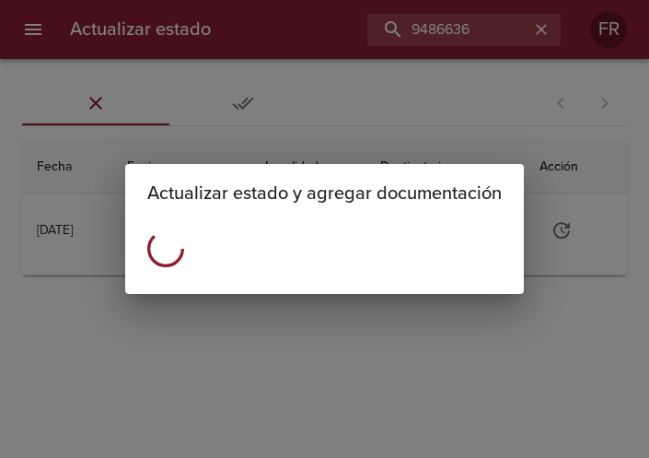
scroll to position [0, 0]
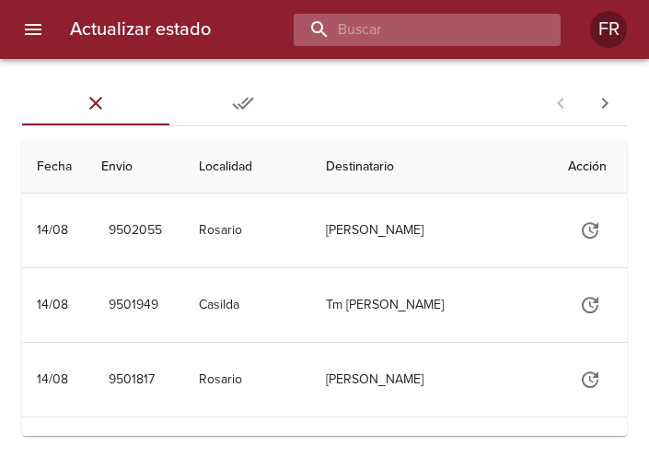
drag, startPoint x: 0, startPoint y: 0, endPoint x: 473, endPoint y: 34, distance: 474.7
click at [473, 34] on input "buscar" at bounding box center [412, 30] width 236 height 32
type input "9486604"
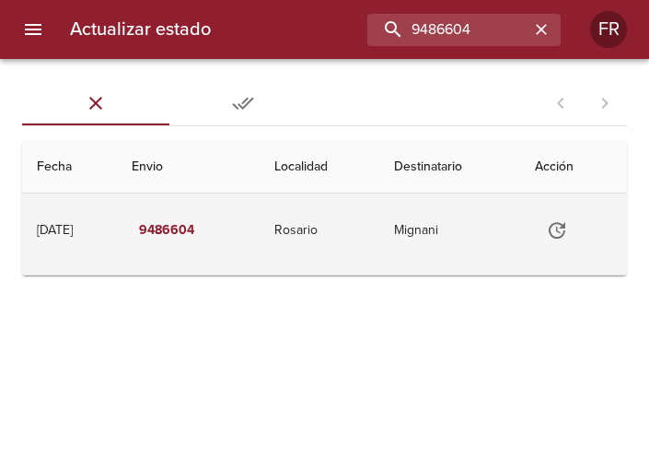
click at [568, 235] on icon "Tabla de envíos del cliente" at bounding box center [557, 230] width 22 height 22
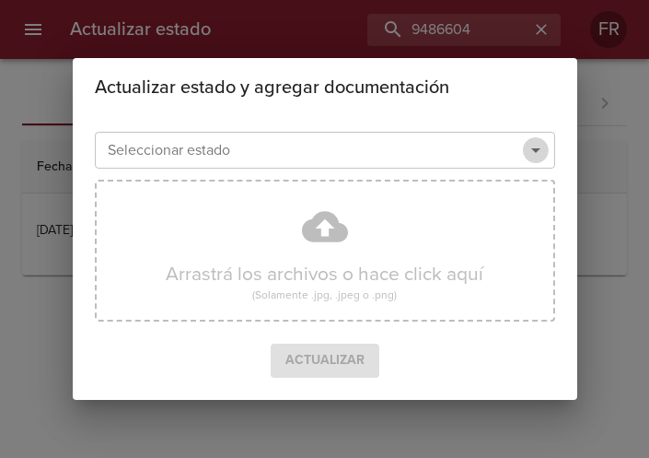
click at [535, 148] on icon "Abrir" at bounding box center [536, 150] width 22 height 22
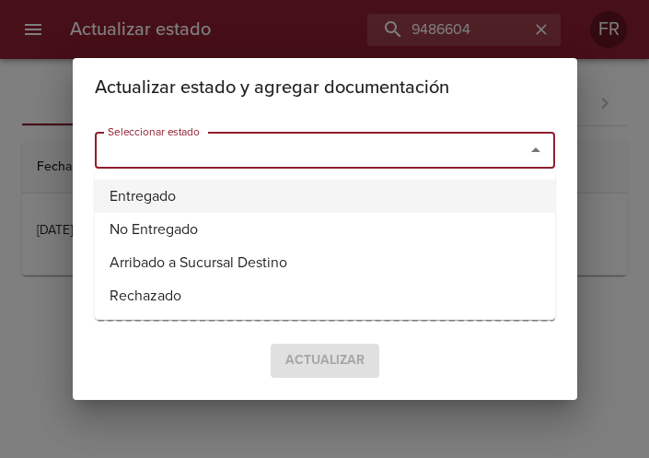
click at [204, 193] on li "Entregado" at bounding box center [325, 196] width 461 height 33
type input "Entregado"
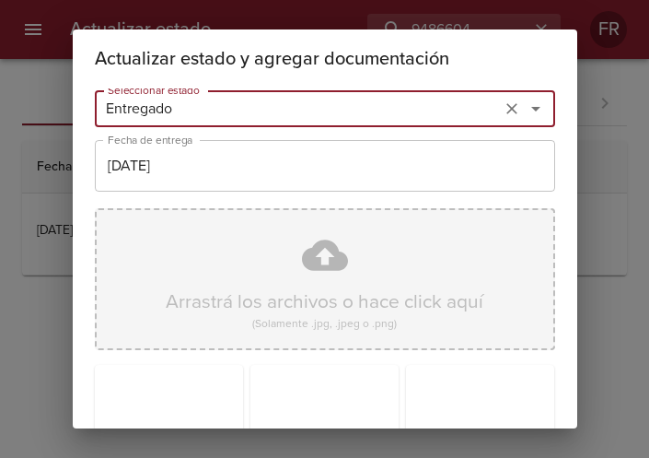
scroll to position [263, 0]
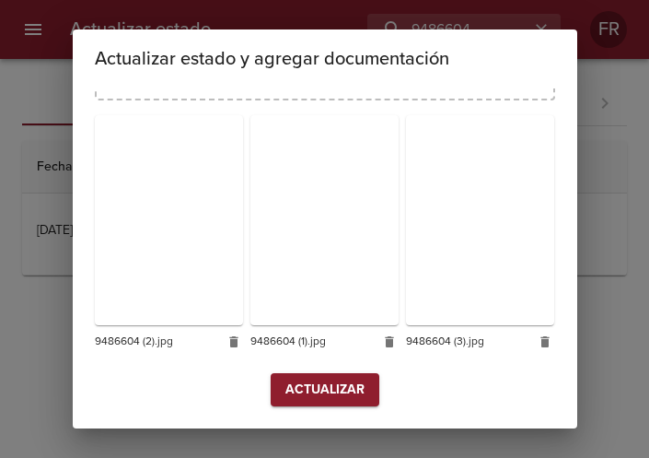
click at [312, 379] on span "Actualizar" at bounding box center [325, 390] width 79 height 23
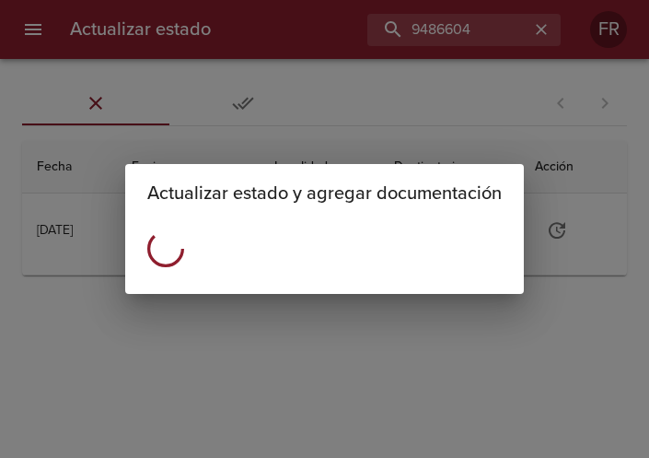
scroll to position [0, 0]
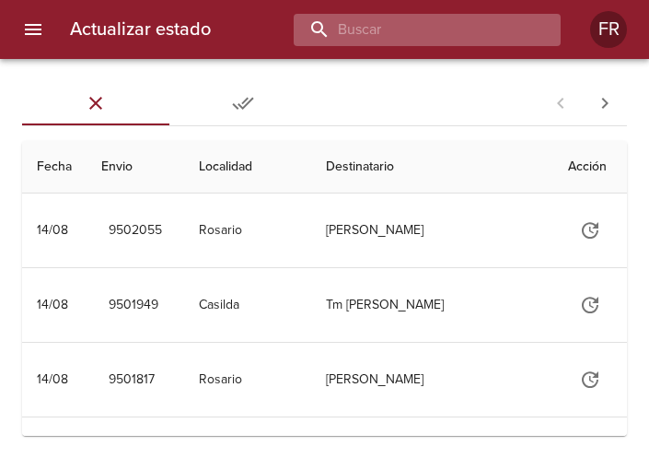
click at [444, 24] on input "buscar" at bounding box center [412, 30] width 236 height 32
type input "9486624"
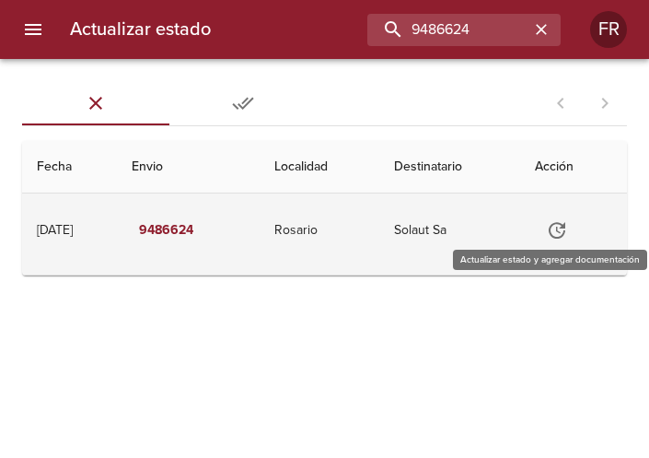
click at [562, 231] on icon "Tabla de envíos del cliente" at bounding box center [557, 230] width 22 height 22
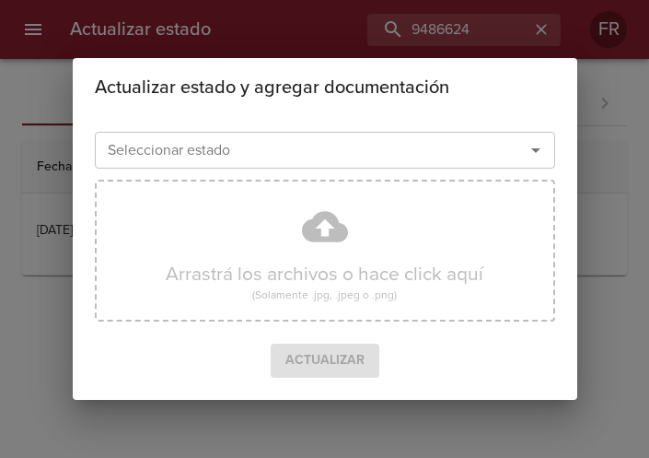
click at [535, 150] on icon "Abrir" at bounding box center [535, 150] width 9 height 5
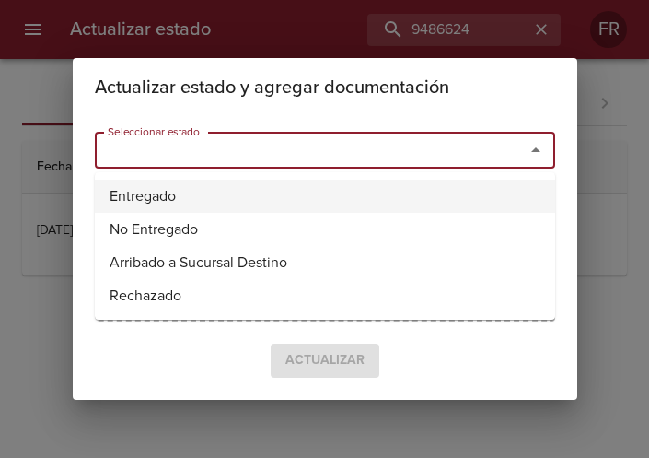
click at [270, 193] on li "Entregado" at bounding box center [325, 196] width 461 height 33
type input "Entregado"
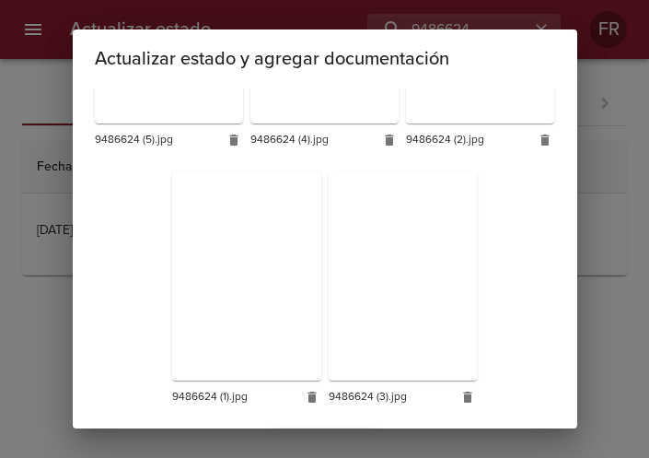
scroll to position [520, 0]
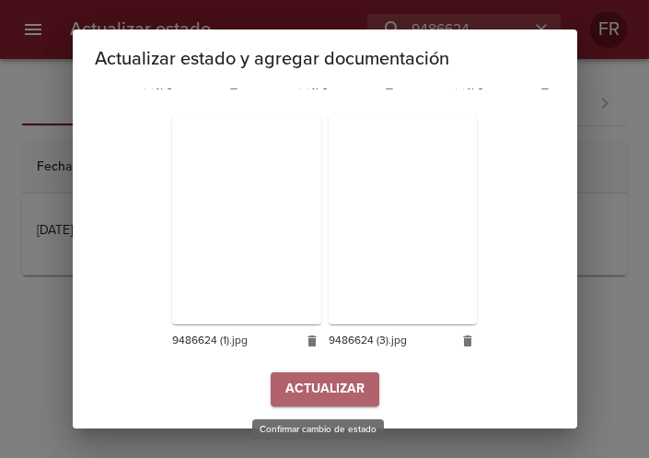
click at [302, 386] on span "Actualizar" at bounding box center [325, 389] width 79 height 23
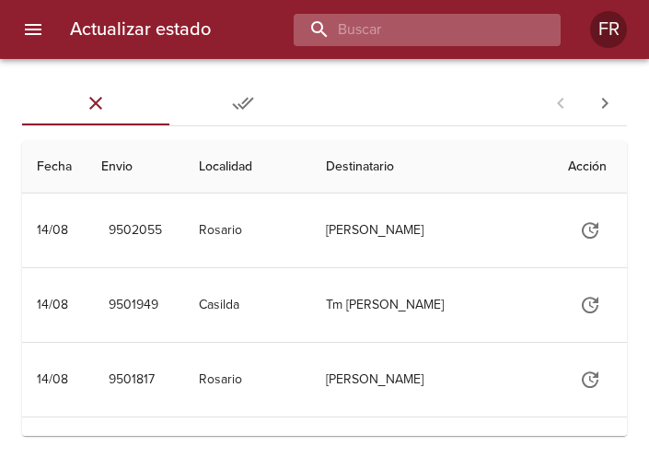
click at [504, 26] on input "buscar" at bounding box center [412, 30] width 236 height 32
type input "9486466"
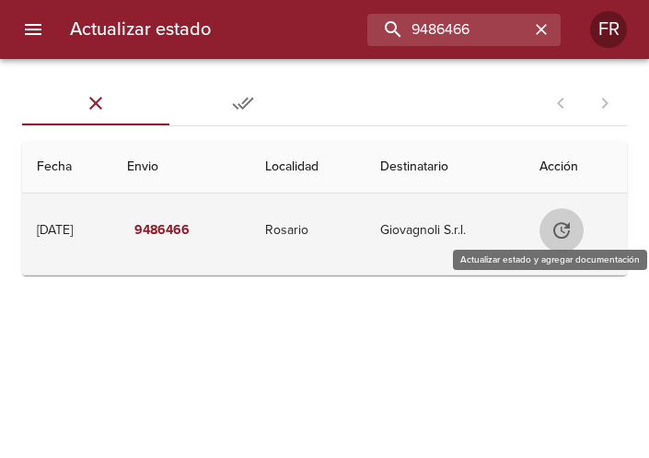
click at [573, 223] on icon "Tabla de envíos del cliente" at bounding box center [562, 230] width 22 height 22
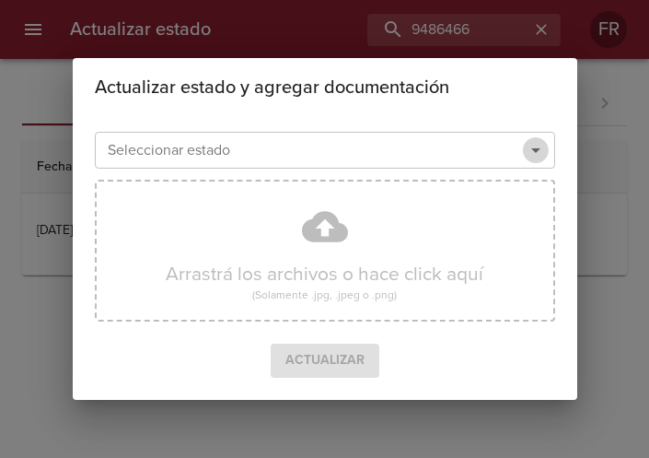
click at [540, 150] on icon "Abrir" at bounding box center [536, 150] width 22 height 22
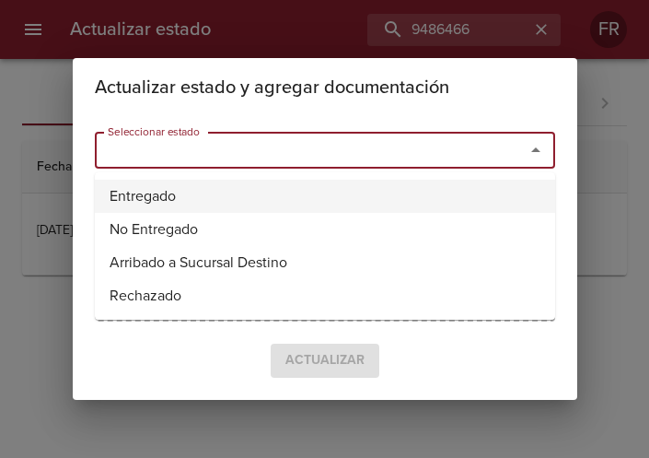
click at [271, 186] on li "Entregado" at bounding box center [325, 196] width 461 height 33
type input "Entregado"
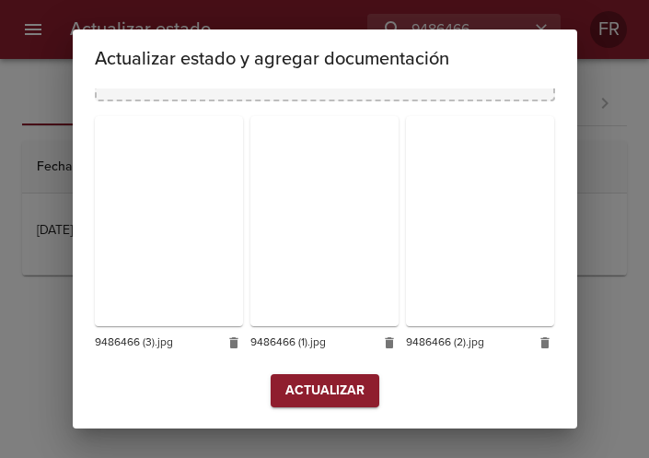
scroll to position [263, 0]
click at [348, 402] on button "Actualizar" at bounding box center [325, 390] width 109 height 34
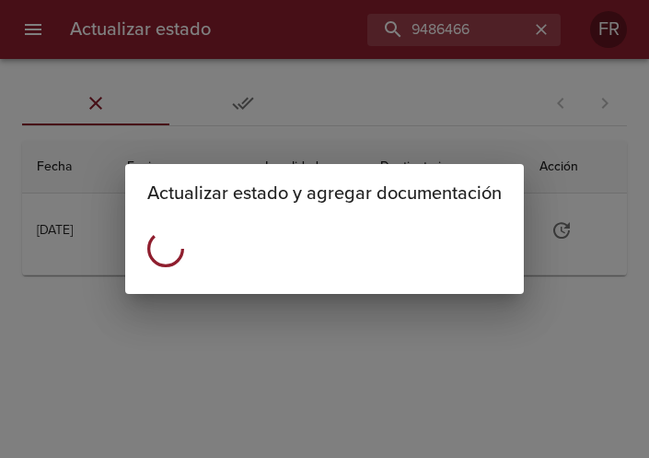
scroll to position [0, 0]
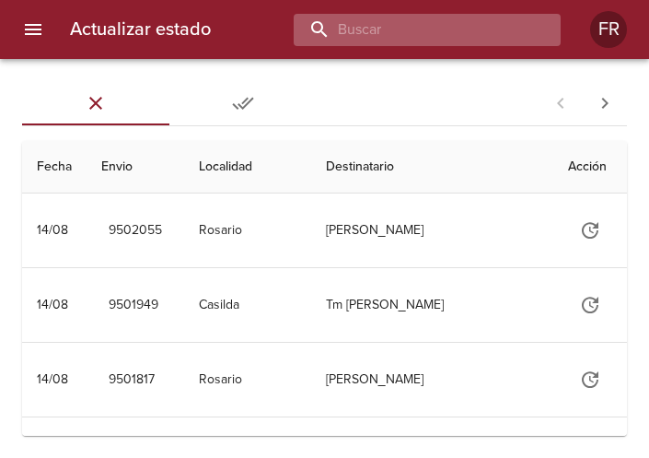
click at [462, 30] on input "buscar" at bounding box center [412, 30] width 236 height 32
type input "9486591"
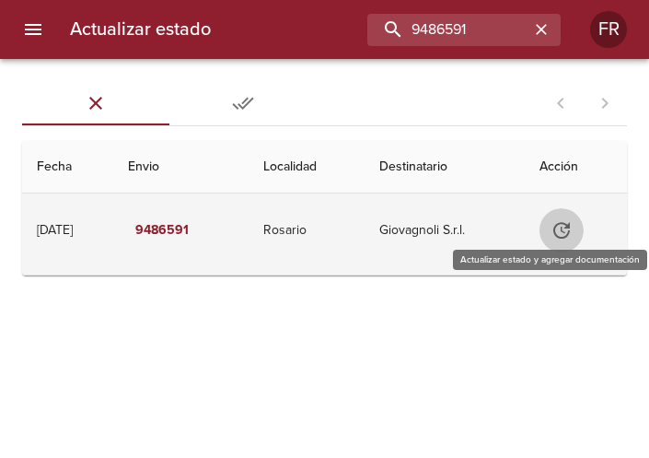
click at [560, 228] on icon "Tabla de envíos del cliente" at bounding box center [562, 230] width 17 height 17
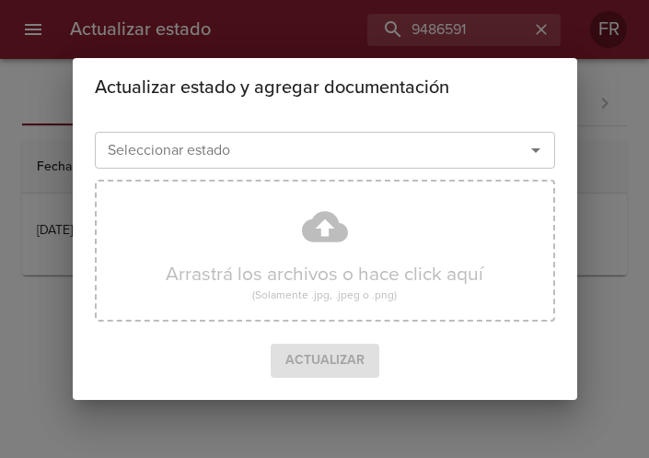
click at [539, 145] on icon "Abrir" at bounding box center [536, 150] width 22 height 22
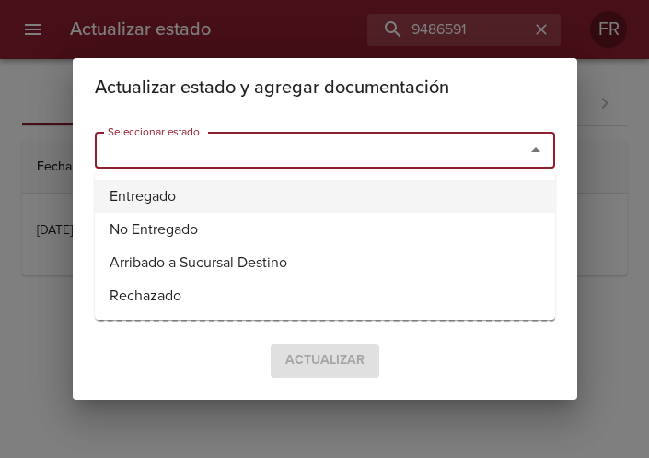
click at [226, 203] on li "Entregado" at bounding box center [325, 196] width 461 height 33
type input "Entregado"
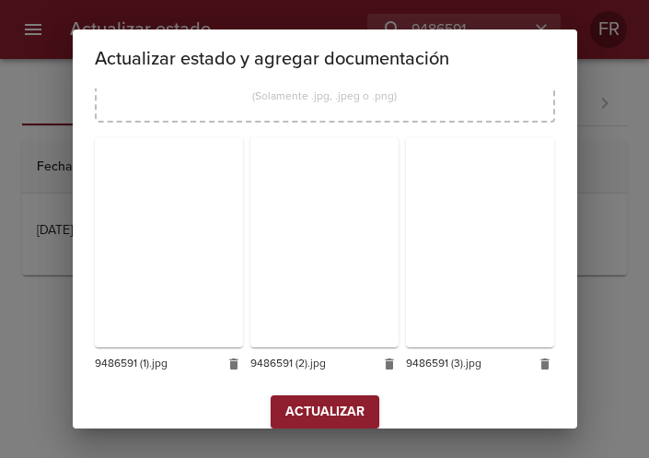
scroll to position [263, 0]
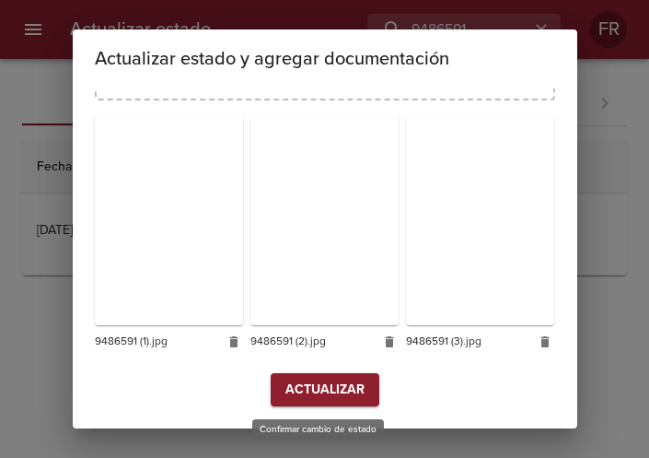
click at [323, 390] on span "Actualizar" at bounding box center [325, 390] width 79 height 23
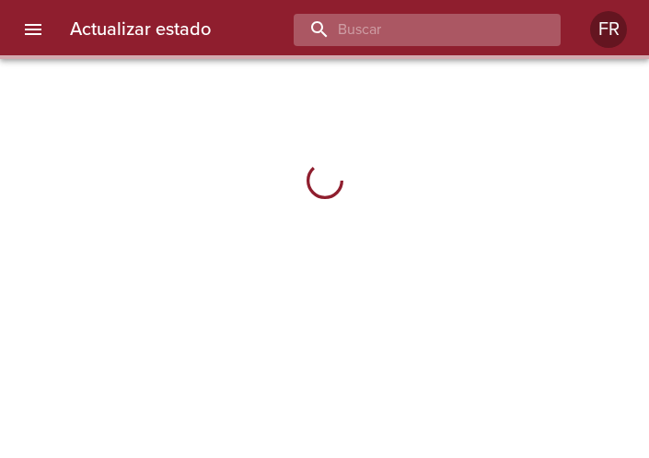
click at [488, 24] on input "buscar" at bounding box center [412, 30] width 236 height 32
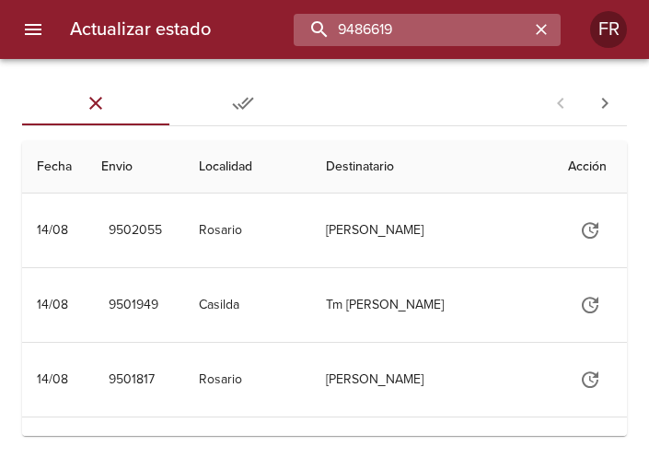
type input "9486619"
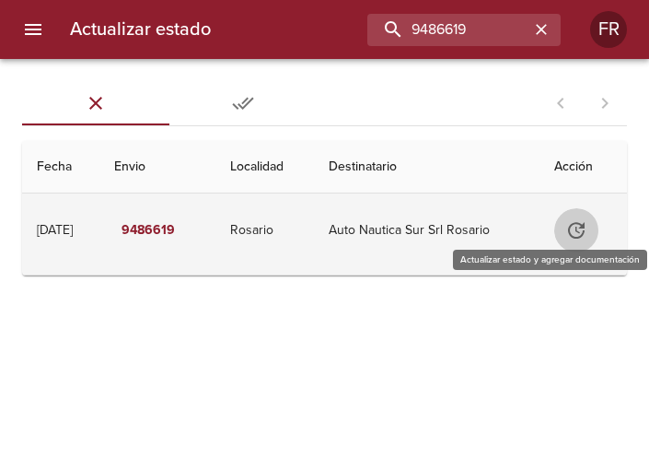
click at [579, 222] on icon "Tabla de envíos del cliente" at bounding box center [577, 230] width 22 height 22
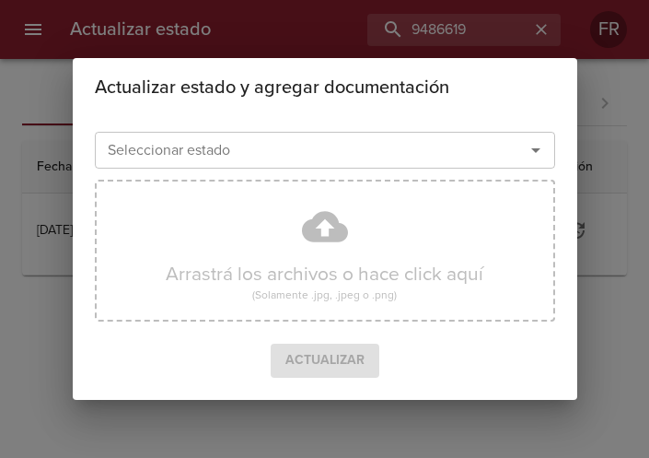
click at [530, 139] on icon "Abrir" at bounding box center [536, 150] width 22 height 22
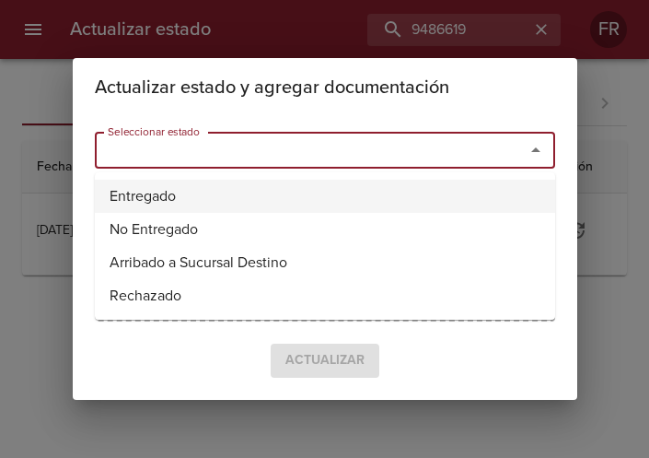
click at [236, 202] on li "Entregado" at bounding box center [325, 196] width 461 height 33
type input "Entregado"
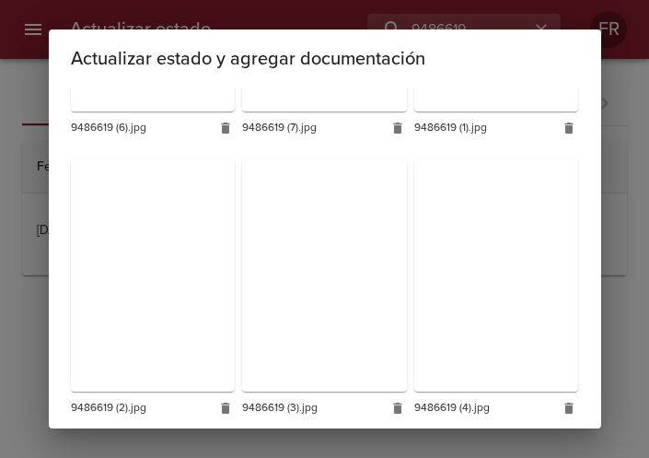
scroll to position [825, 0]
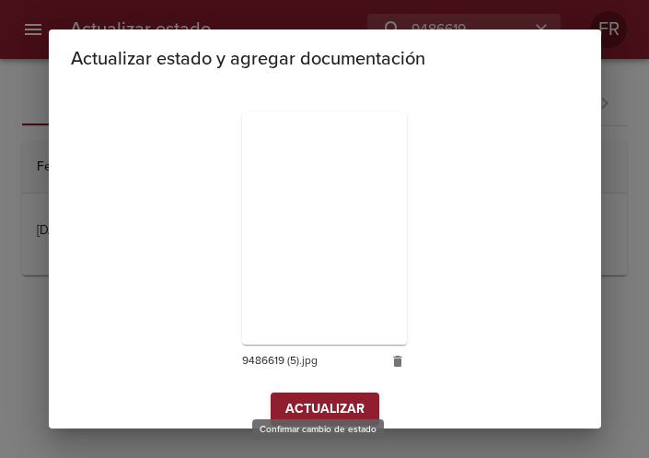
click at [298, 398] on span "Actualizar" at bounding box center [325, 409] width 79 height 23
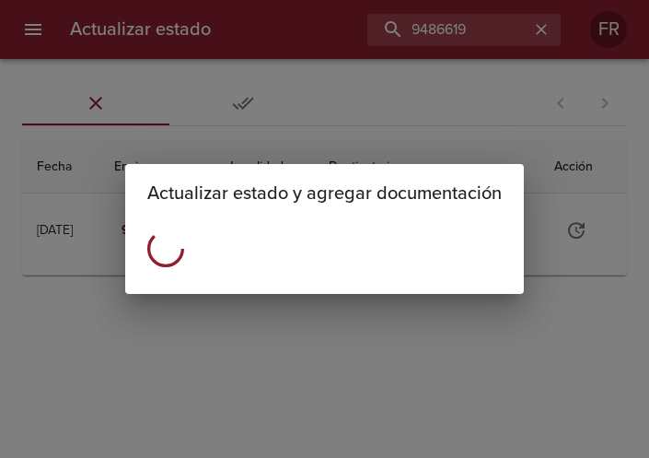
scroll to position [0, 0]
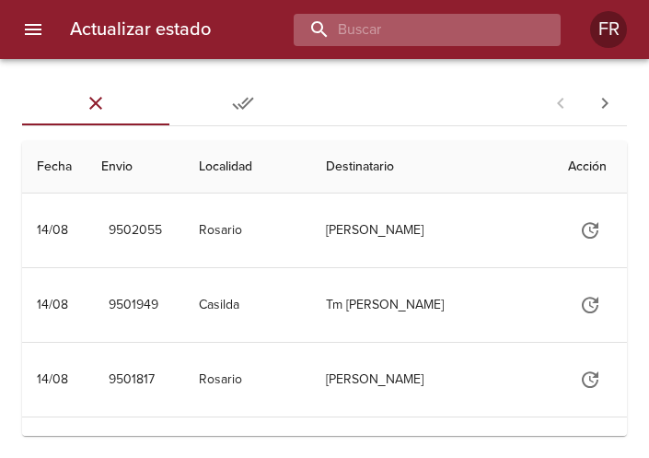
click at [412, 36] on input "buscar" at bounding box center [412, 30] width 236 height 32
type input "9486655"
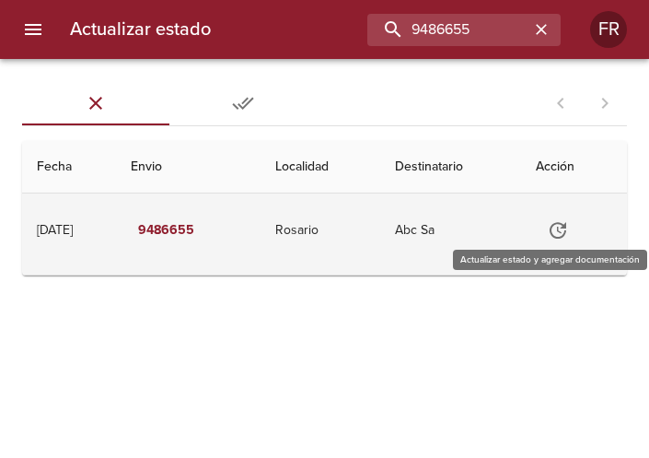
click at [563, 231] on icon "Tabla de envíos del cliente" at bounding box center [558, 230] width 22 height 22
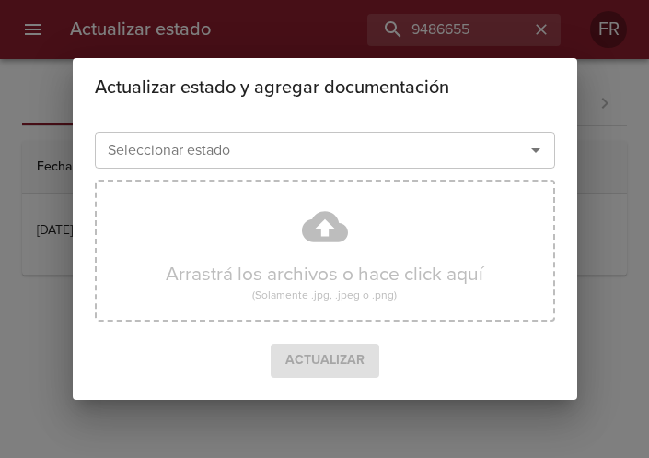
drag, startPoint x: 539, startPoint y: 150, endPoint x: 511, endPoint y: 152, distance: 27.7
click at [538, 148] on icon "Abrir" at bounding box center [536, 150] width 22 height 22
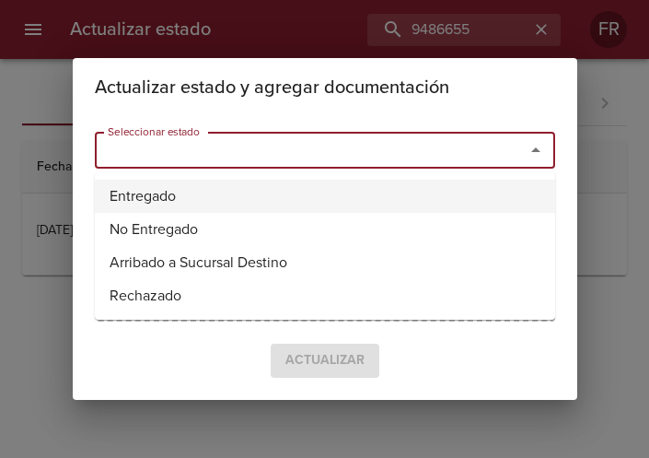
click at [238, 193] on li "Entregado" at bounding box center [325, 196] width 461 height 33
type input "Entregado"
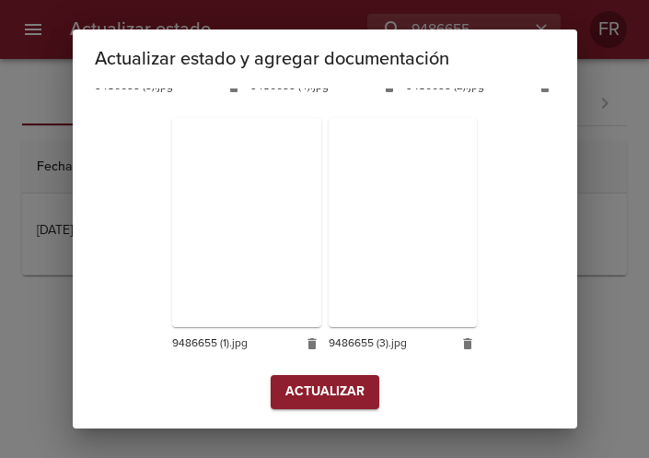
scroll to position [520, 0]
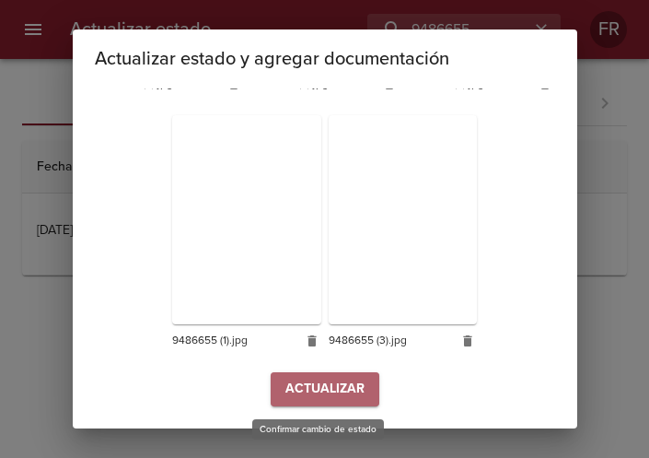
click at [298, 395] on span "Actualizar" at bounding box center [325, 389] width 79 height 23
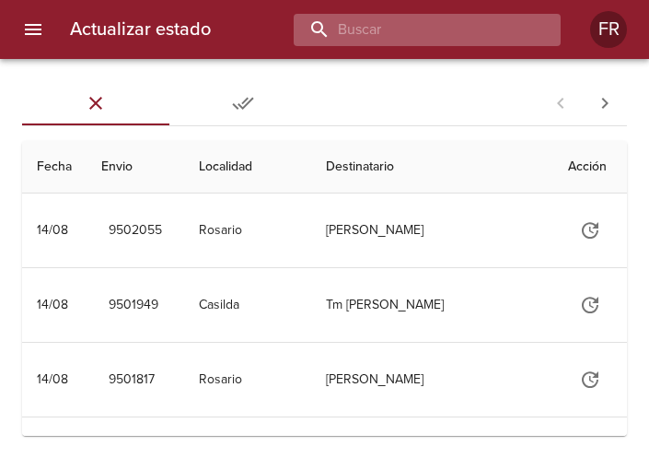
click at [477, 23] on input "buscar" at bounding box center [412, 30] width 236 height 32
type input "9486664"
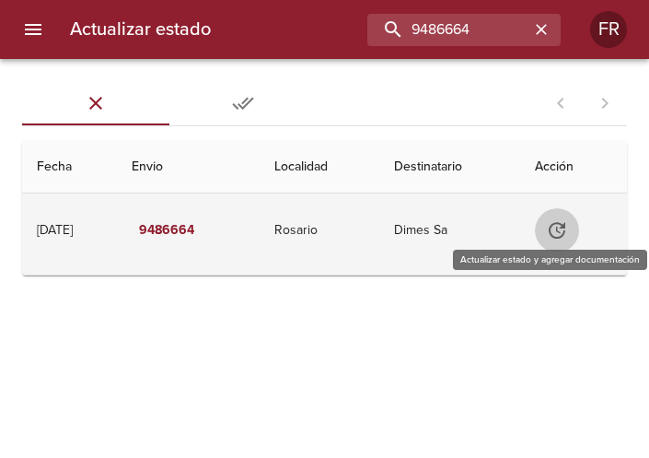
click at [557, 226] on icon "Tabla de envíos del cliente" at bounding box center [557, 230] width 22 height 22
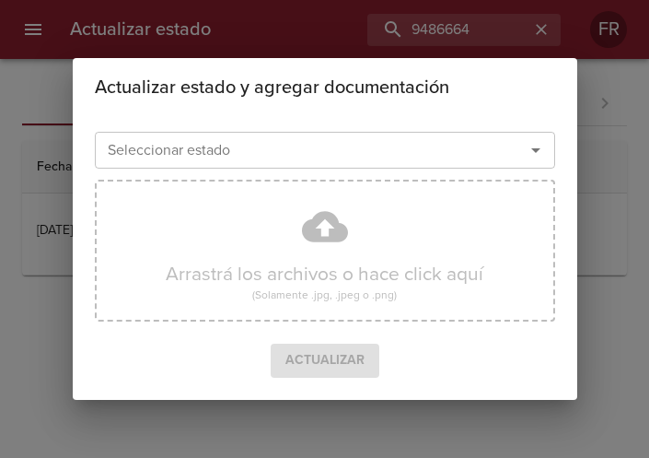
click at [531, 146] on icon "Abrir" at bounding box center [536, 150] width 22 height 22
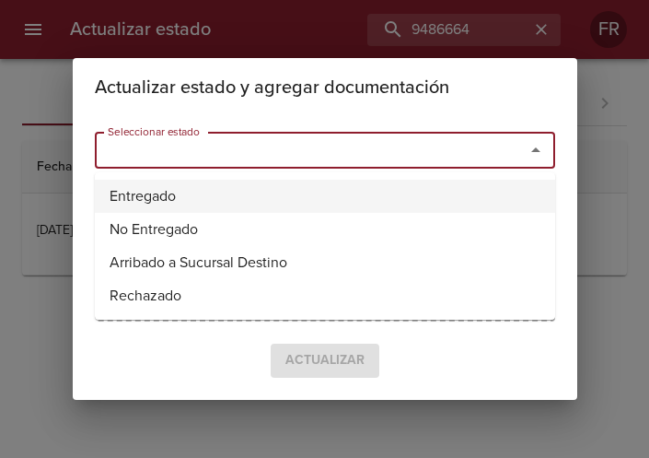
click at [234, 189] on li "Entregado" at bounding box center [325, 196] width 461 height 33
type input "Entregado"
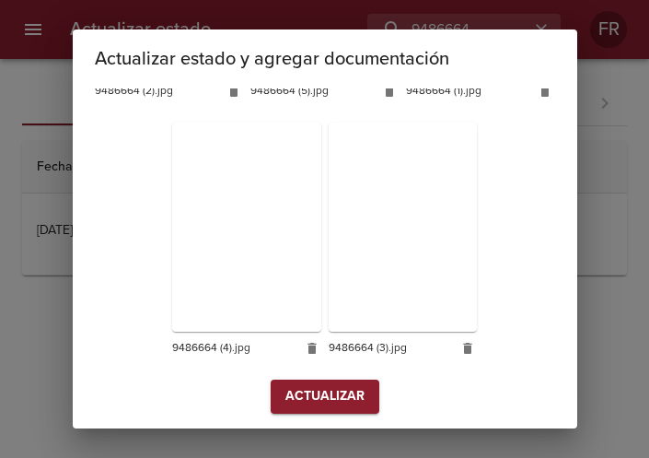
scroll to position [520, 0]
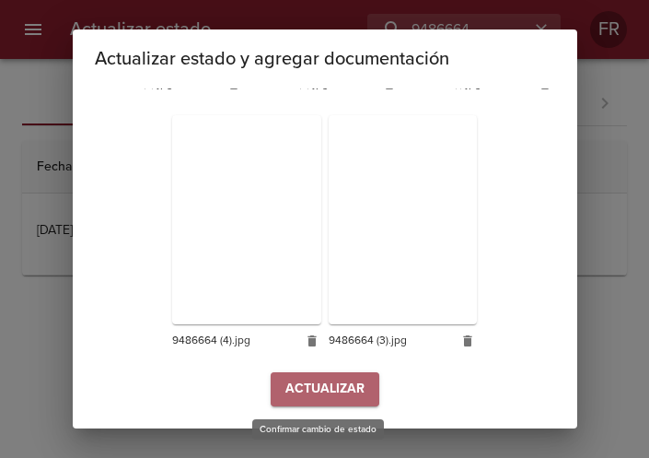
click at [337, 391] on span "Actualizar" at bounding box center [325, 389] width 79 height 23
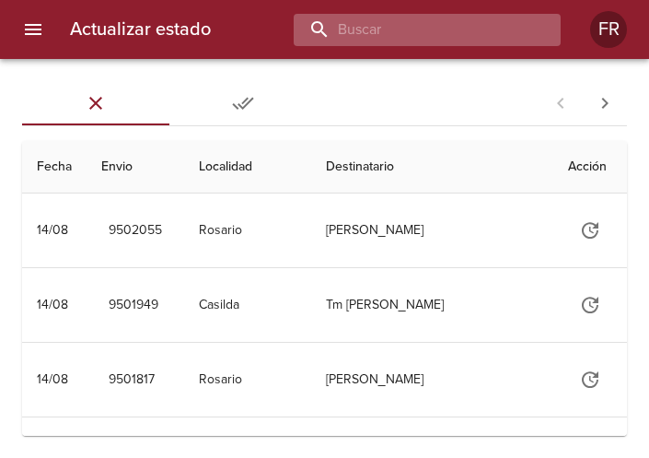
click at [422, 36] on input "buscar" at bounding box center [412, 30] width 236 height 32
type input "9487185"
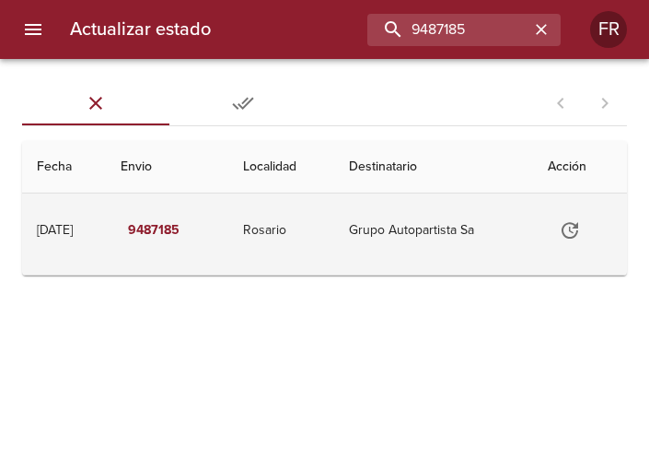
click at [578, 236] on icon "Tabla de envíos del cliente" at bounding box center [570, 230] width 17 height 17
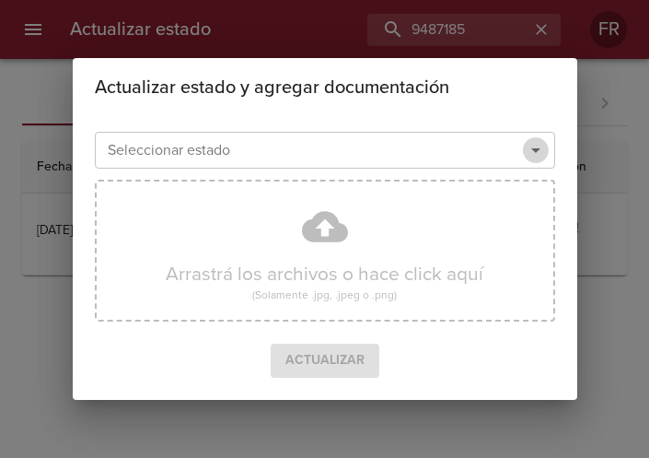
click at [533, 150] on icon "Abrir" at bounding box center [535, 150] width 9 height 5
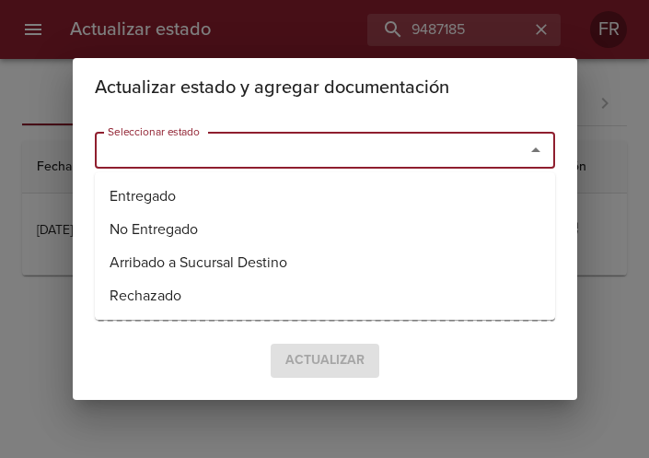
click at [302, 193] on li "Entregado" at bounding box center [325, 196] width 461 height 33
type input "Entregado"
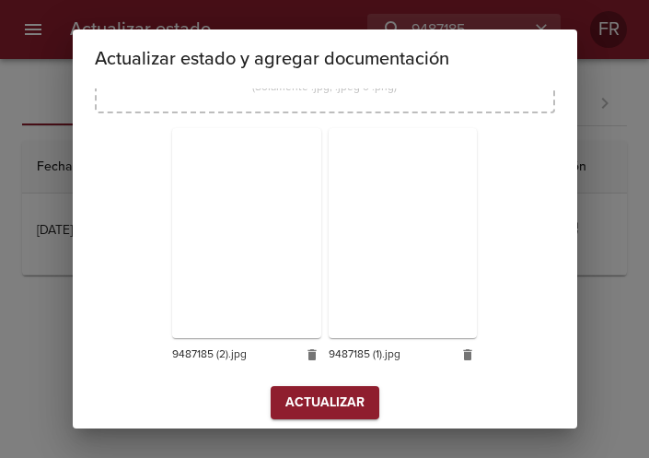
scroll to position [263, 0]
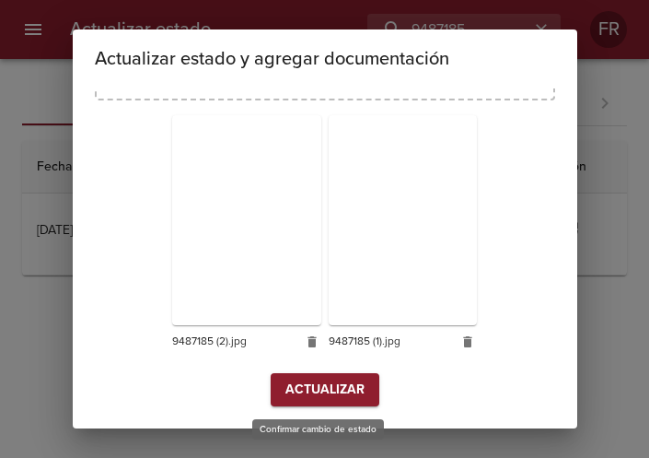
click at [341, 390] on span "Actualizar" at bounding box center [325, 390] width 79 height 23
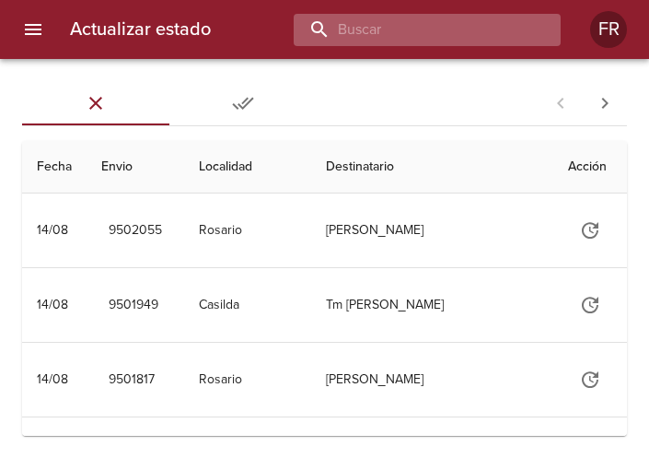
click at [483, 33] on input "buscar" at bounding box center [412, 30] width 236 height 32
type input "9486641"
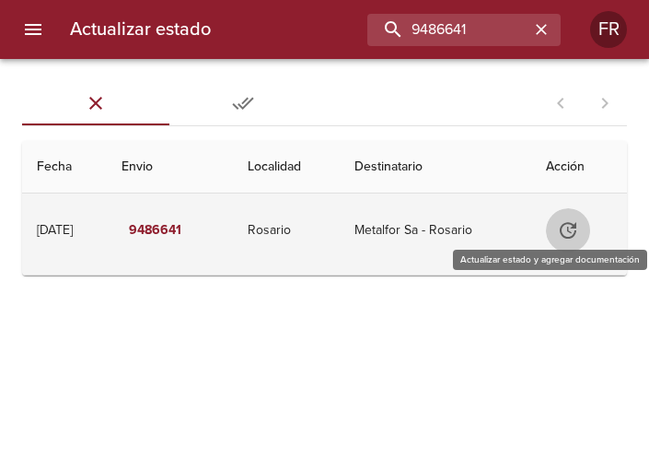
click at [576, 228] on icon "Tabla de envíos del cliente" at bounding box center [568, 230] width 17 height 17
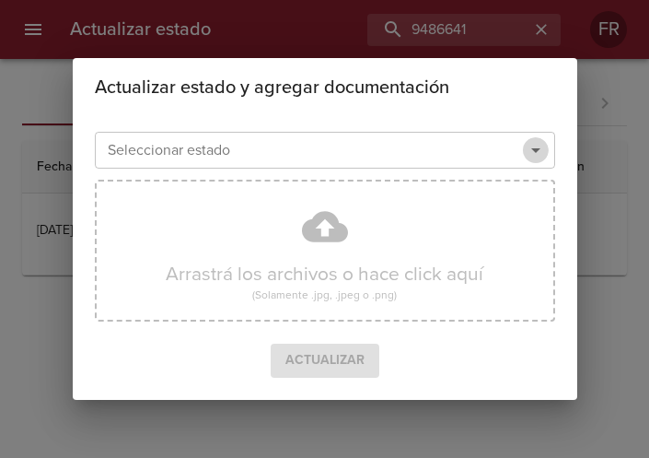
click at [531, 157] on icon "Abrir" at bounding box center [536, 150] width 22 height 22
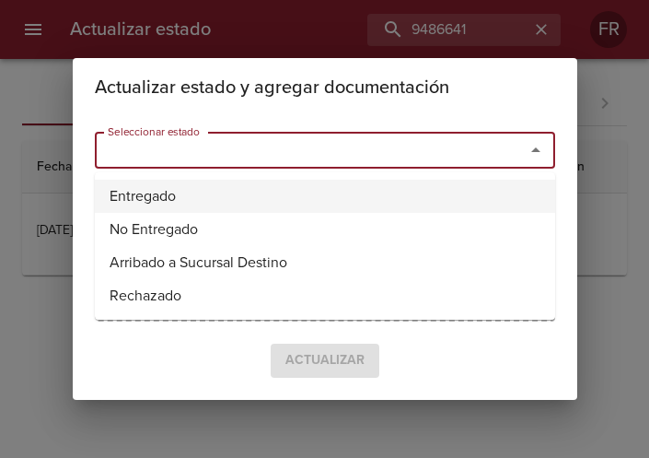
click at [357, 207] on li "Entregado" at bounding box center [325, 196] width 461 height 33
type input "Entregado"
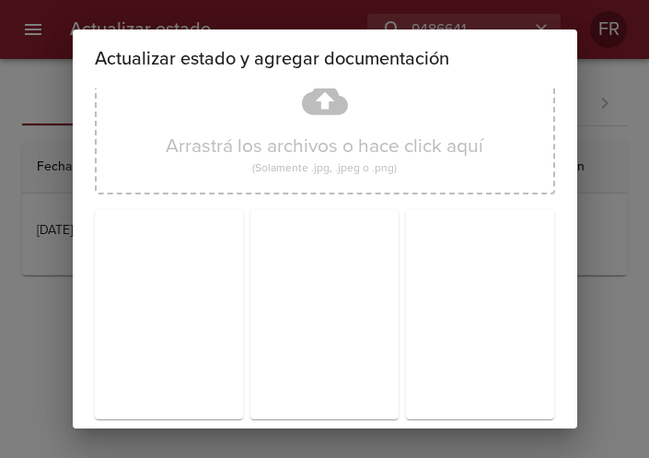
scroll to position [263, 0]
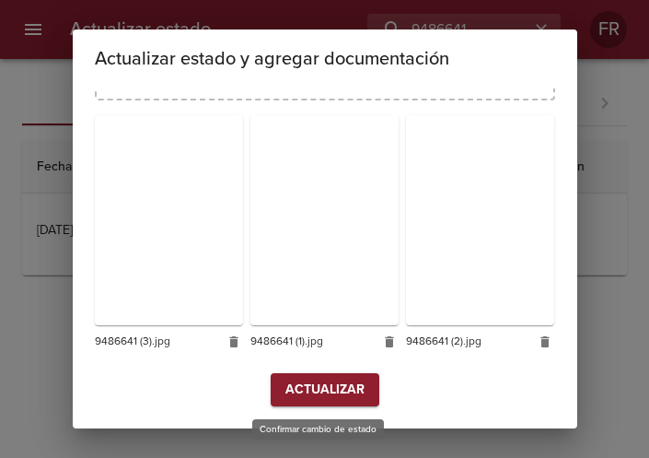
click at [324, 380] on span "Actualizar" at bounding box center [325, 390] width 79 height 23
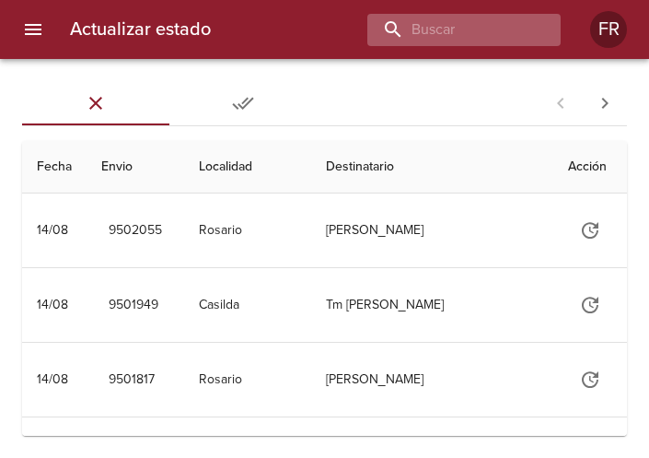
click at [534, 25] on div at bounding box center [464, 30] width 193 height 32
type input "9432464"
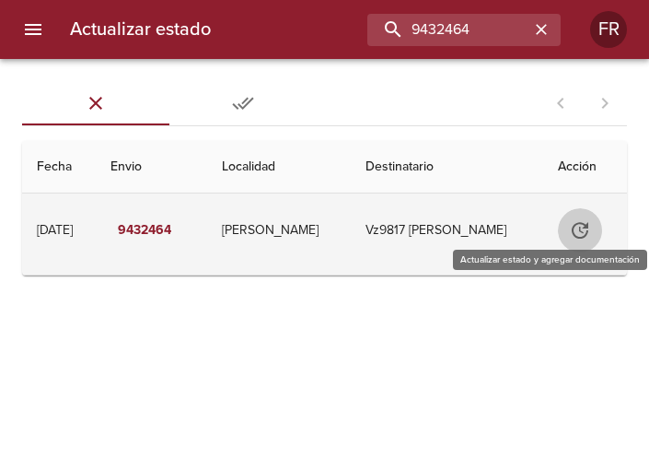
click at [571, 232] on icon "Tabla de envíos del cliente" at bounding box center [580, 230] width 22 height 22
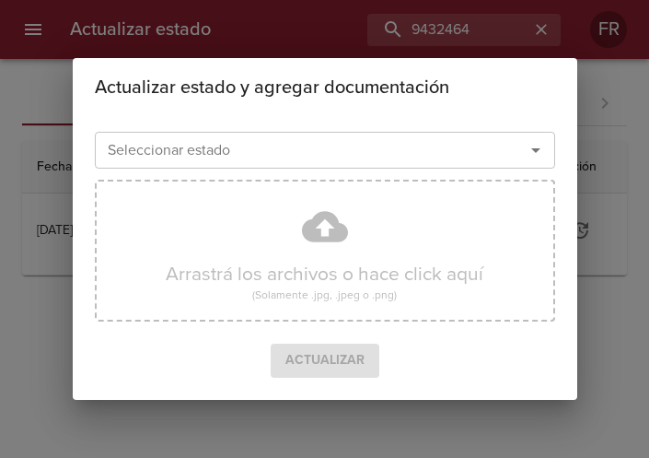
click at [537, 146] on icon "Abrir" at bounding box center [536, 150] width 22 height 22
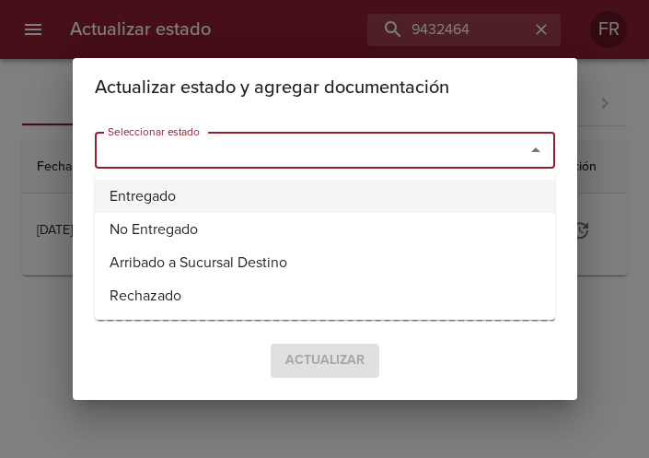
click at [246, 199] on li "Entregado" at bounding box center [325, 196] width 461 height 33
type input "Entregado"
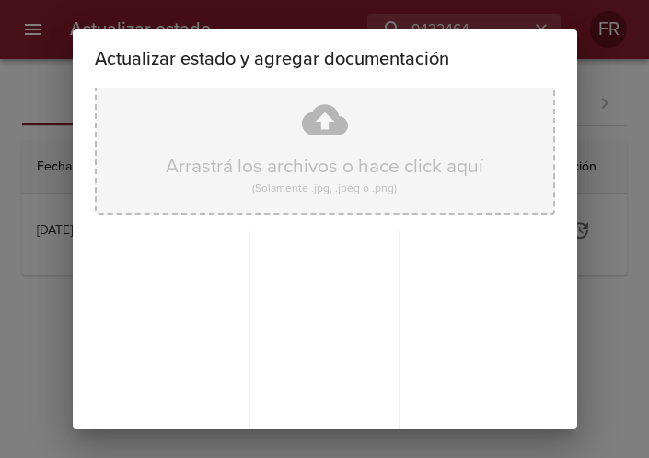
scroll to position [263, 0]
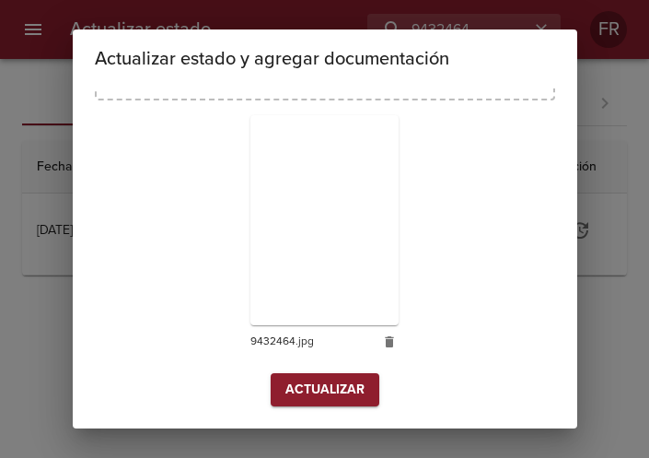
click at [342, 395] on span "Actualizar" at bounding box center [325, 390] width 79 height 23
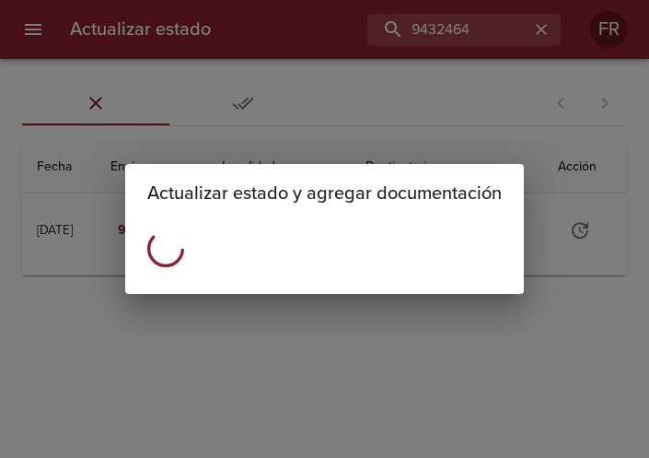
scroll to position [0, 0]
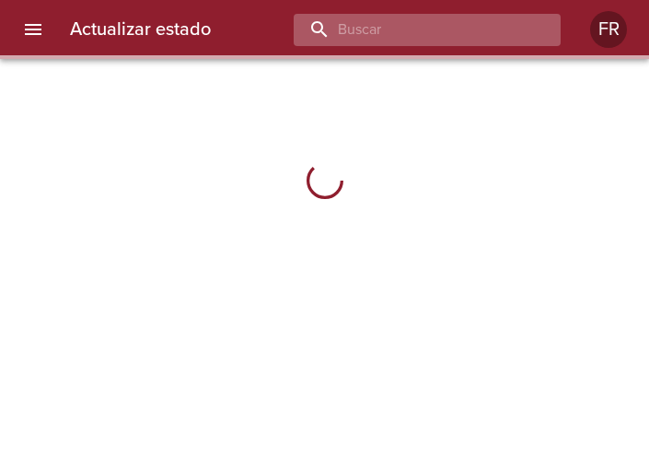
click at [477, 39] on input "buscar" at bounding box center [412, 30] width 236 height 32
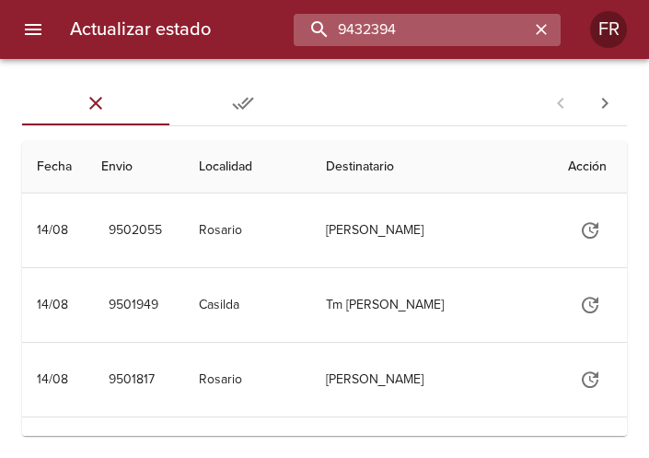
type input "9432394"
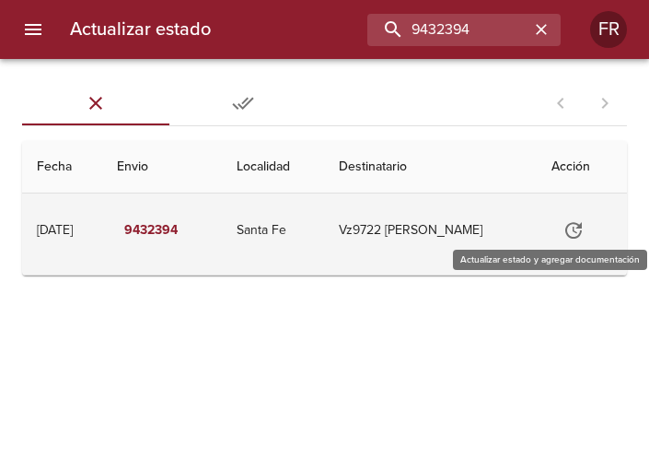
click at [566, 231] on icon "Tabla de envíos del cliente" at bounding box center [574, 230] width 17 height 17
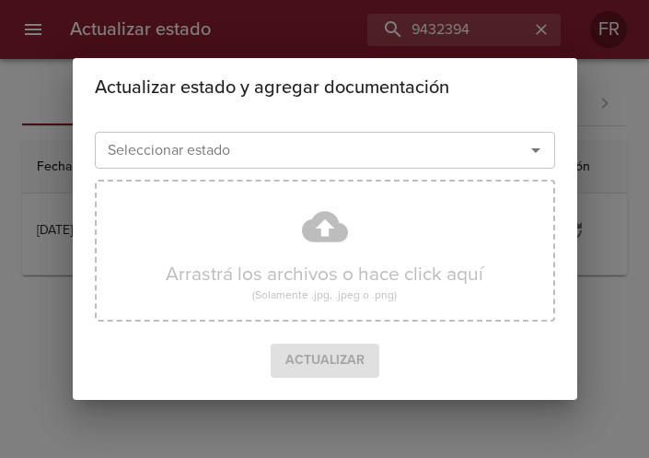
click at [530, 147] on icon "Abrir" at bounding box center [536, 150] width 22 height 22
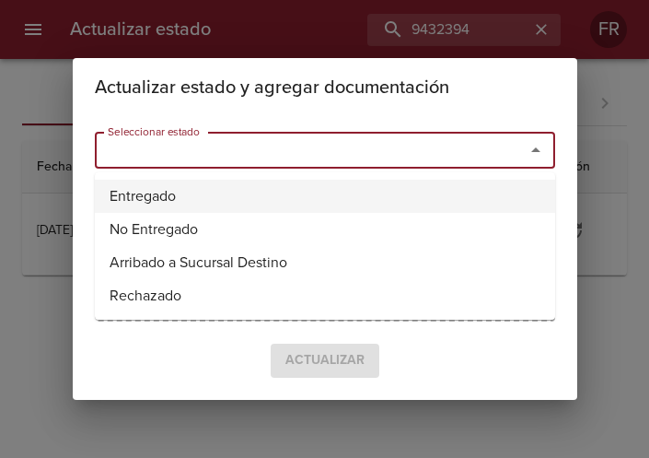
click at [250, 185] on li "Entregado" at bounding box center [325, 196] width 461 height 33
type input "Entregado"
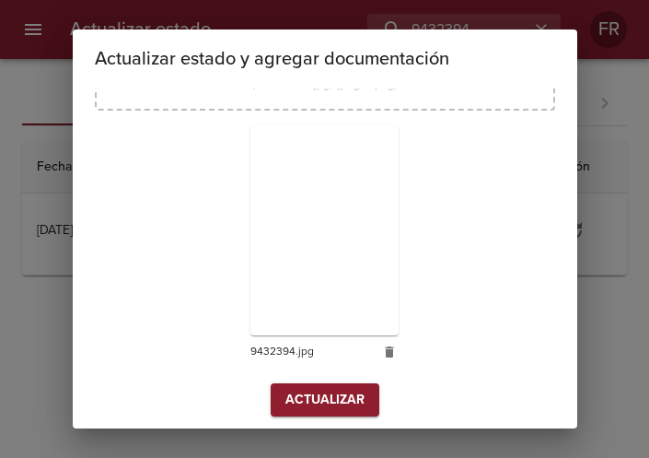
scroll to position [263, 0]
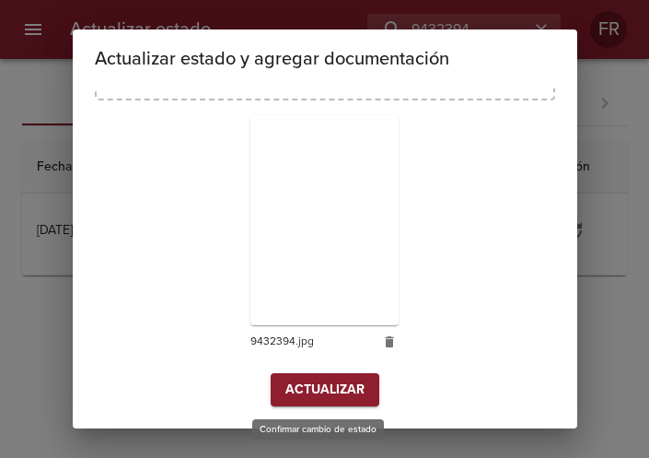
click at [332, 395] on span "Actualizar" at bounding box center [325, 390] width 79 height 23
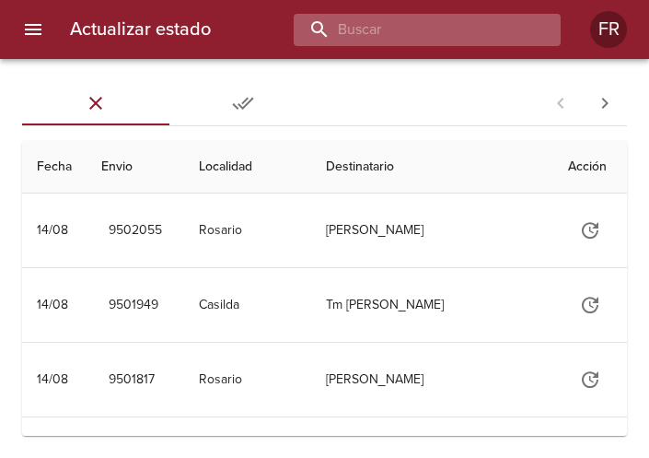
click at [431, 38] on input "buscar" at bounding box center [412, 30] width 236 height 32
type input "9491963"
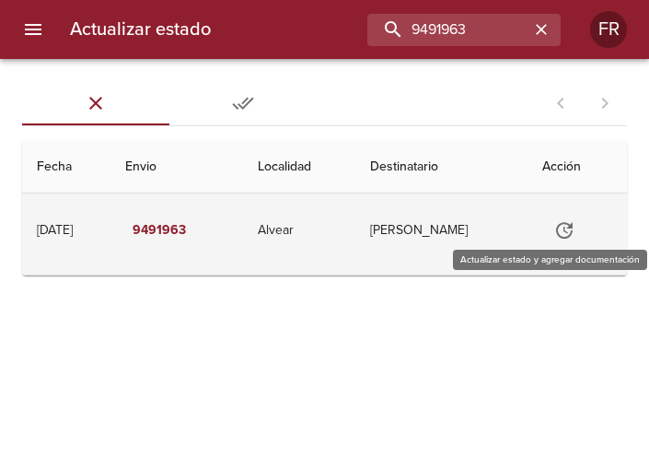
click at [555, 229] on button "Tabla de envíos del cliente" at bounding box center [565, 230] width 44 height 44
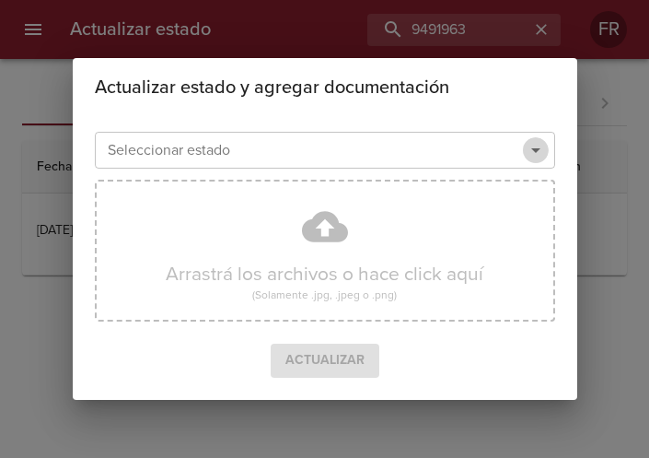
click at [529, 146] on icon "Abrir" at bounding box center [536, 150] width 22 height 22
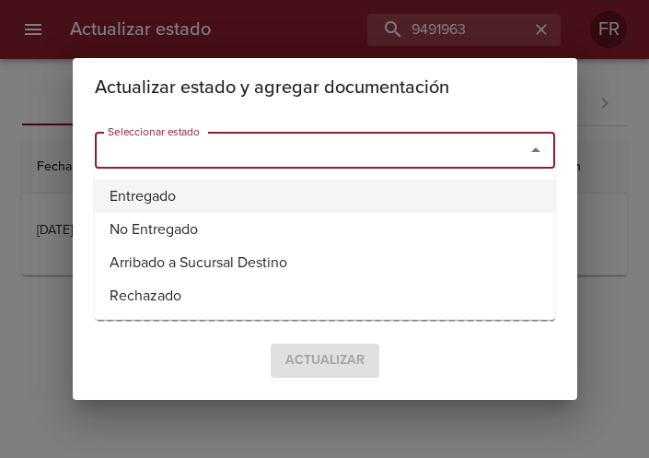
click at [276, 186] on li "Entregado" at bounding box center [325, 196] width 461 height 33
type input "Entregado"
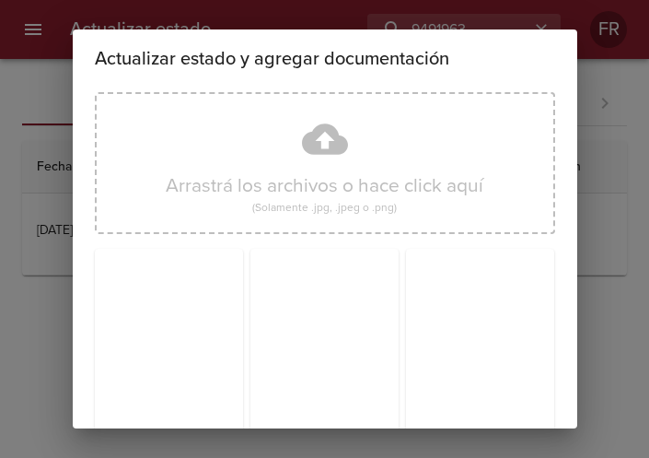
scroll to position [263, 0]
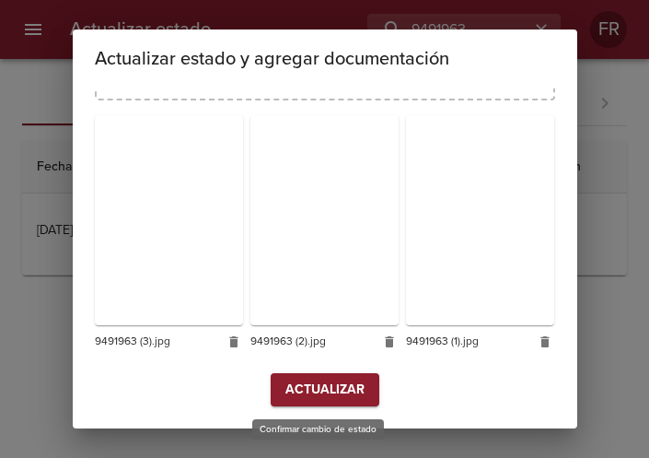
click at [304, 390] on span "Actualizar" at bounding box center [325, 390] width 79 height 23
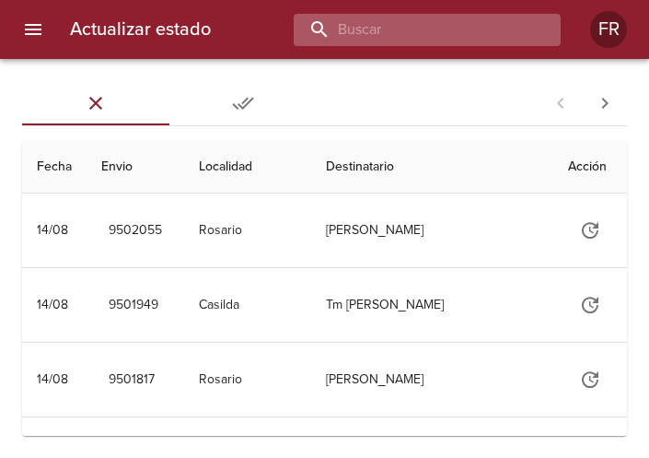
click at [431, 30] on input "buscar" at bounding box center [412, 30] width 236 height 32
type input "9474780"
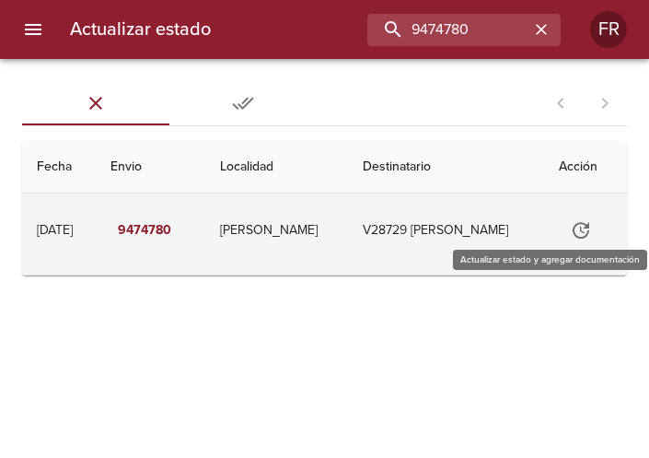
click at [570, 229] on icon "Tabla de envíos del cliente" at bounding box center [581, 230] width 22 height 22
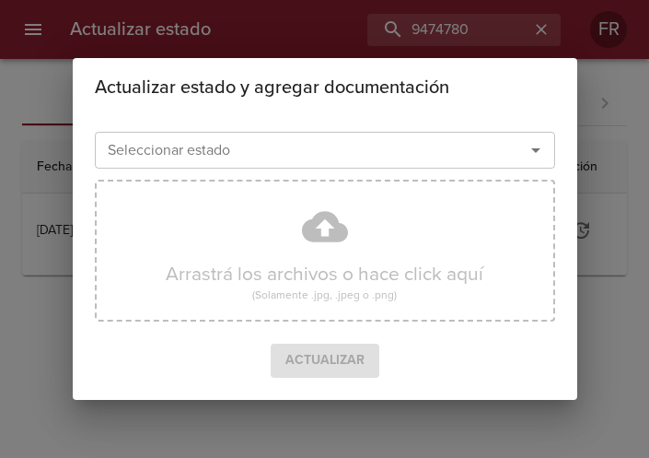
drag, startPoint x: 531, startPoint y: 147, endPoint x: 526, endPoint y: 156, distance: 10.0
click at [531, 148] on icon "Abrir" at bounding box center [536, 150] width 22 height 22
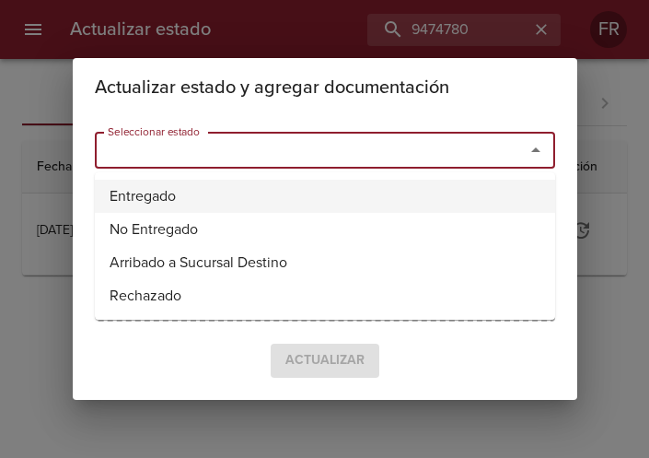
click at [320, 197] on li "Entregado" at bounding box center [325, 196] width 461 height 33
type input "Entregado"
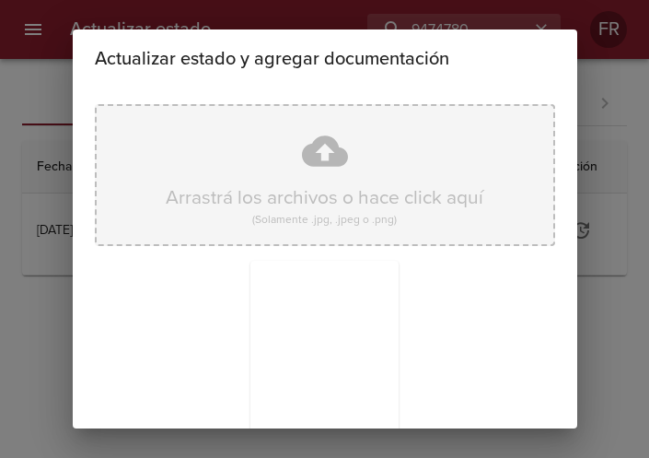
scroll to position [263, 0]
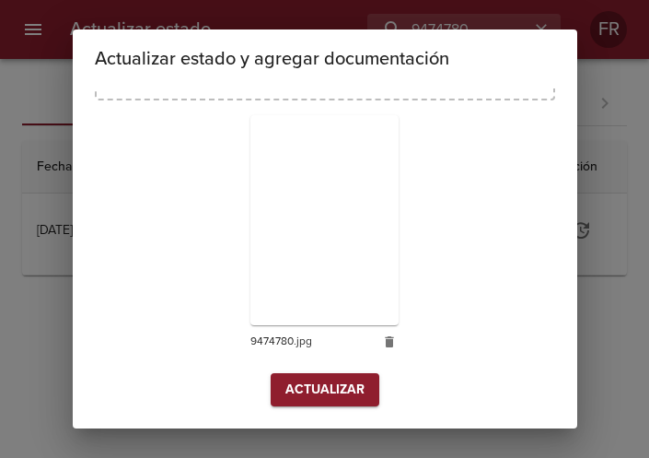
click at [300, 387] on span "Actualizar" at bounding box center [325, 390] width 79 height 23
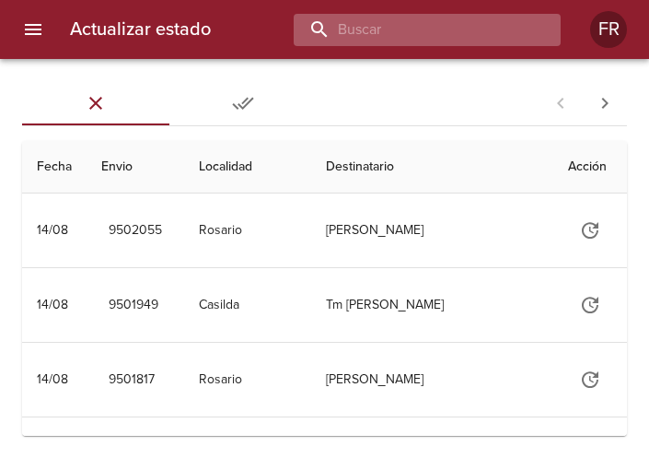
click at [466, 29] on input "buscar" at bounding box center [412, 30] width 236 height 32
type input "9440891"
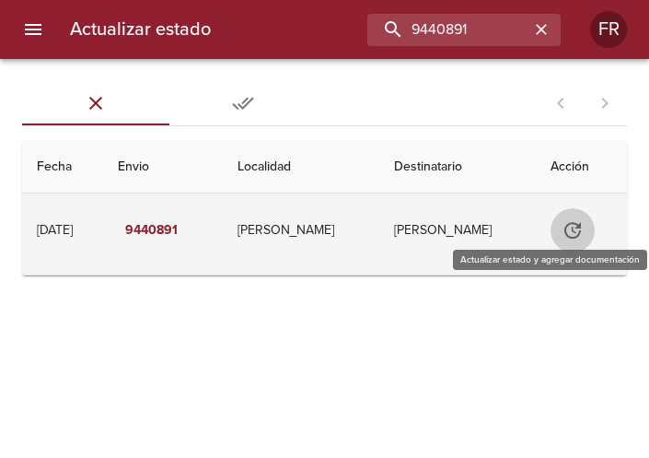
click at [566, 227] on icon "Tabla de envíos del cliente" at bounding box center [573, 230] width 22 height 22
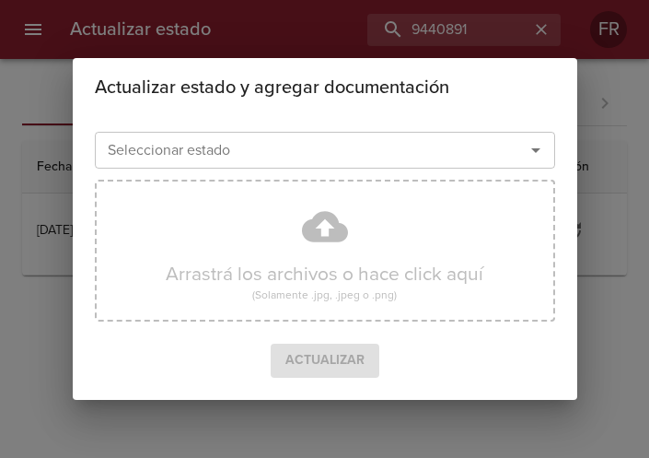
drag, startPoint x: 537, startPoint y: 147, endPoint x: 515, endPoint y: 156, distance: 23.6
click at [536, 146] on icon "Abrir" at bounding box center [536, 150] width 22 height 22
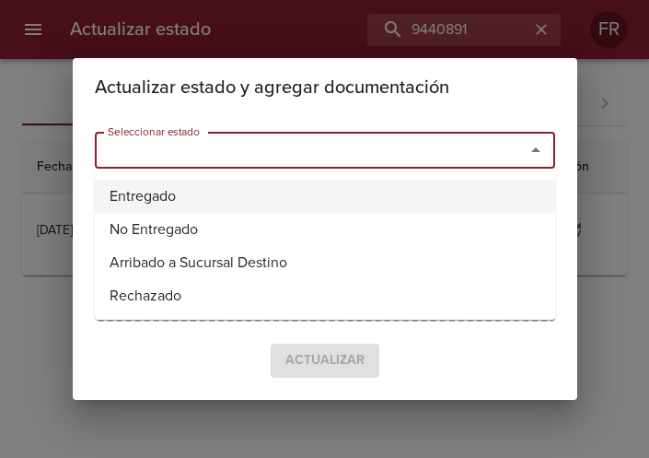
click at [271, 184] on li "Entregado" at bounding box center [325, 196] width 461 height 33
type input "Entregado"
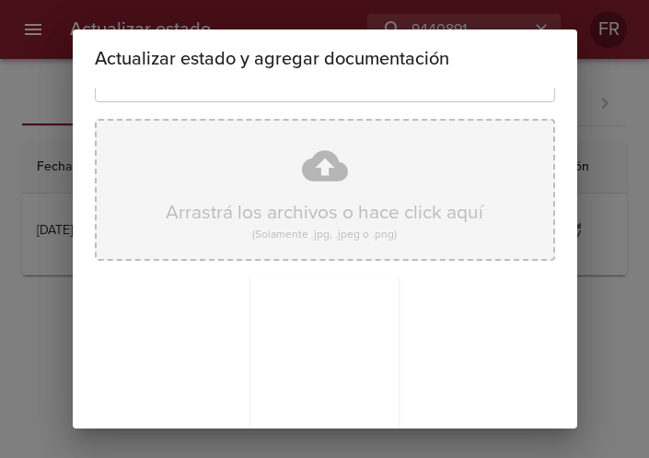
scroll to position [263, 0]
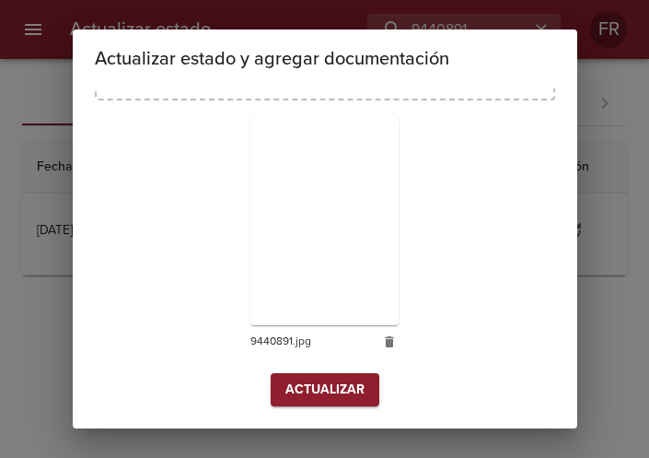
click at [307, 385] on span "Actualizar" at bounding box center [325, 390] width 79 height 23
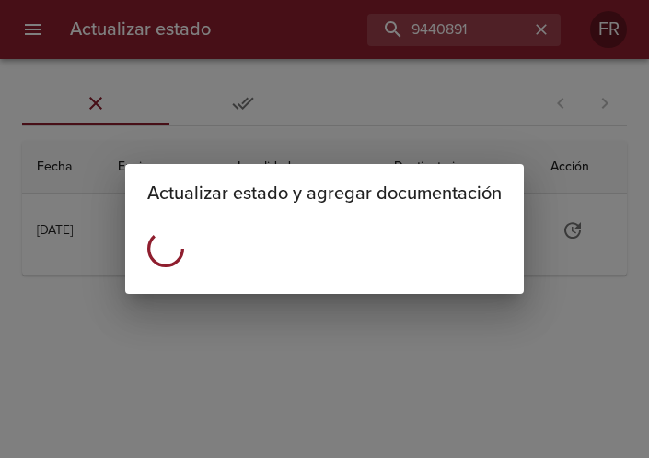
scroll to position [0, 0]
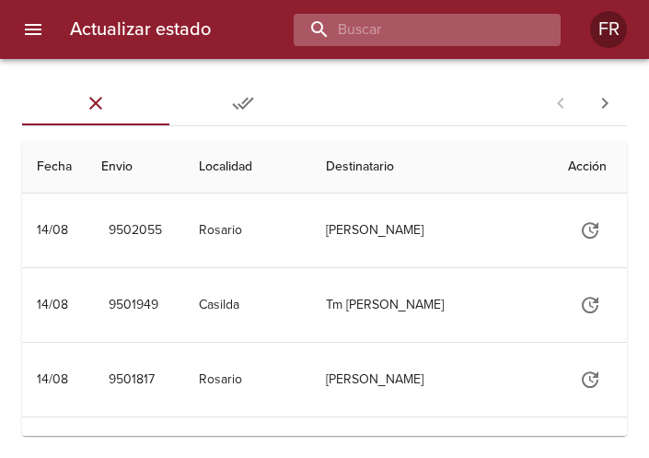
click at [426, 31] on input "buscar" at bounding box center [412, 30] width 236 height 32
type input "9472415"
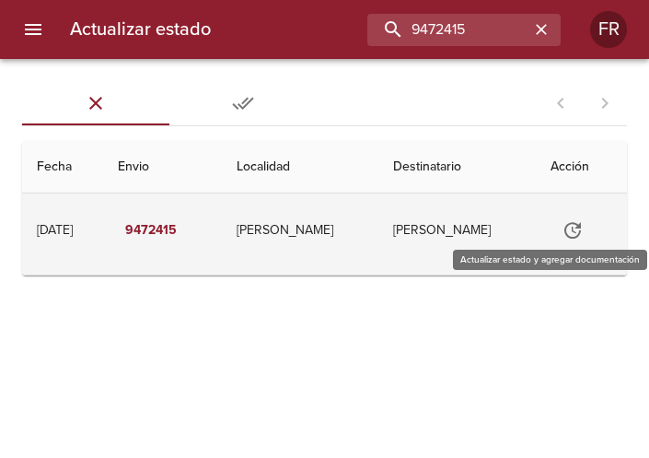
click at [578, 225] on icon "Tabla de envíos del cliente" at bounding box center [573, 230] width 17 height 17
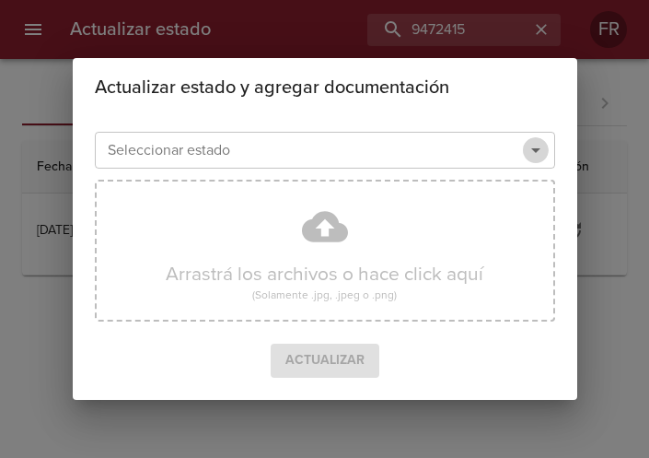
click at [526, 146] on icon "Abrir" at bounding box center [536, 150] width 22 height 22
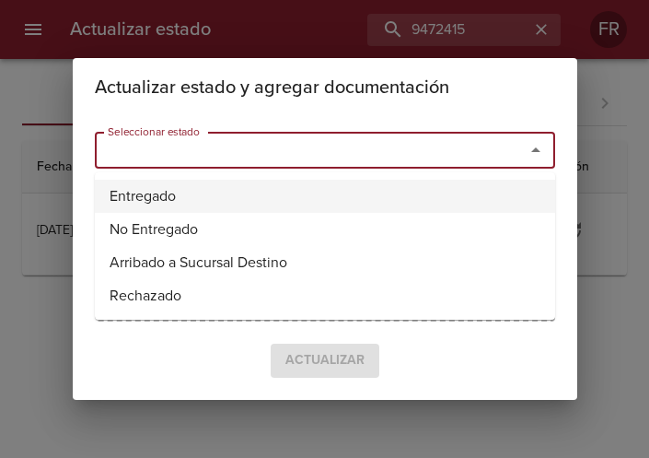
click at [233, 183] on li "Entregado" at bounding box center [325, 196] width 461 height 33
type input "Entregado"
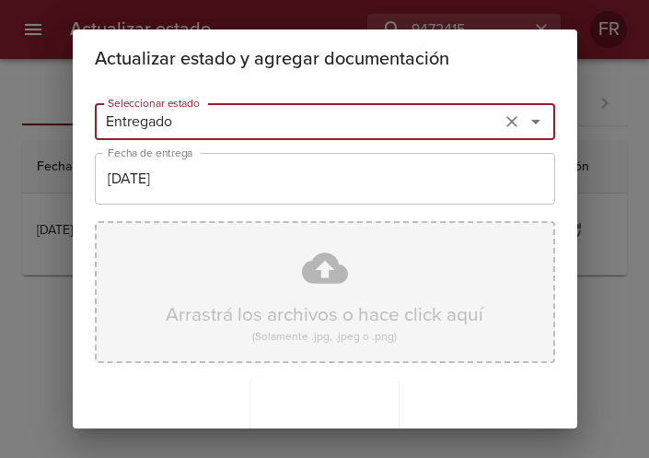
scroll to position [263, 0]
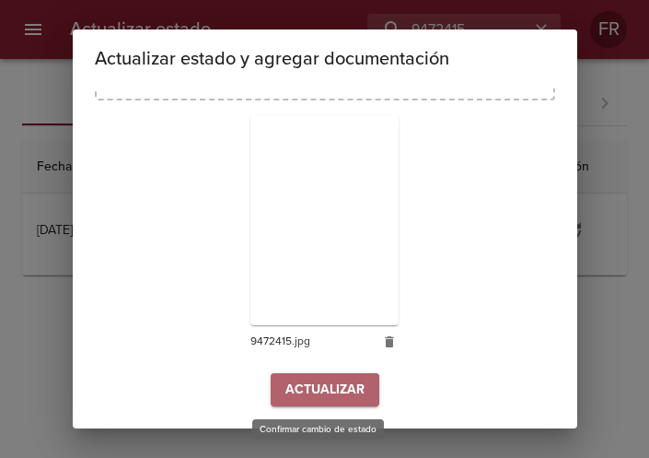
click at [295, 393] on span "Actualizar" at bounding box center [325, 390] width 79 height 23
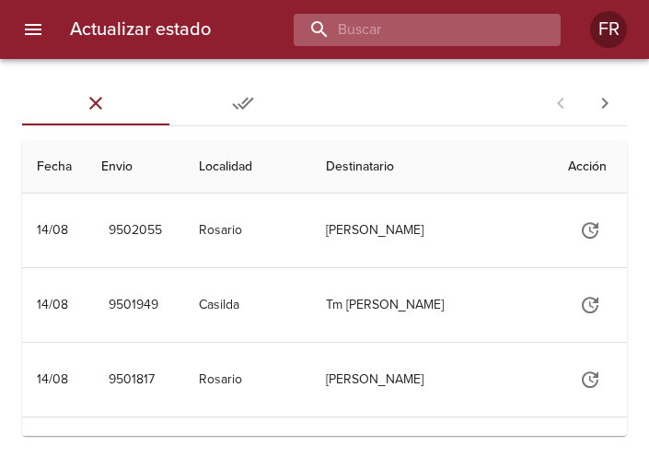
click at [420, 39] on input "buscar" at bounding box center [412, 30] width 236 height 32
type input "9474810"
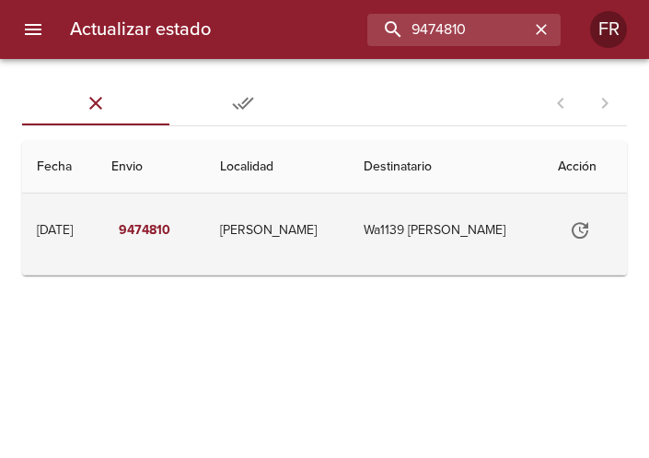
click at [584, 236] on icon "Tabla de envíos del cliente" at bounding box center [580, 230] width 22 height 22
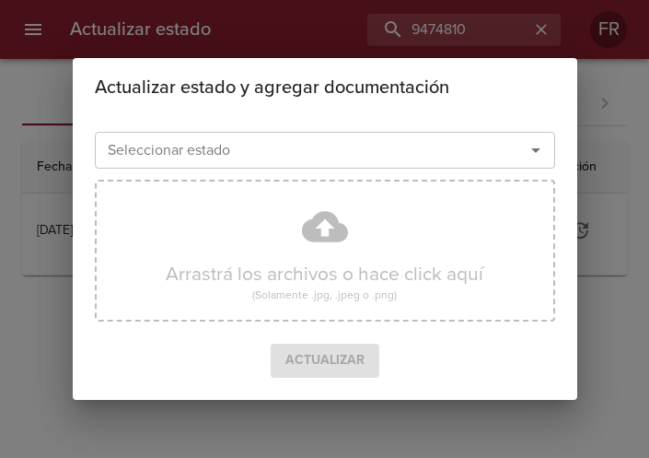
click at [530, 146] on icon "Abrir" at bounding box center [536, 150] width 22 height 22
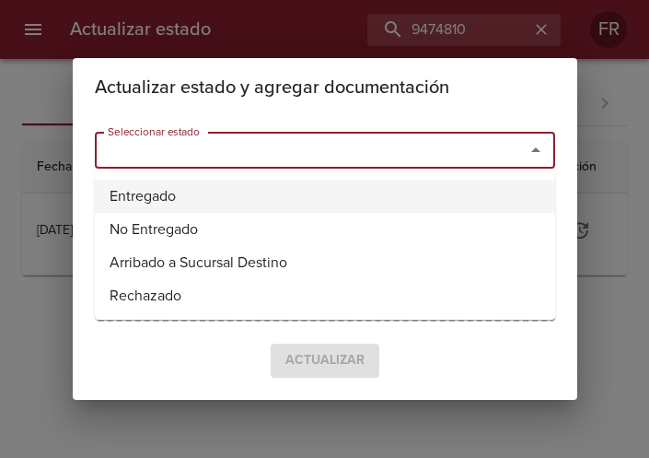
click at [288, 188] on li "Entregado" at bounding box center [325, 196] width 461 height 33
type input "Entregado"
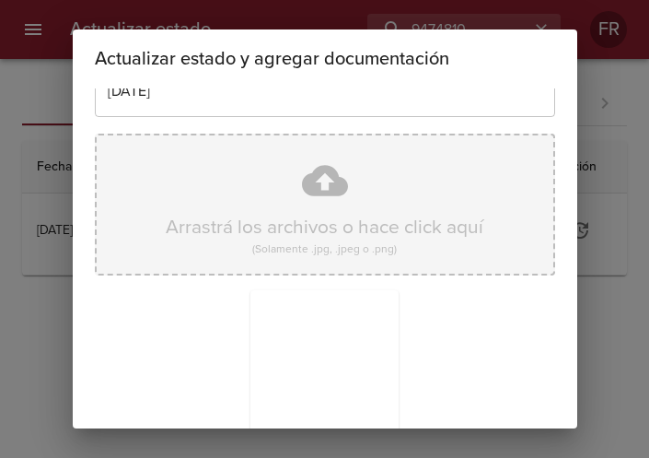
scroll to position [263, 0]
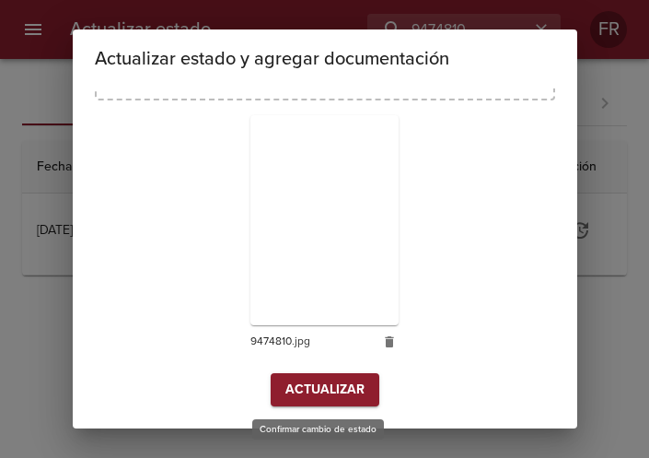
click at [294, 385] on span "Actualizar" at bounding box center [325, 390] width 79 height 23
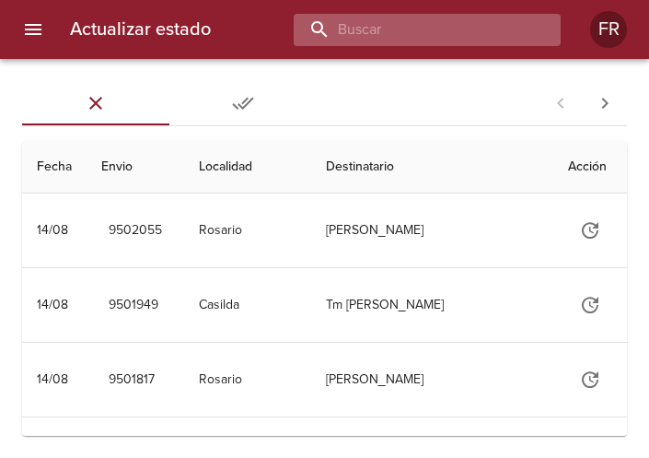
click at [453, 18] on input "buscar" at bounding box center [412, 30] width 236 height 32
type input "9455161"
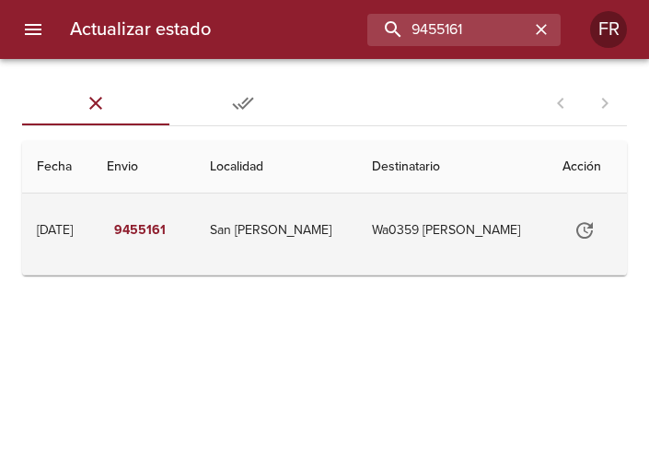
click at [578, 225] on icon "Tabla de envíos del cliente" at bounding box center [585, 230] width 22 height 22
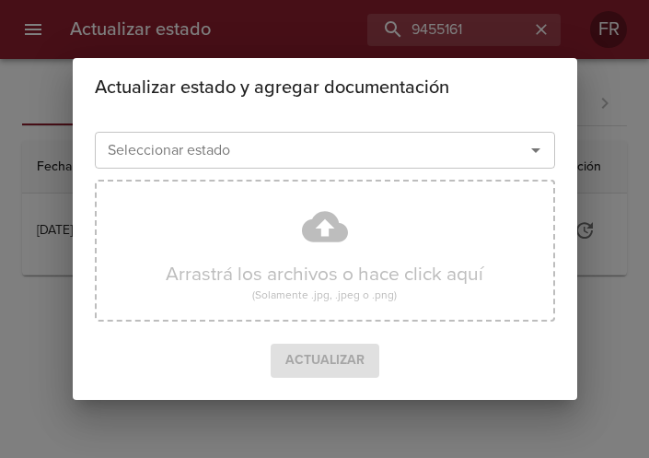
click at [538, 155] on icon "Abrir" at bounding box center [536, 150] width 22 height 22
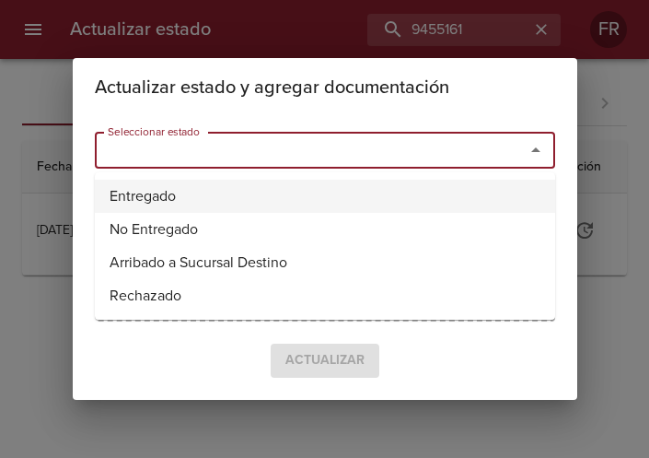
click at [221, 204] on li "Entregado" at bounding box center [325, 196] width 461 height 33
type input "Entregado"
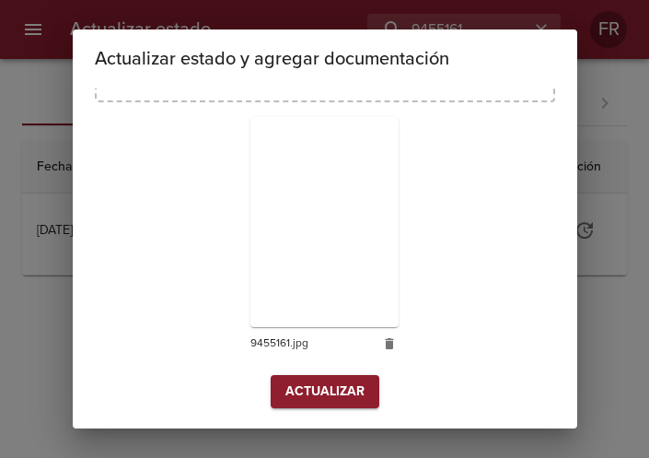
scroll to position [263, 0]
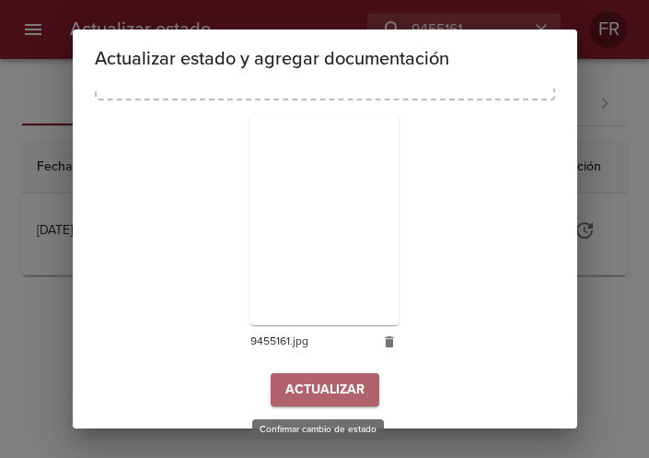
click at [314, 383] on span "Actualizar" at bounding box center [325, 390] width 79 height 23
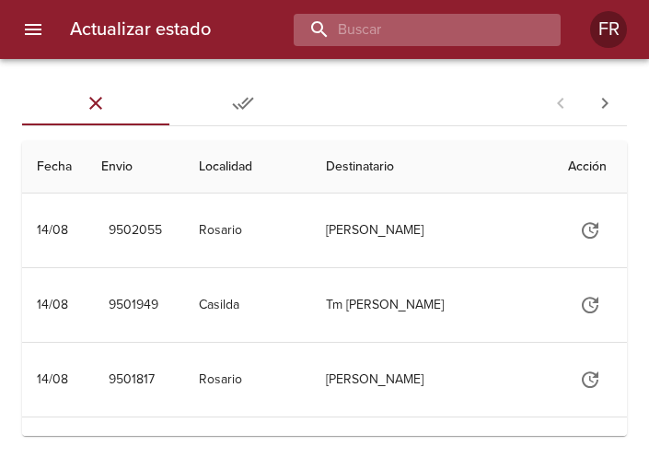
click at [410, 29] on input "buscar" at bounding box center [412, 30] width 236 height 32
type input "9442532"
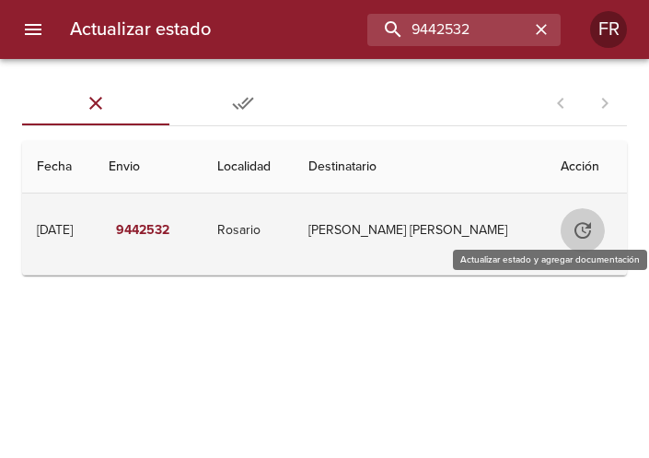
click at [563, 222] on button "Tabla de envíos del cliente" at bounding box center [583, 230] width 44 height 44
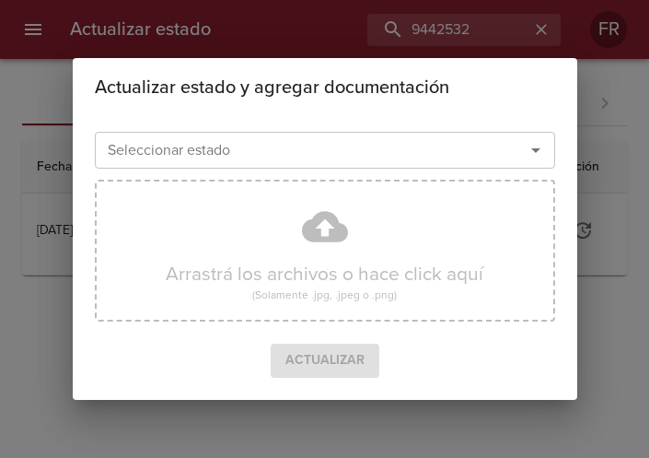
click at [536, 154] on icon "Abrir" at bounding box center [536, 150] width 22 height 22
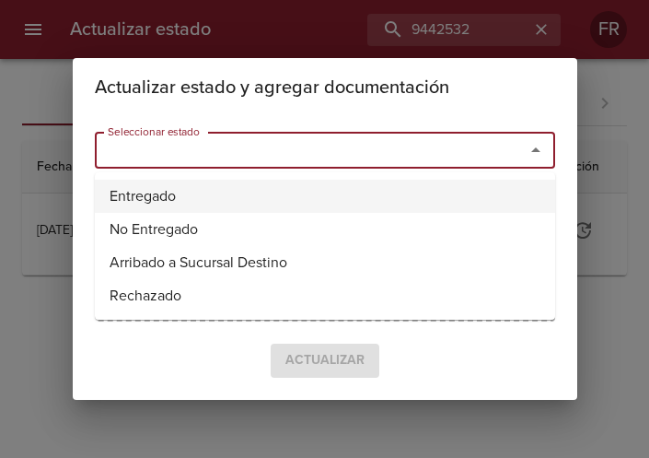
click at [249, 194] on li "Entregado" at bounding box center [325, 196] width 461 height 33
type input "Entregado"
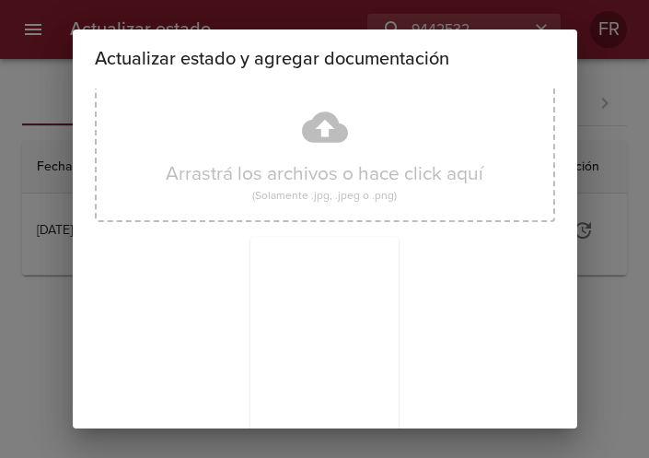
scroll to position [263, 0]
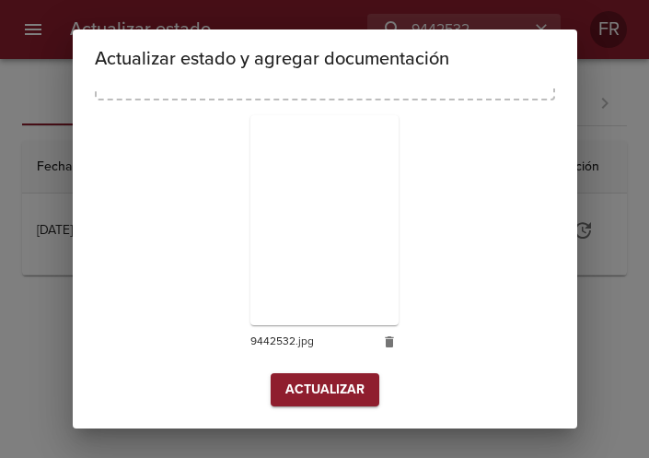
click at [318, 399] on span "Actualizar" at bounding box center [325, 390] width 79 height 23
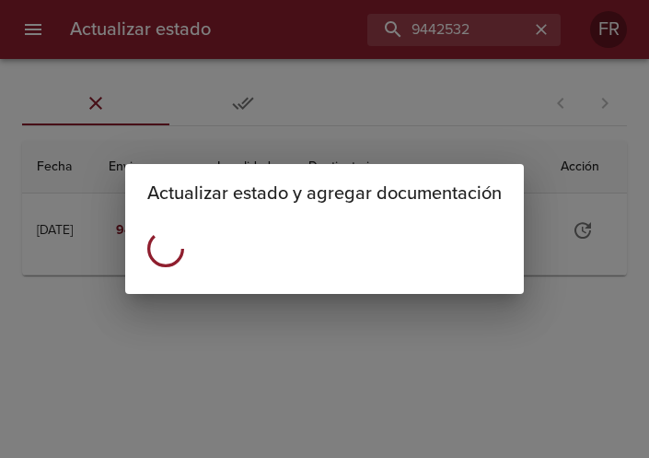
scroll to position [0, 0]
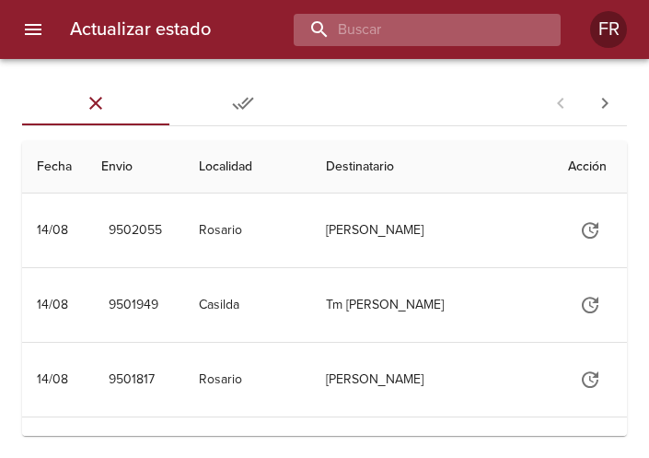
click at [475, 34] on input "buscar" at bounding box center [412, 30] width 236 height 32
type input "9455314"
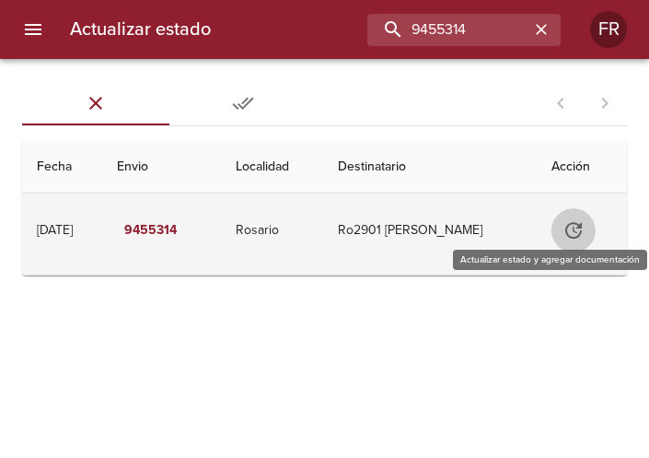
click at [578, 229] on icon "Tabla de envíos del cliente" at bounding box center [574, 230] width 17 height 17
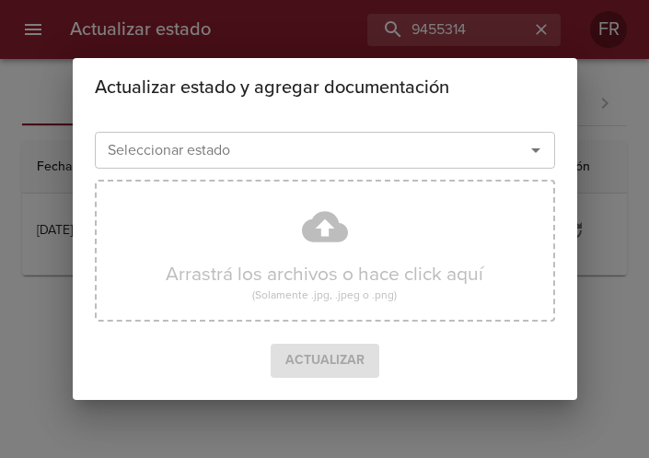
click at [534, 150] on icon "Abrir" at bounding box center [535, 150] width 9 height 5
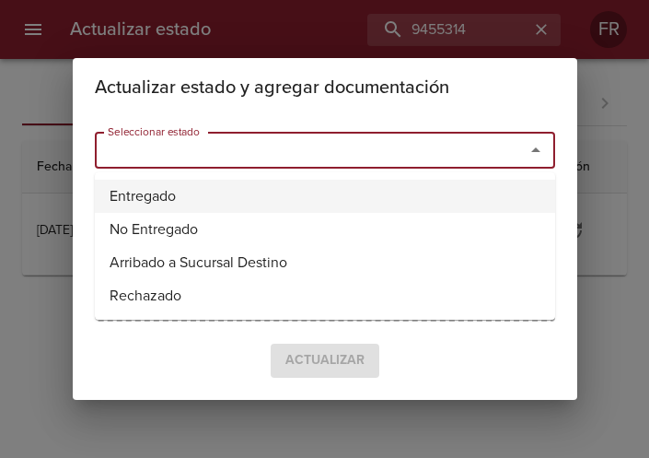
click at [156, 200] on li "Entregado" at bounding box center [325, 196] width 461 height 33
type input "Entregado"
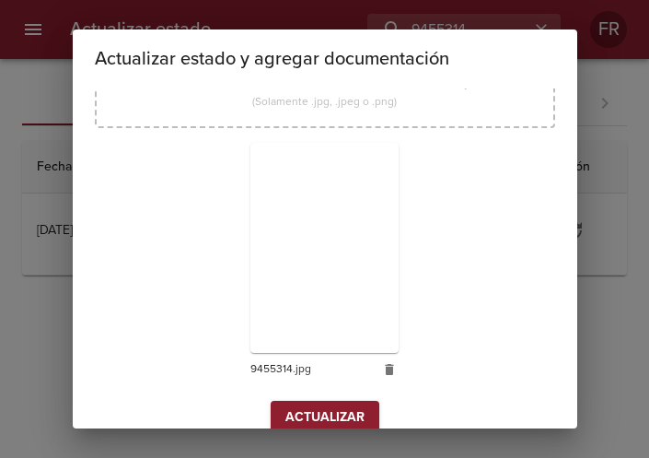
scroll to position [263, 0]
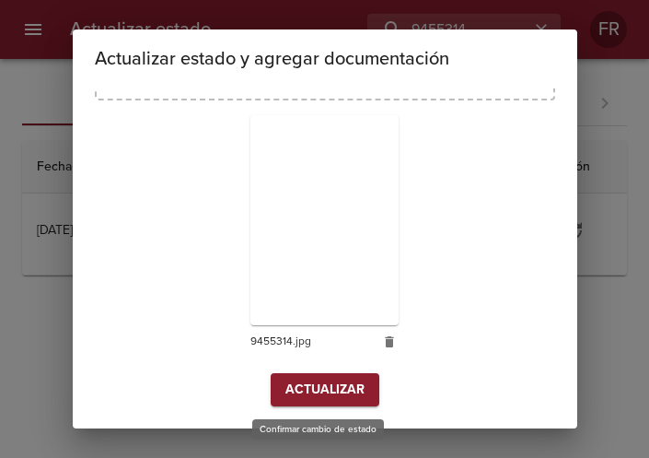
click at [322, 391] on span "Actualizar" at bounding box center [325, 390] width 79 height 23
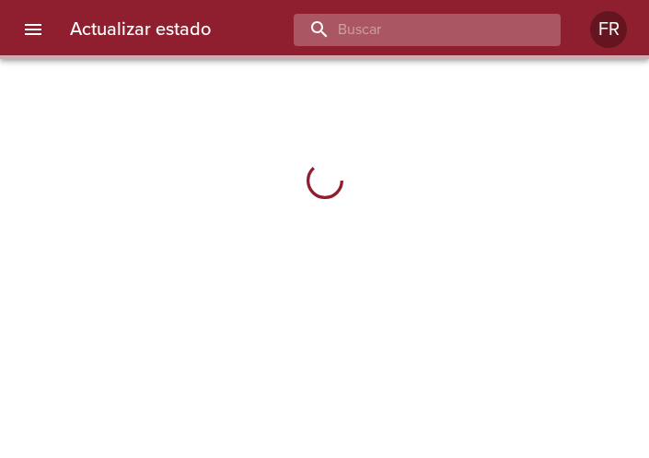
click at [395, 33] on input "buscar" at bounding box center [412, 30] width 236 height 32
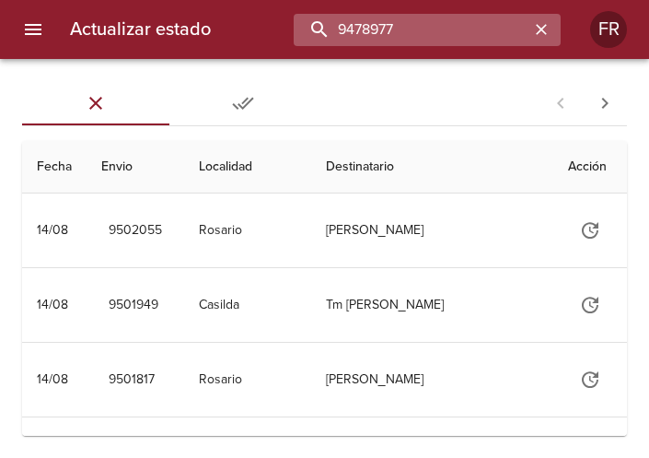
type input "9478977"
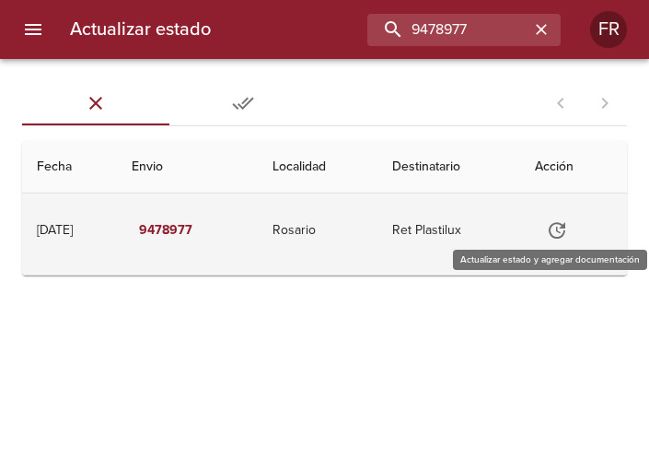
click at [554, 225] on icon "Tabla de envíos del cliente" at bounding box center [557, 230] width 22 height 22
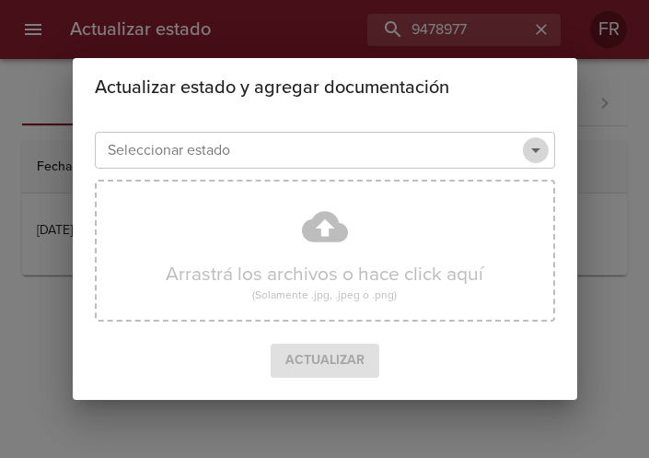
click at [537, 146] on icon "Abrir" at bounding box center [536, 150] width 22 height 22
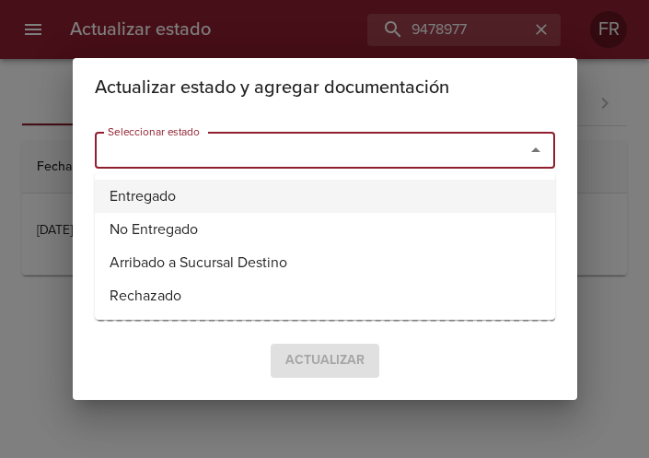
click at [173, 193] on li "Entregado" at bounding box center [325, 196] width 461 height 33
type input "Entregado"
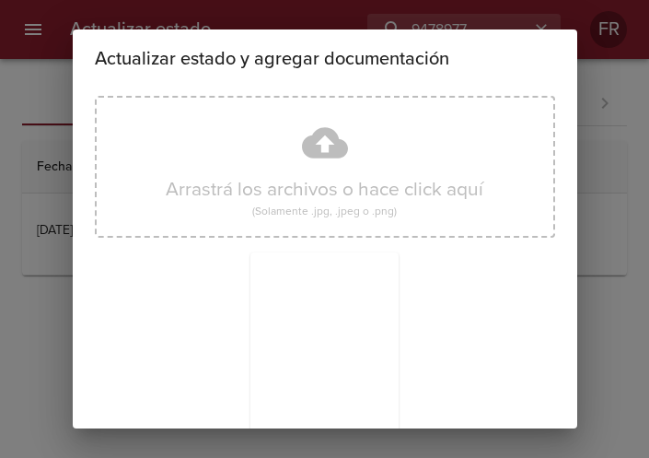
scroll to position [263, 0]
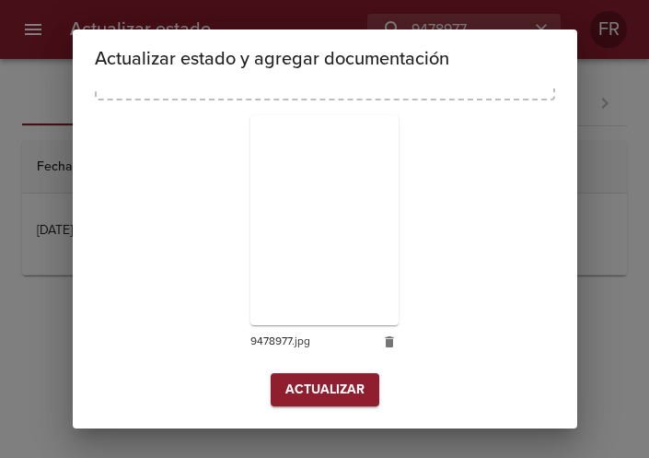
click at [307, 373] on button "Actualizar" at bounding box center [325, 390] width 109 height 34
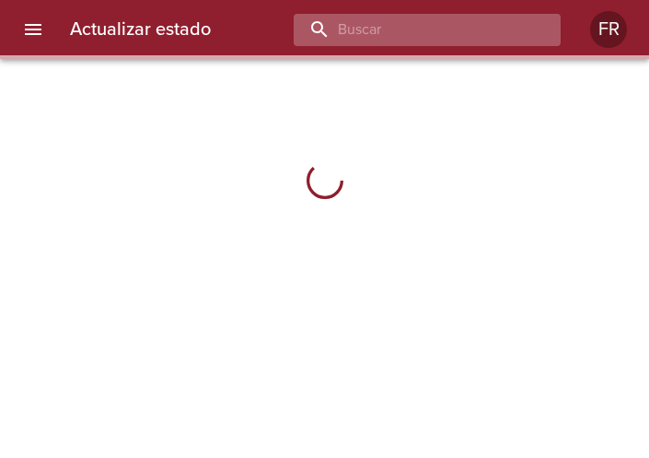
click at [424, 33] on input "buscar" at bounding box center [412, 30] width 236 height 32
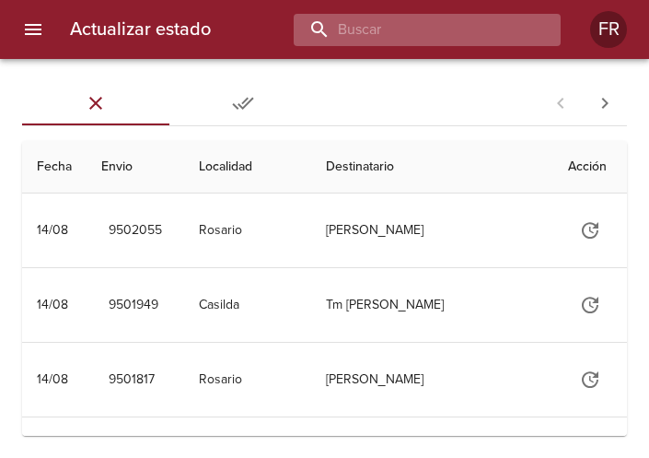
click at [426, 29] on input "buscar" at bounding box center [412, 30] width 236 height 32
type input "9486455"
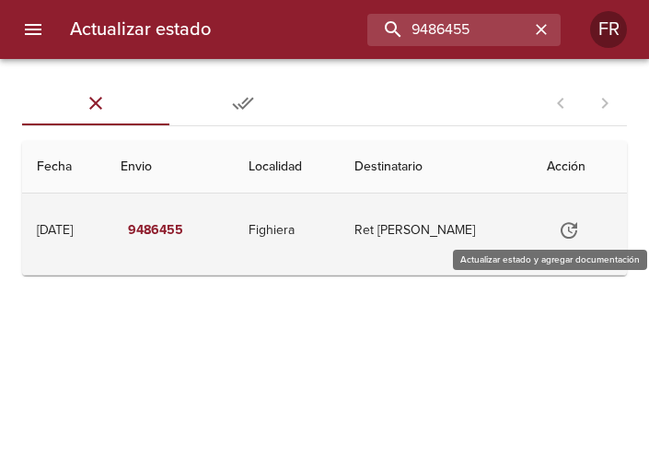
click at [577, 238] on icon "Tabla de envíos del cliente" at bounding box center [569, 230] width 22 height 22
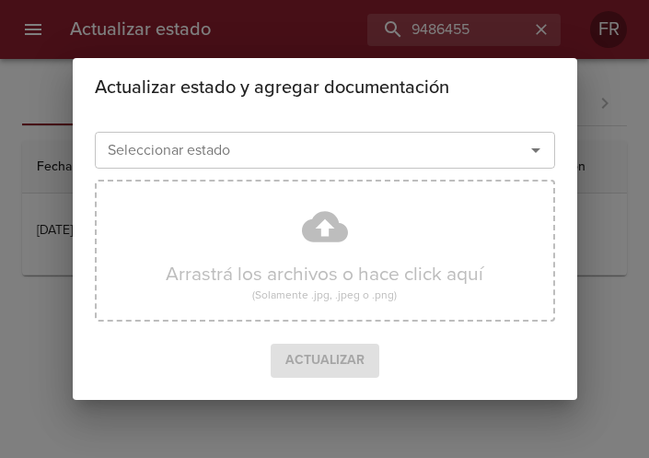
drag, startPoint x: 540, startPoint y: 150, endPoint x: 515, endPoint y: 150, distance: 24.9
click at [539, 150] on icon "Abrir" at bounding box center [536, 150] width 22 height 22
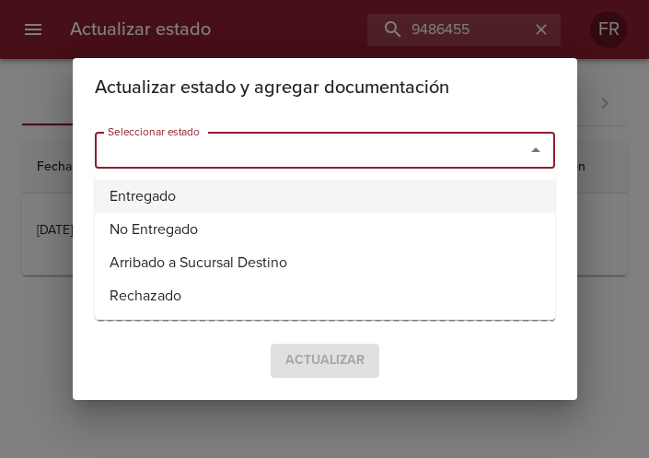
click at [255, 186] on li "Entregado" at bounding box center [325, 196] width 461 height 33
type input "Entregado"
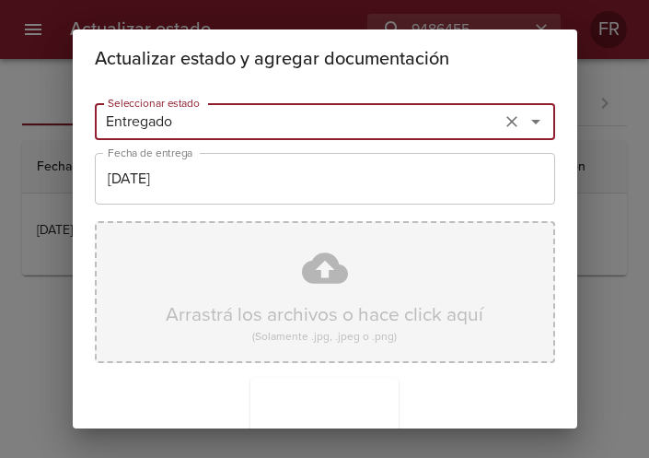
scroll to position [263, 0]
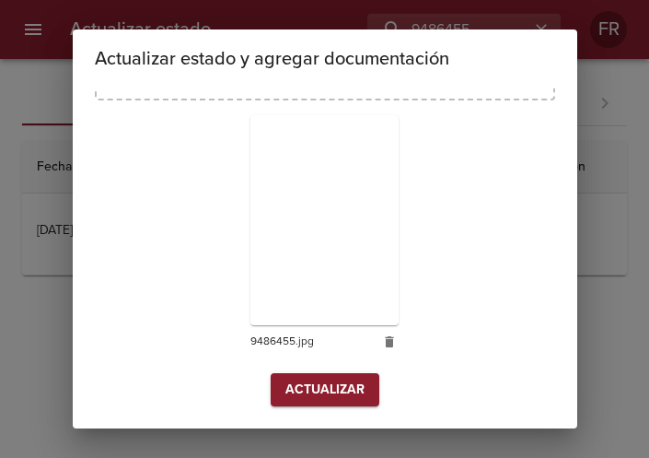
click at [297, 381] on span "Actualizar" at bounding box center [325, 390] width 79 height 23
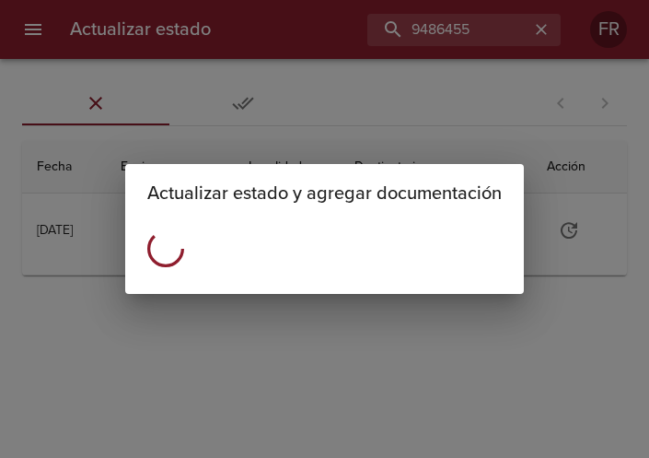
scroll to position [0, 0]
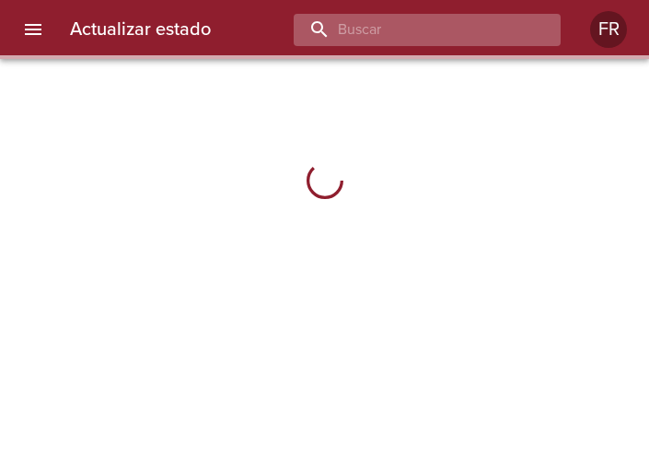
click at [496, 35] on input "buscar" at bounding box center [412, 30] width 236 height 32
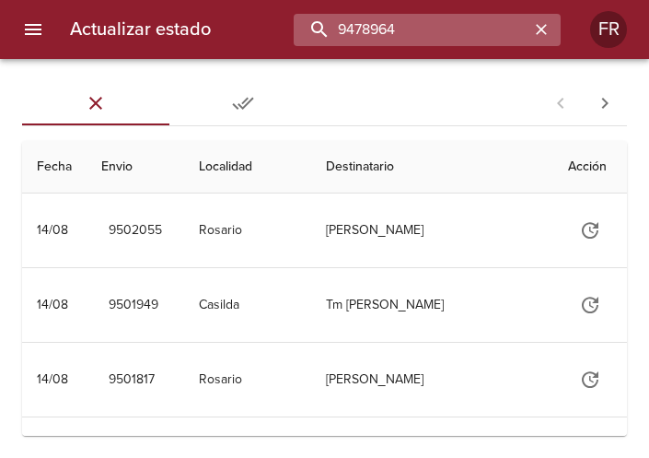
type input "9478964"
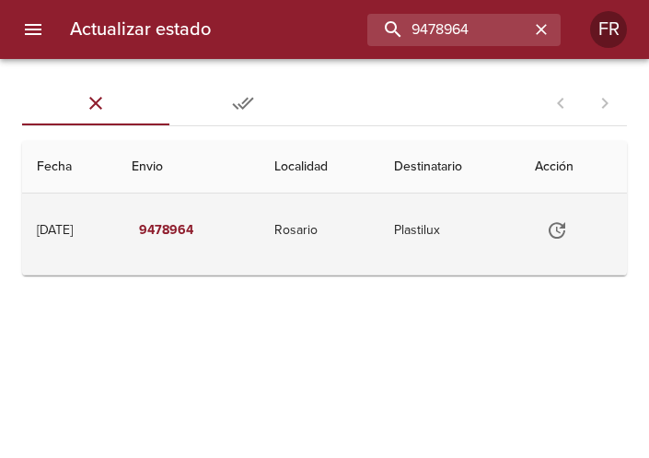
click at [565, 239] on icon "Tabla de envíos del cliente" at bounding box center [557, 230] width 22 height 22
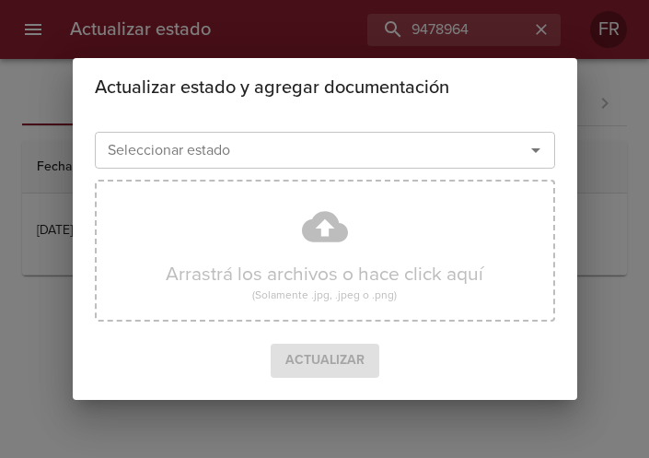
click at [530, 149] on icon "Abrir" at bounding box center [536, 150] width 22 height 22
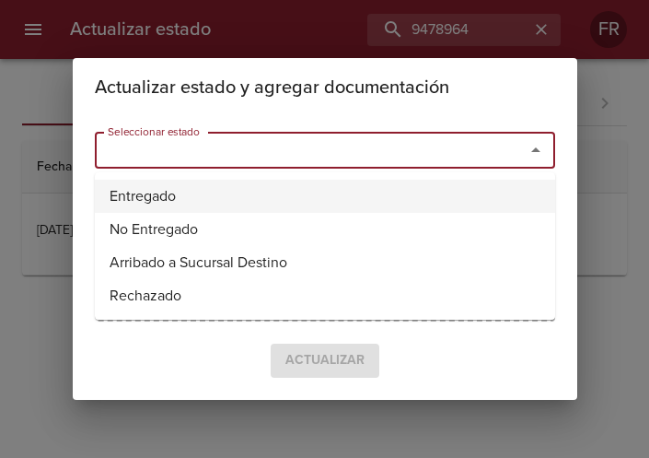
click at [134, 189] on li "Entregado" at bounding box center [325, 196] width 461 height 33
type input "Entregado"
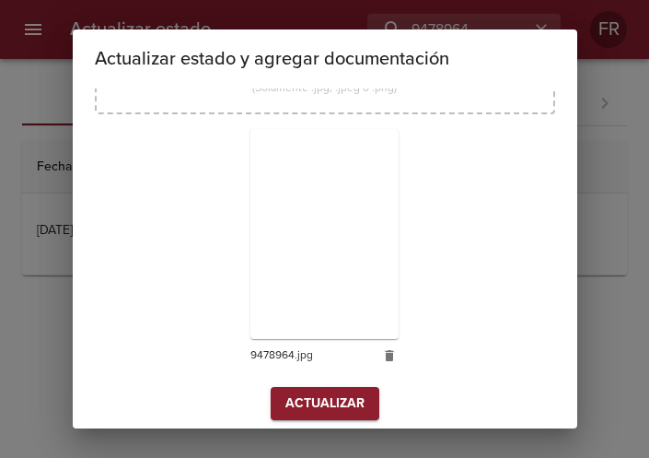
scroll to position [263, 0]
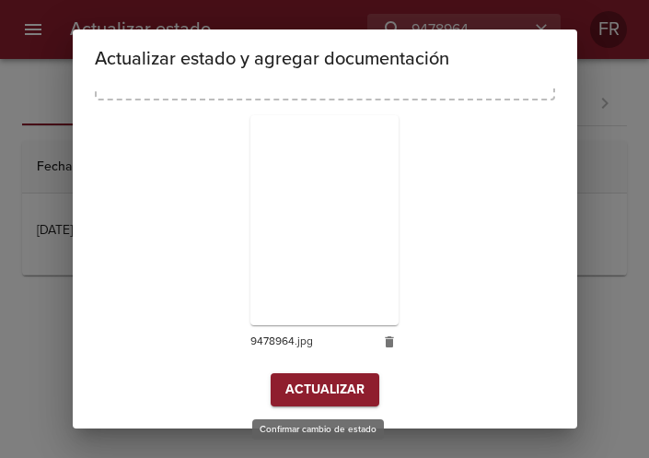
click at [343, 387] on span "Actualizar" at bounding box center [325, 390] width 79 height 23
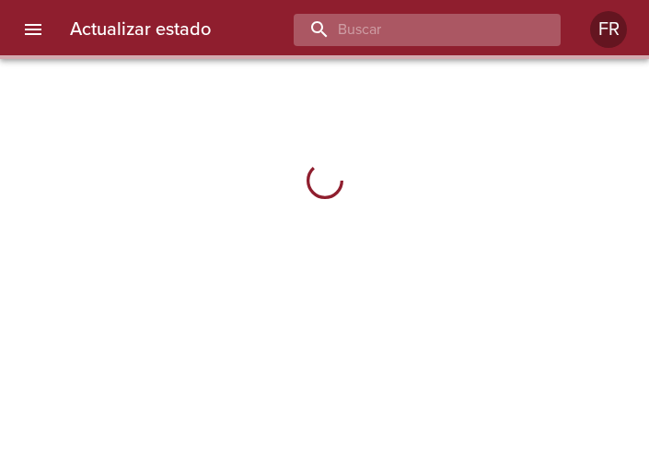
click at [479, 24] on input "buscar" at bounding box center [412, 30] width 236 height 32
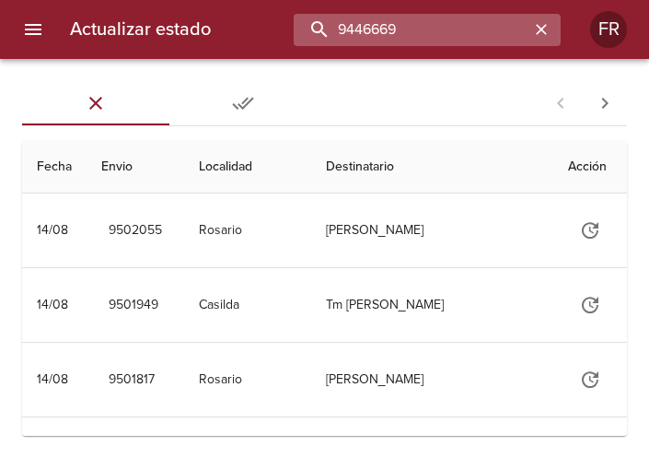
type input "9446669"
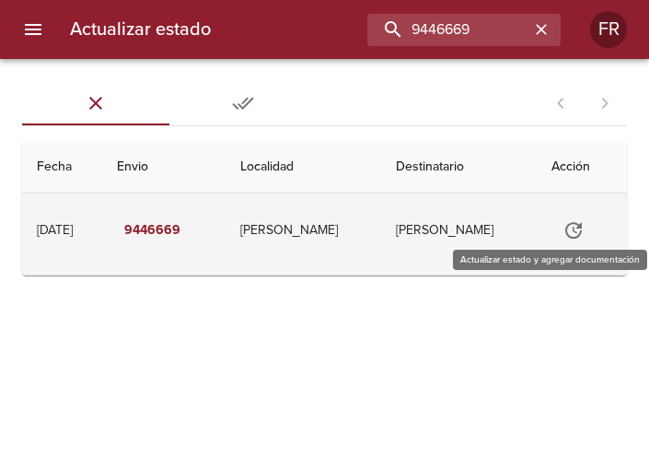
click at [571, 245] on button "Tabla de envíos del cliente" at bounding box center [574, 230] width 44 height 44
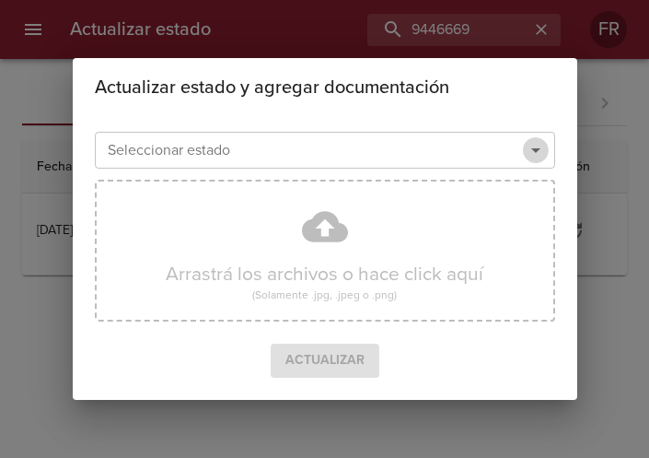
click at [532, 153] on icon "Abrir" at bounding box center [536, 150] width 22 height 22
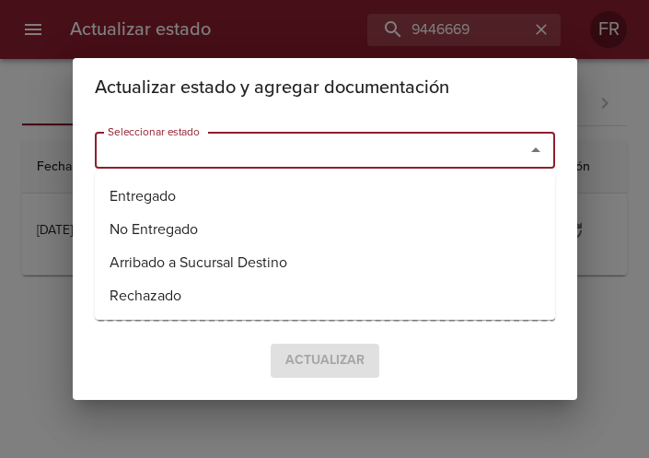
click at [241, 172] on ul "Entregado No Entregado Arribado a Sucursal Destino Rechazado" at bounding box center [325, 245] width 461 height 147
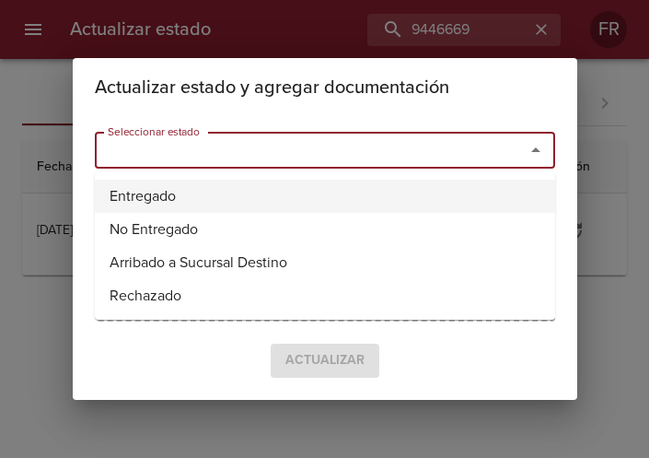
click at [217, 188] on li "Entregado" at bounding box center [325, 196] width 461 height 33
type input "Entregado"
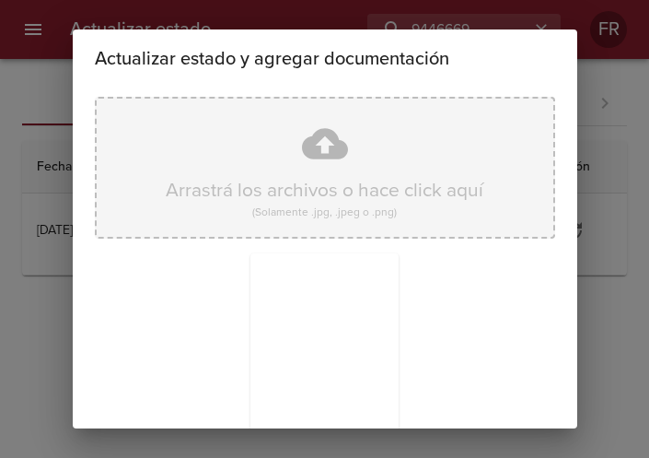
scroll to position [263, 0]
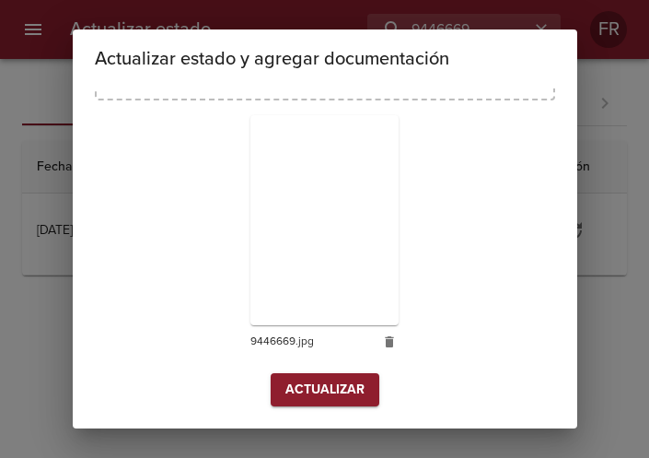
click at [299, 379] on span "Actualizar" at bounding box center [325, 390] width 79 height 23
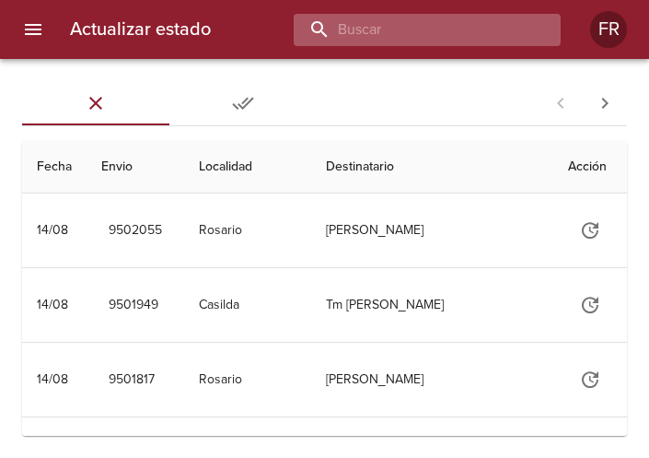
click at [435, 31] on input "buscar" at bounding box center [412, 30] width 236 height 32
type input "9472501"
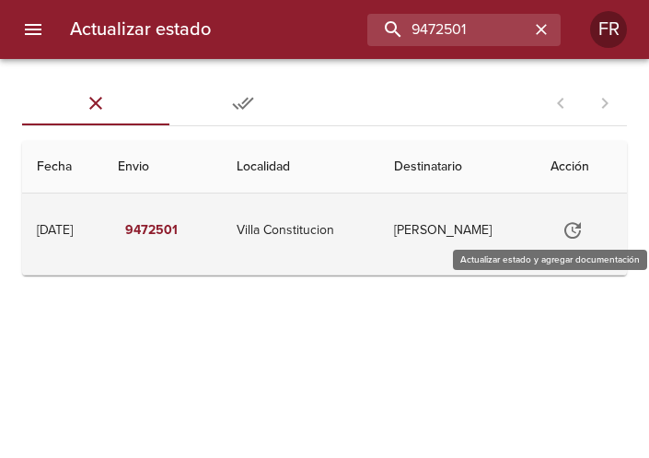
click at [573, 230] on icon "Tabla de envíos del cliente" at bounding box center [573, 230] width 22 height 22
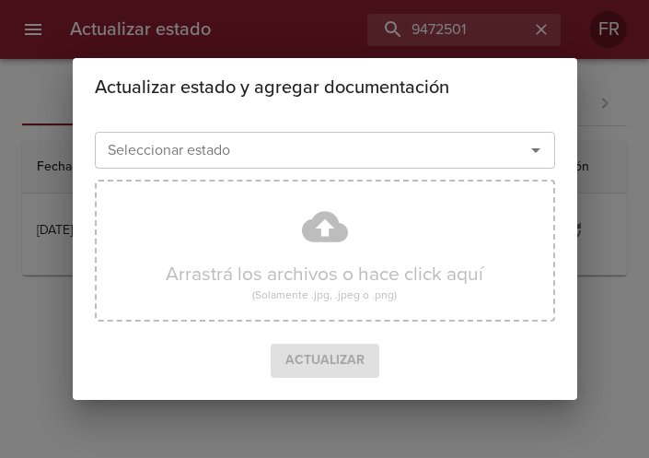
click at [535, 151] on icon "Abrir" at bounding box center [535, 150] width 9 height 5
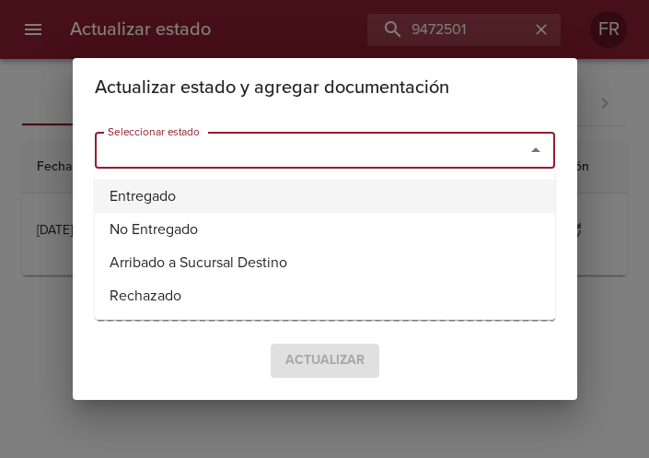
click at [251, 186] on li "Entregado" at bounding box center [325, 196] width 461 height 33
type input "Entregado"
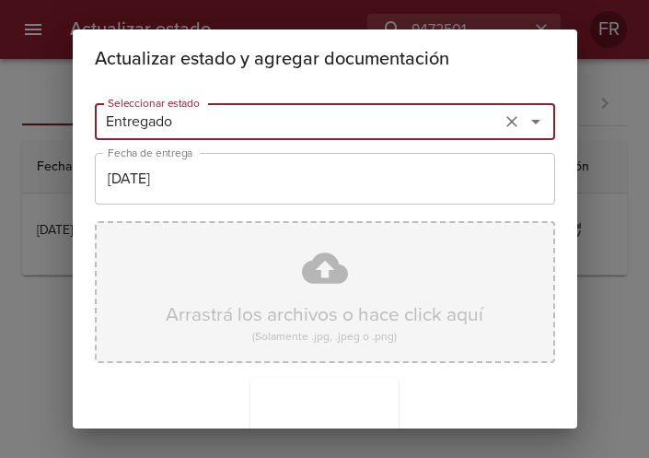
scroll to position [263, 0]
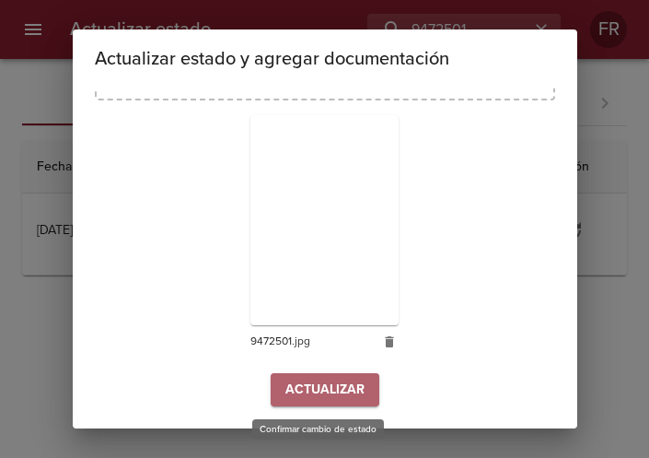
click at [298, 387] on span "Actualizar" at bounding box center [325, 390] width 79 height 23
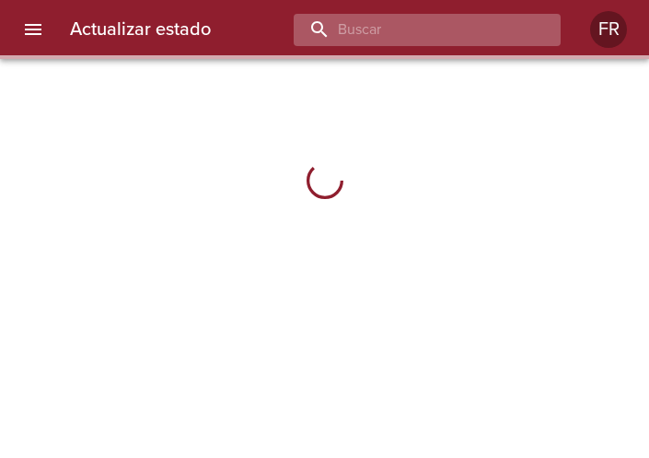
click at [458, 31] on input "buscar" at bounding box center [412, 30] width 236 height 32
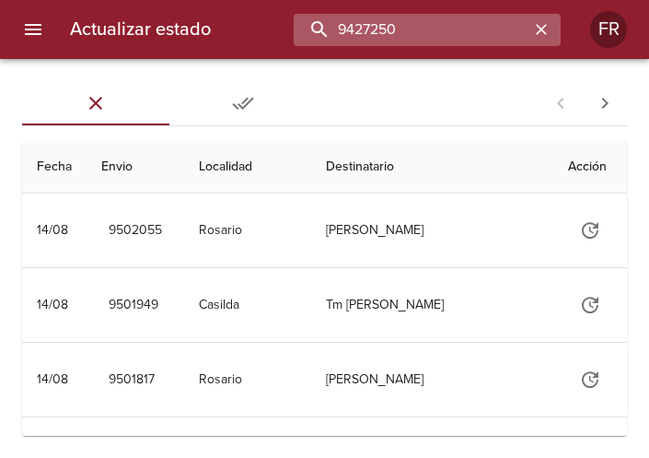
type input "9427250"
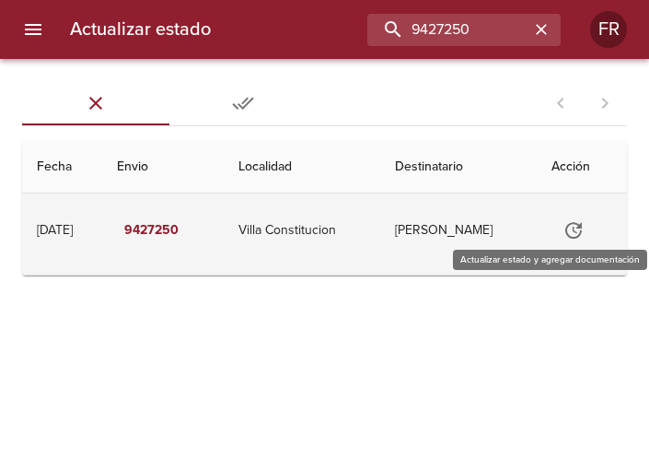
click at [585, 229] on icon "Tabla de envíos del cliente" at bounding box center [574, 230] width 22 height 22
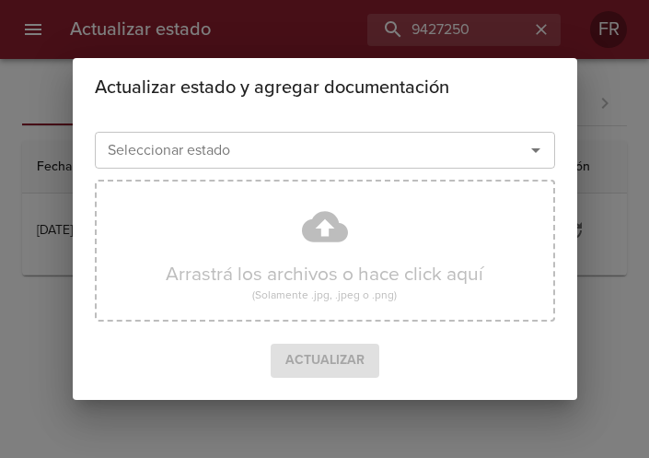
click at [529, 149] on icon "Abrir" at bounding box center [536, 150] width 22 height 22
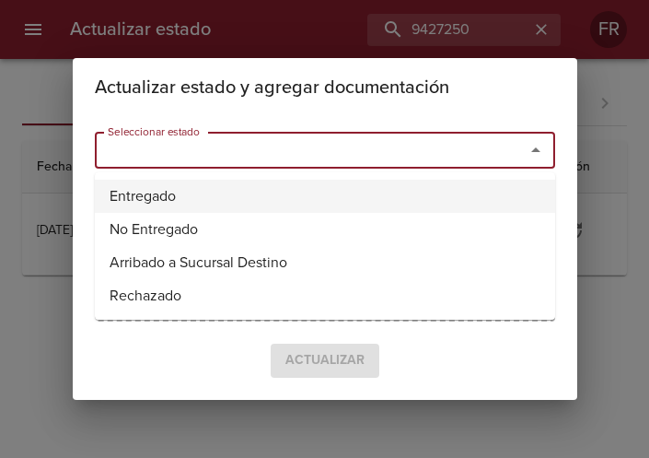
click at [254, 201] on li "Entregado" at bounding box center [325, 196] width 461 height 33
type input "Entregado"
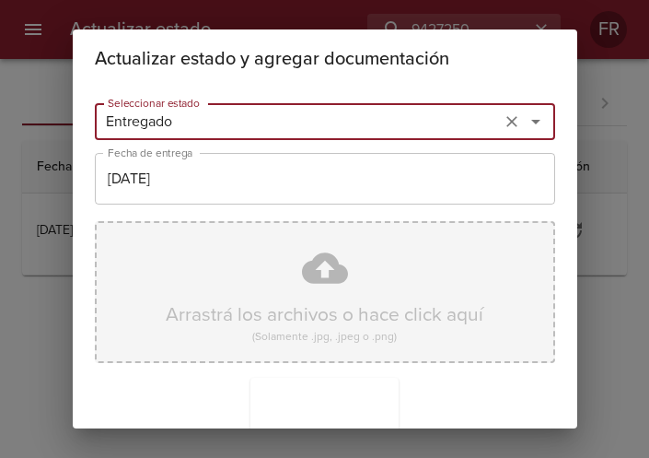
scroll to position [263, 0]
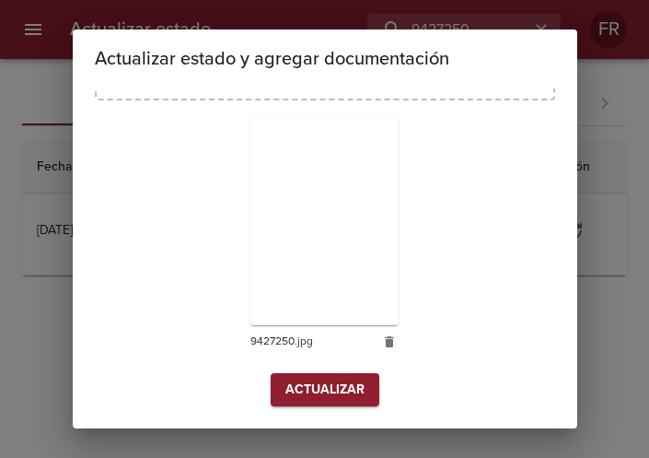
click at [322, 405] on button "Actualizar" at bounding box center [325, 390] width 109 height 34
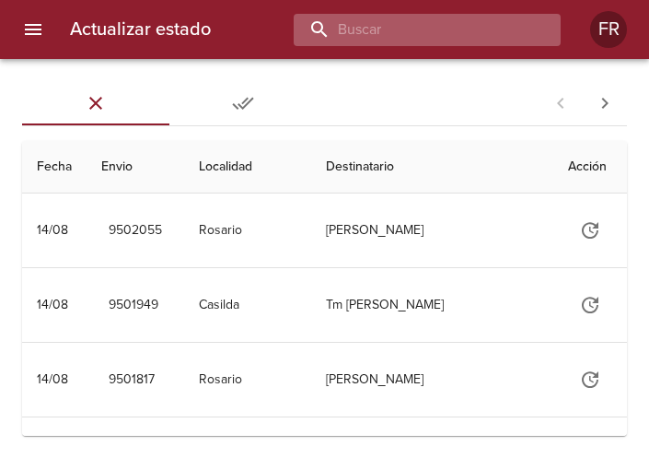
click at [419, 28] on input "buscar" at bounding box center [412, 30] width 236 height 32
click at [395, 42] on input "buscar" at bounding box center [412, 30] width 236 height 32
click at [405, 30] on input "buscar" at bounding box center [412, 30] width 236 height 32
type input "9415452"
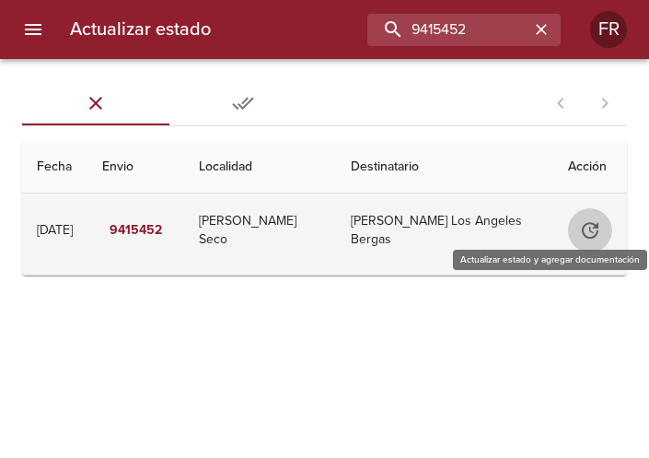
click at [569, 230] on button "Tabla de envíos del cliente" at bounding box center [590, 230] width 44 height 44
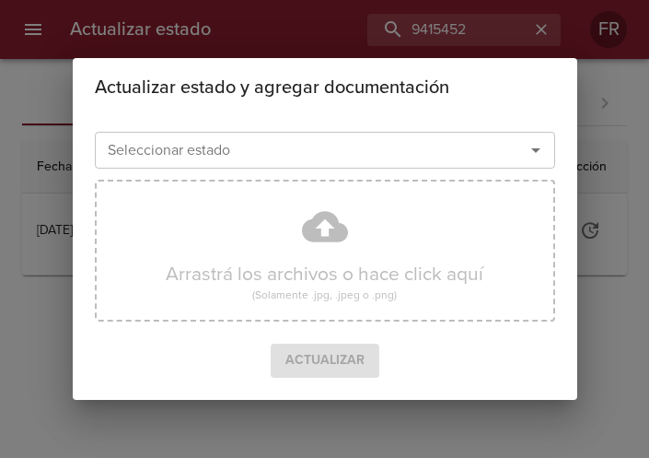
click at [519, 152] on div at bounding box center [523, 150] width 48 height 26
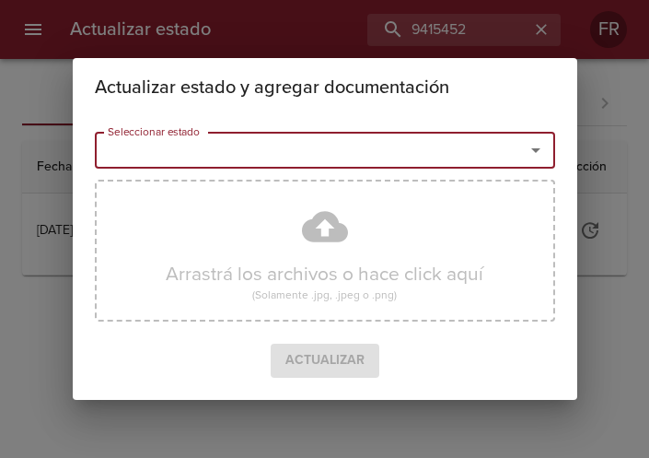
click at [537, 150] on icon "Abrir" at bounding box center [535, 150] width 9 height 5
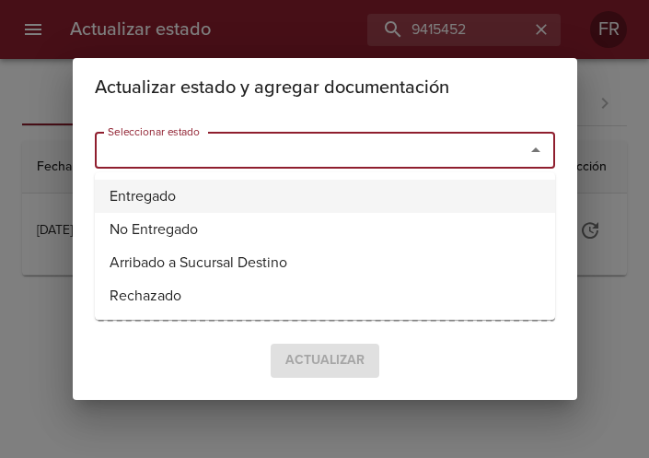
click at [317, 194] on li "Entregado" at bounding box center [325, 196] width 461 height 33
type input "Entregado"
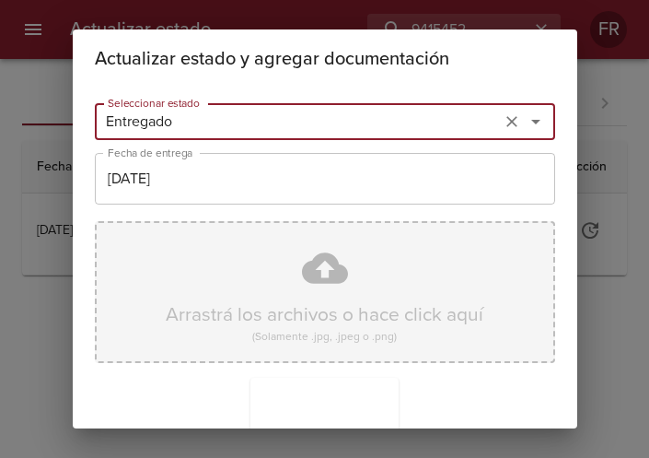
scroll to position [263, 0]
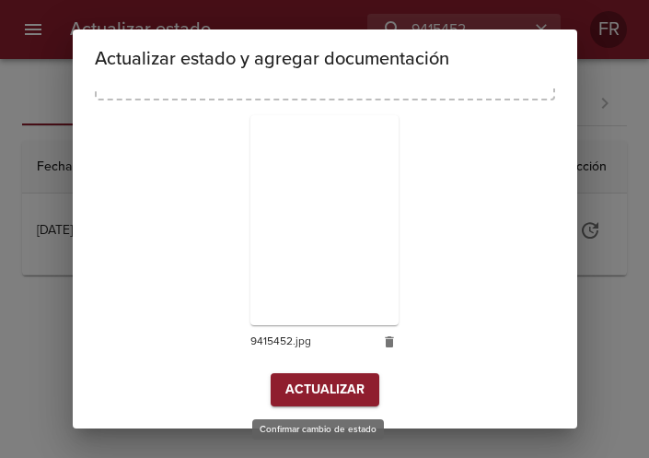
click at [293, 389] on span "Actualizar" at bounding box center [325, 390] width 79 height 23
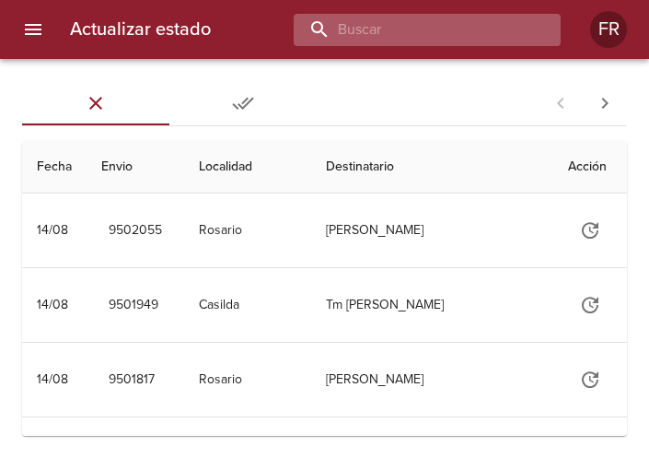
click at [437, 21] on input "buscar" at bounding box center [412, 30] width 236 height 32
type input "9415452"
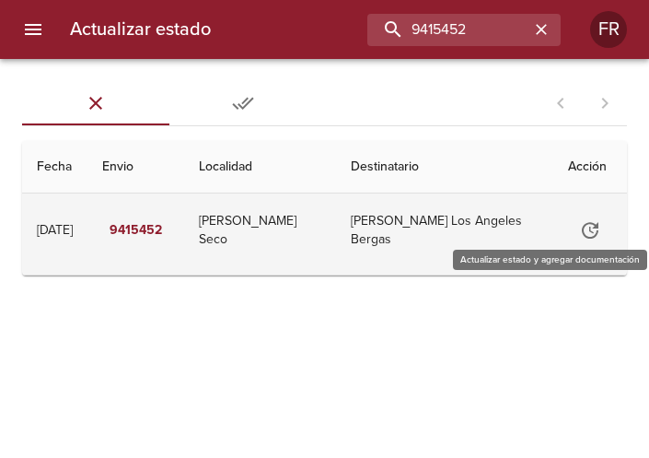
click at [581, 233] on icon "Tabla de envíos del cliente" at bounding box center [590, 230] width 22 height 22
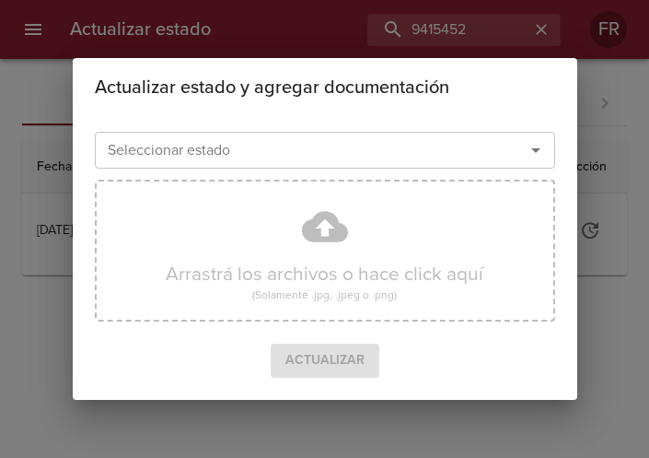
click at [540, 142] on icon "Abrir" at bounding box center [536, 150] width 22 height 22
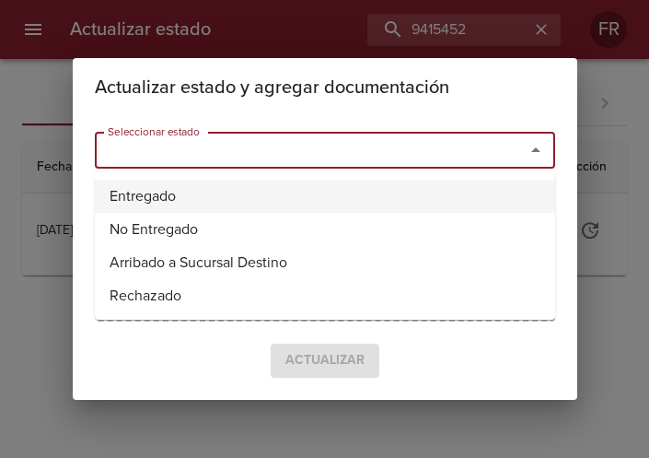
click at [126, 200] on li "Entregado" at bounding box center [325, 196] width 461 height 33
type input "Entregado"
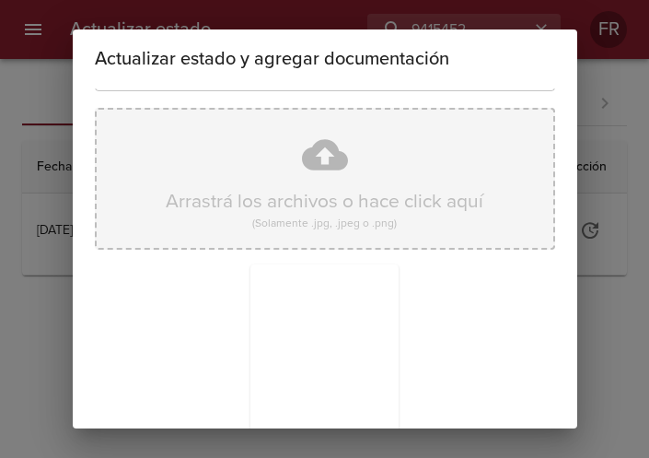
scroll to position [263, 0]
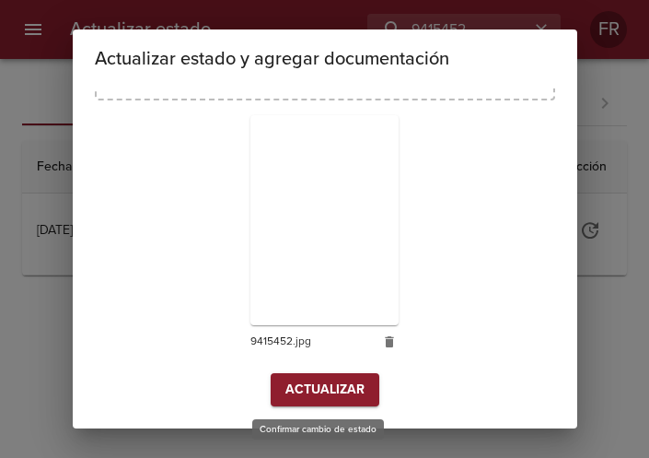
click at [303, 385] on span "Actualizar" at bounding box center [325, 390] width 79 height 23
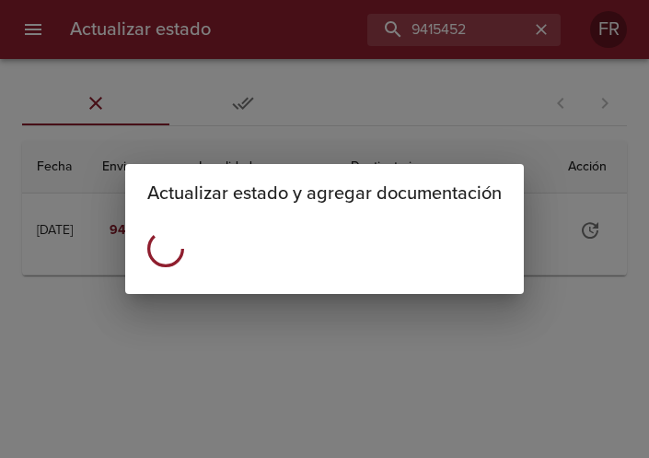
scroll to position [0, 0]
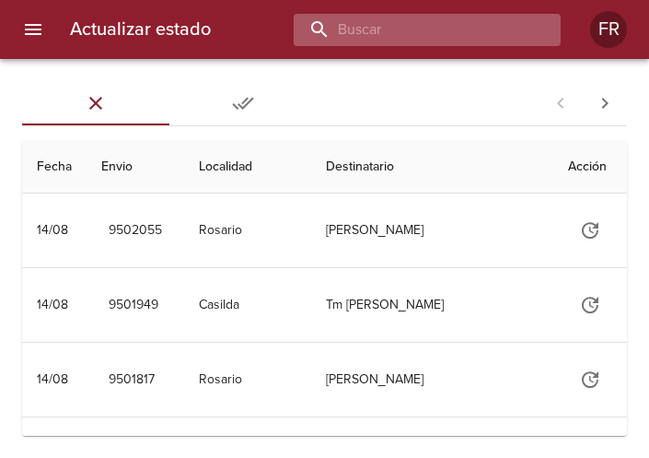
click at [427, 29] on input "buscar" at bounding box center [412, 30] width 236 height 32
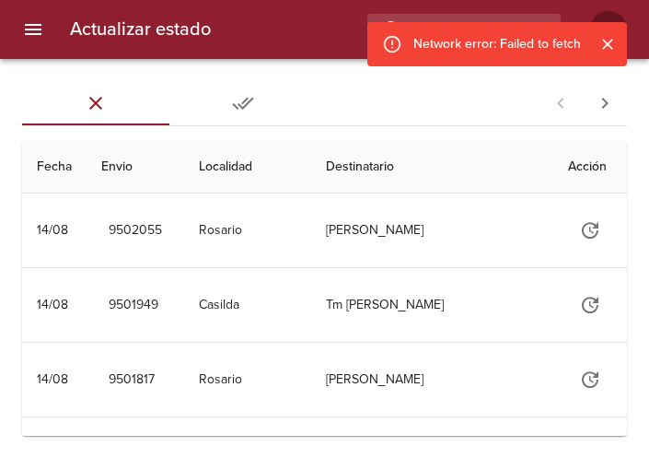
click at [450, 90] on div "Sin Entregar Entregadas 1 - 25 de 931" at bounding box center [324, 103] width 605 height 44
click at [605, 41] on icon "Cerrar" at bounding box center [607, 44] width 11 height 11
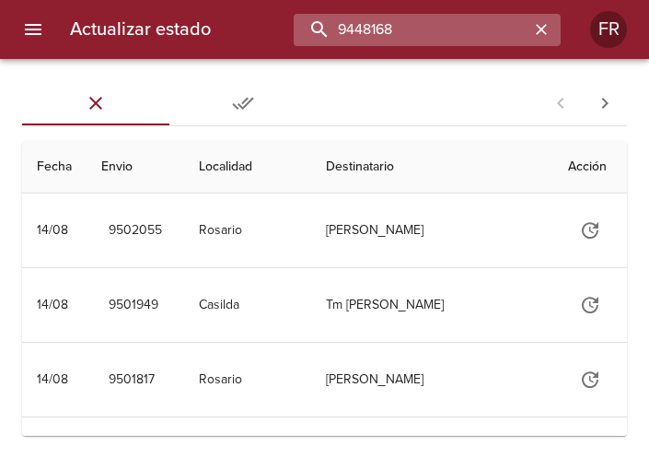
click at [498, 34] on input "9448168" at bounding box center [412, 30] width 236 height 32
click at [496, 31] on input "9448168" at bounding box center [412, 30] width 236 height 32
type input "9448168"
click at [496, 31] on input "9448168" at bounding box center [412, 30] width 236 height 32
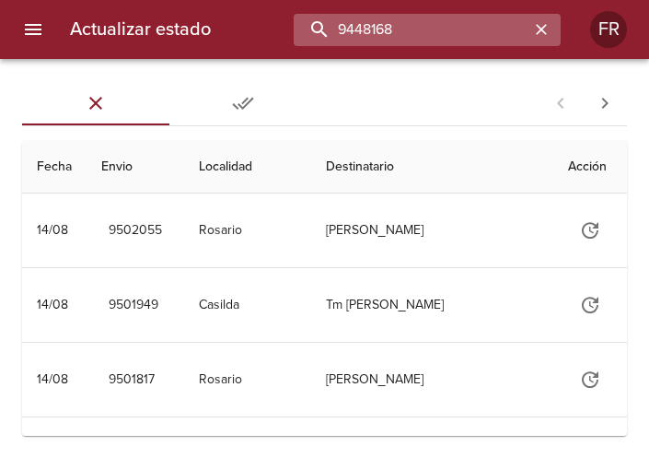
click at [500, 30] on input "9448168" at bounding box center [412, 30] width 236 height 32
click at [431, 45] on input "9448168" at bounding box center [412, 30] width 236 height 32
click at [379, 40] on input "9448168" at bounding box center [412, 30] width 236 height 32
click at [453, 41] on input "9448168" at bounding box center [412, 30] width 236 height 32
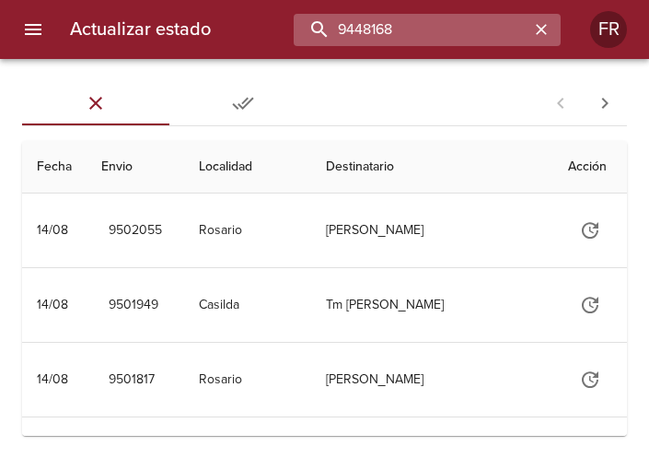
click at [386, 28] on input "9448168" at bounding box center [412, 30] width 236 height 32
click at [437, 26] on input "9448168" at bounding box center [412, 30] width 236 height 32
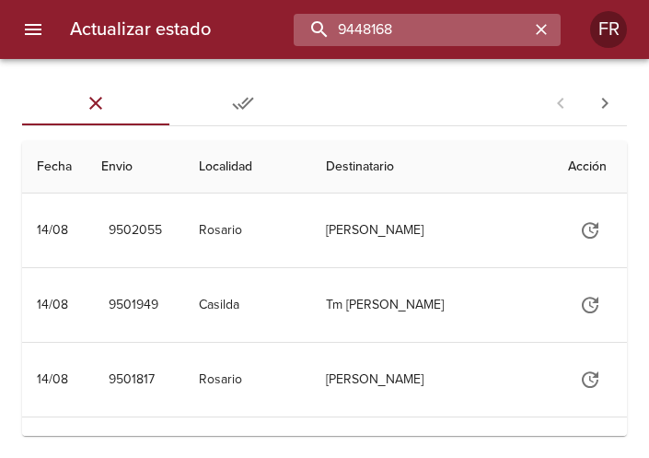
click at [474, 29] on input "9448168" at bounding box center [412, 30] width 236 height 32
click at [499, 37] on input "9448168" at bounding box center [412, 30] width 236 height 32
click at [370, 27] on input "9448168" at bounding box center [412, 30] width 236 height 32
click at [420, 32] on input "9448168" at bounding box center [412, 30] width 236 height 32
click at [436, 29] on input "buscar" at bounding box center [412, 30] width 236 height 32
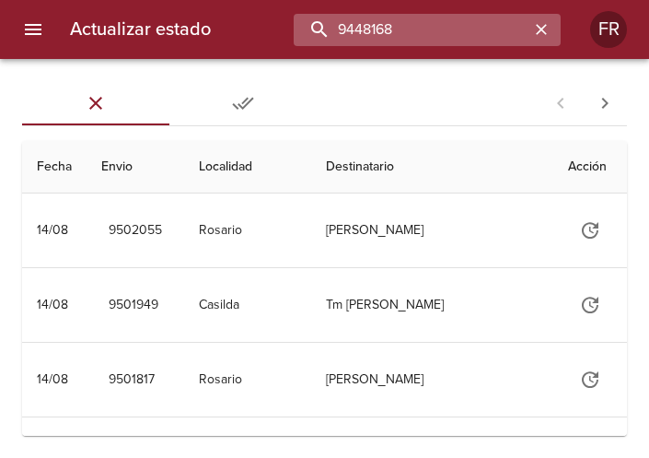
type input "9448168"
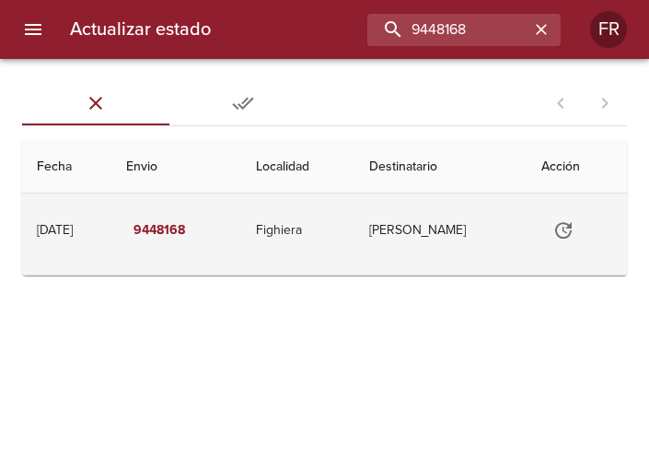
click at [562, 217] on button "Tabla de envíos del cliente" at bounding box center [564, 230] width 44 height 44
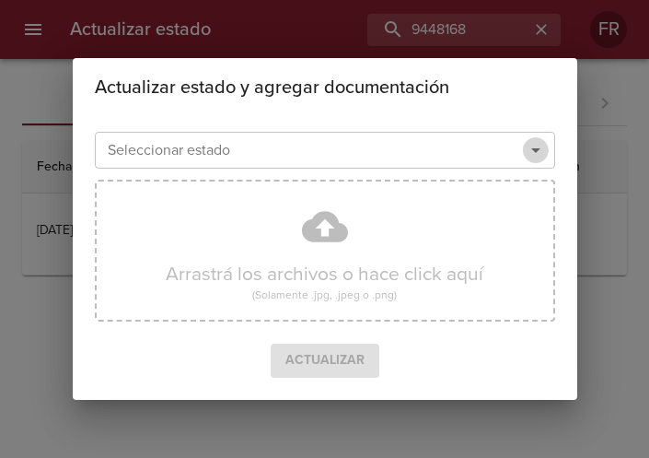
click at [536, 152] on icon "Abrir" at bounding box center [535, 150] width 9 height 5
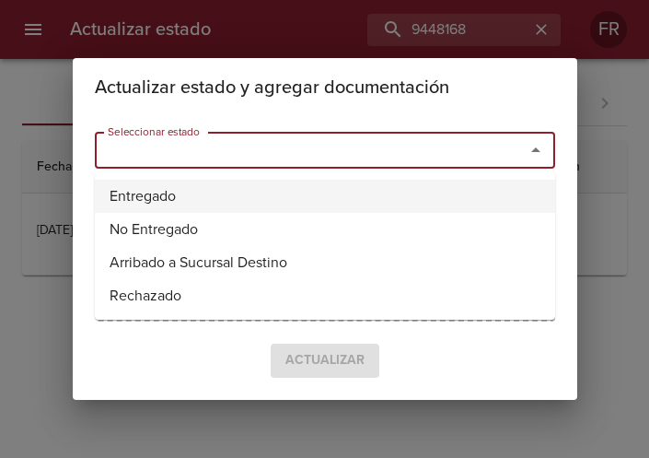
click at [309, 199] on li "Entregado" at bounding box center [325, 196] width 461 height 33
type input "Entregado"
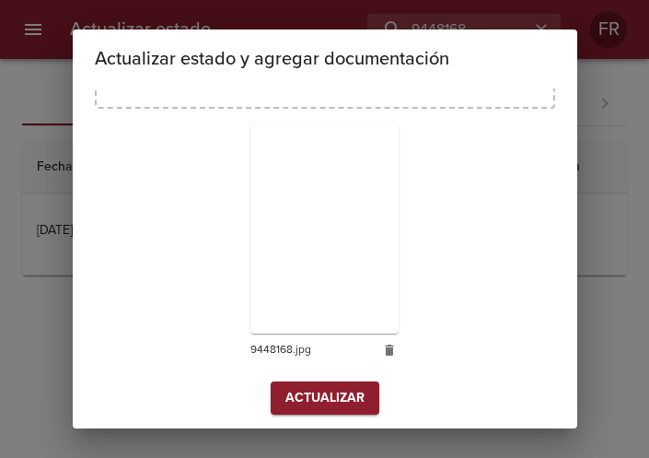
scroll to position [263, 0]
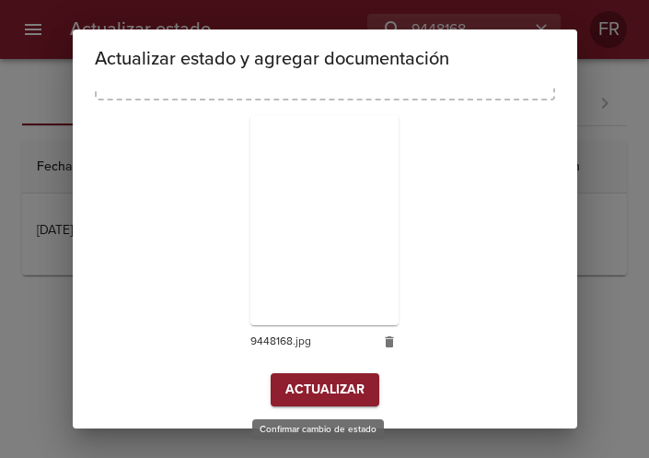
click at [345, 386] on span "Actualizar" at bounding box center [325, 390] width 79 height 23
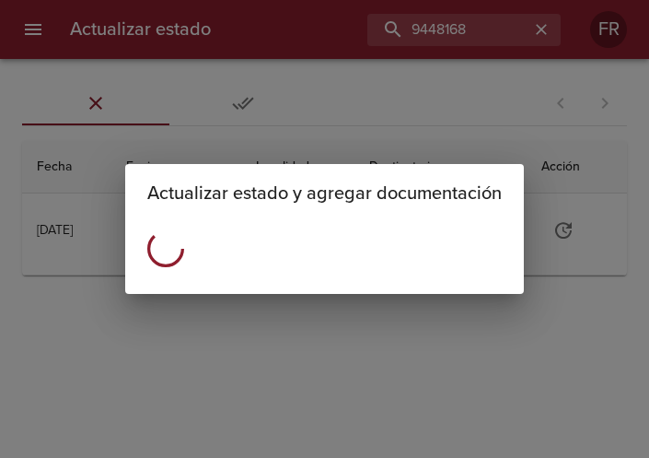
scroll to position [0, 0]
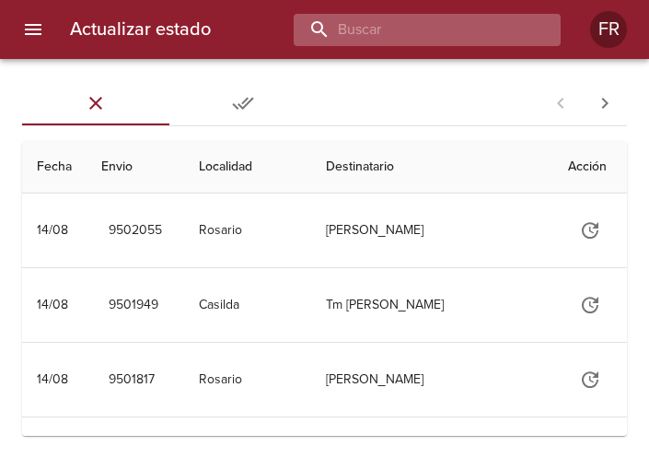
click at [448, 34] on input "buscar" at bounding box center [412, 30] width 236 height 32
type input "9424073"
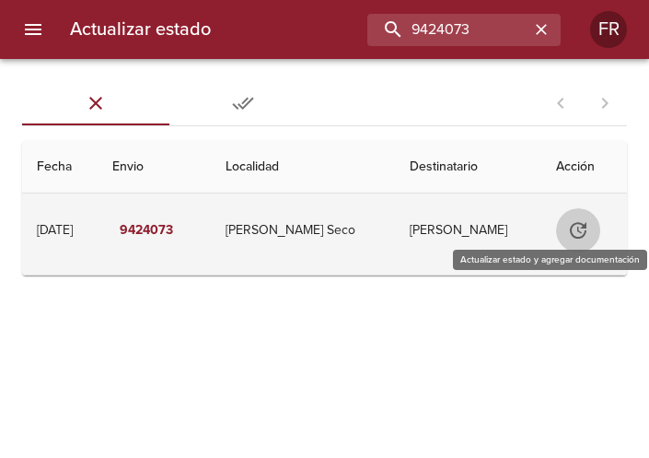
click at [564, 233] on button "Tabla de envíos del cliente" at bounding box center [578, 230] width 44 height 44
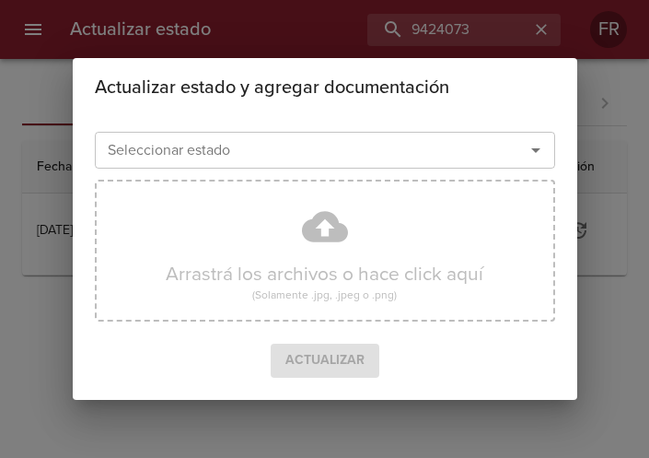
click at [531, 144] on icon "Abrir" at bounding box center [536, 150] width 22 height 22
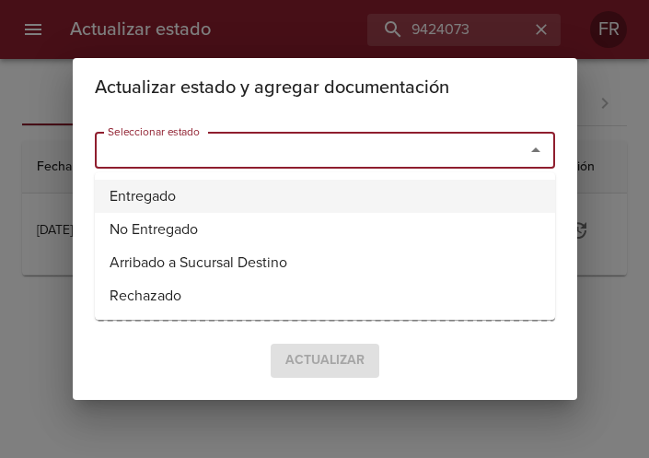
click at [294, 186] on li "Entregado" at bounding box center [325, 196] width 461 height 33
type input "Entregado"
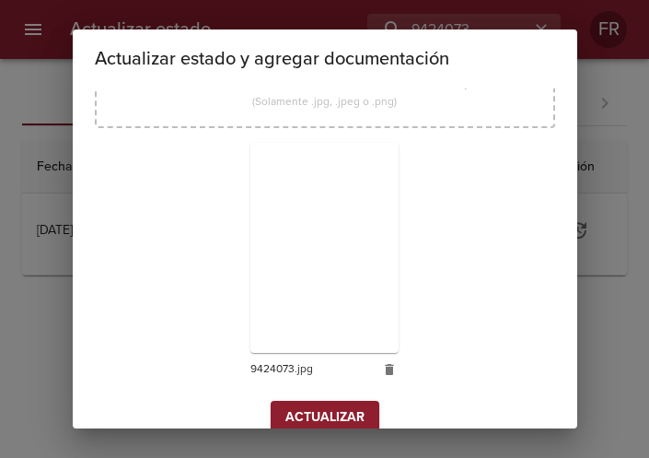
scroll to position [263, 0]
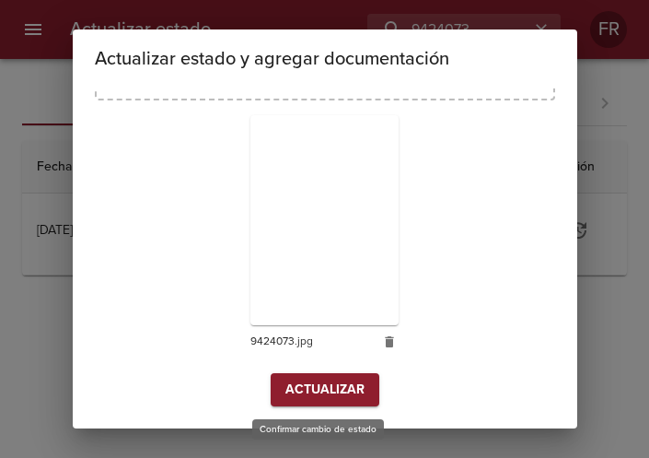
click at [286, 397] on span "Actualizar" at bounding box center [325, 390] width 79 height 23
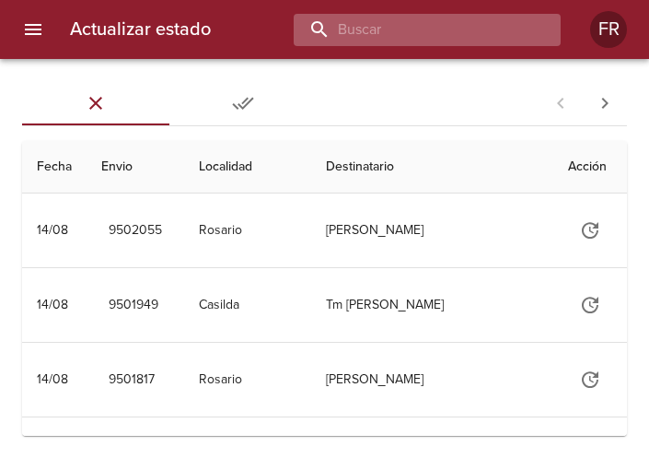
click at [457, 27] on input "buscar" at bounding box center [412, 30] width 236 height 32
type input "9446852"
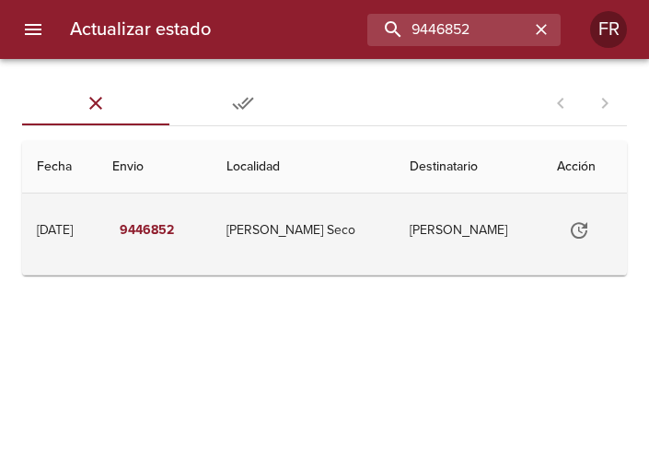
click at [569, 225] on icon "Tabla de envíos del cliente" at bounding box center [579, 230] width 22 height 22
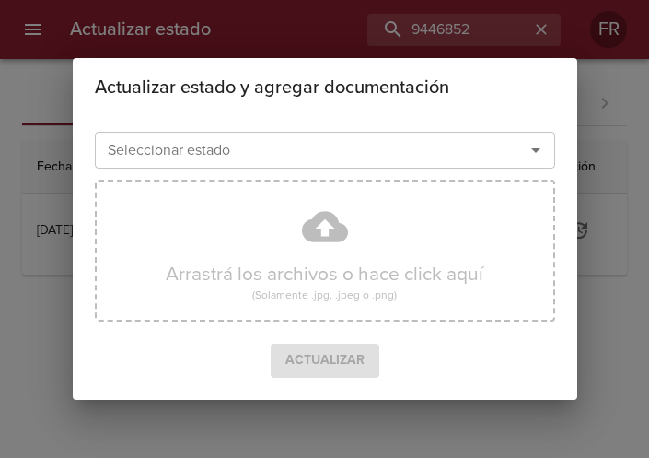
click at [543, 154] on icon "Abrir" at bounding box center [536, 150] width 22 height 22
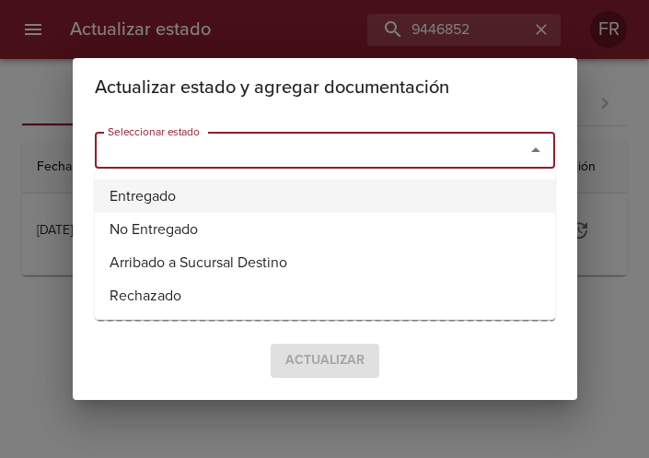
click at [213, 190] on li "Entregado" at bounding box center [325, 196] width 461 height 33
type input "Entregado"
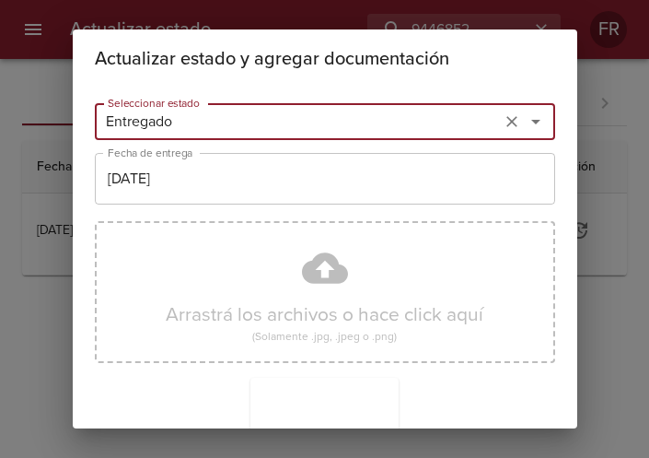
scroll to position [263, 0]
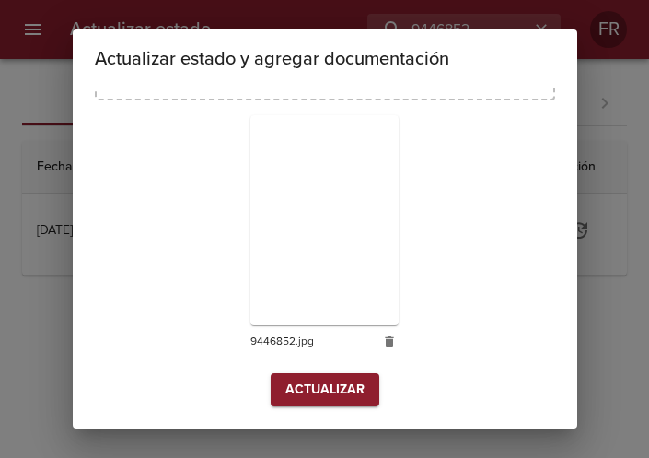
click at [326, 385] on span "Actualizar" at bounding box center [325, 390] width 79 height 23
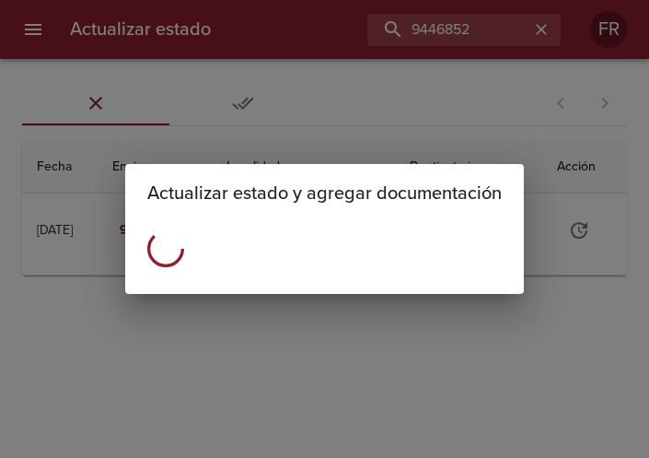
scroll to position [0, 0]
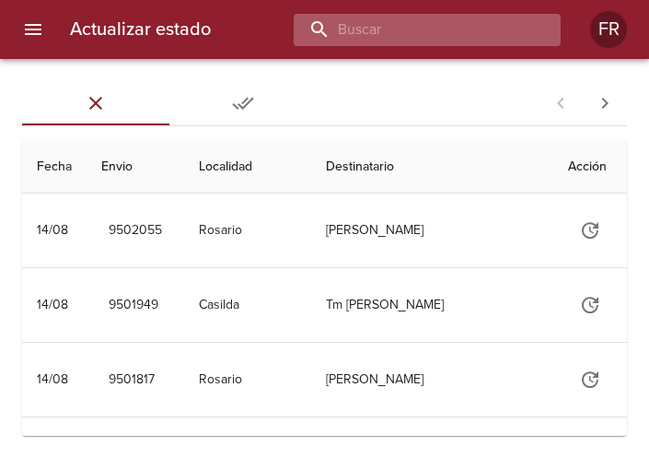
click at [461, 37] on input "buscar" at bounding box center [412, 30] width 236 height 32
type input "9481357"
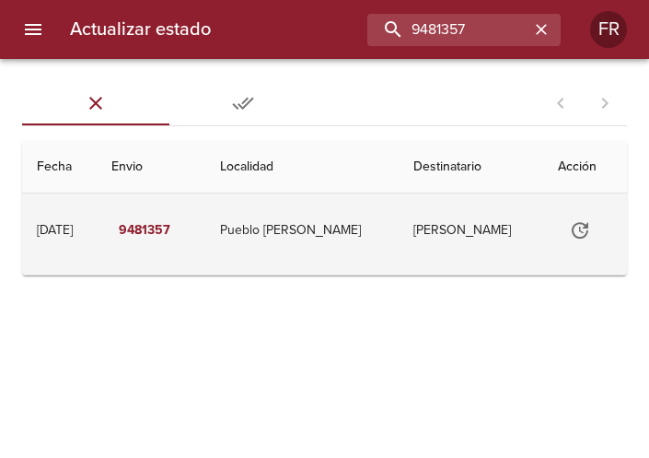
click at [569, 220] on icon "Tabla de envíos del cliente" at bounding box center [580, 230] width 22 height 22
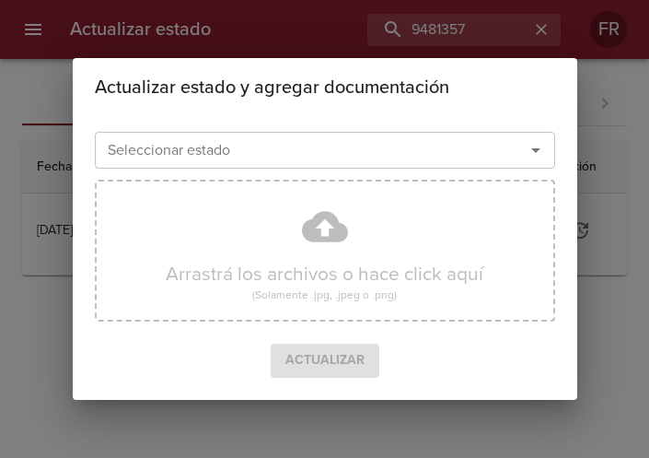
click at [529, 153] on icon "Abrir" at bounding box center [536, 150] width 22 height 22
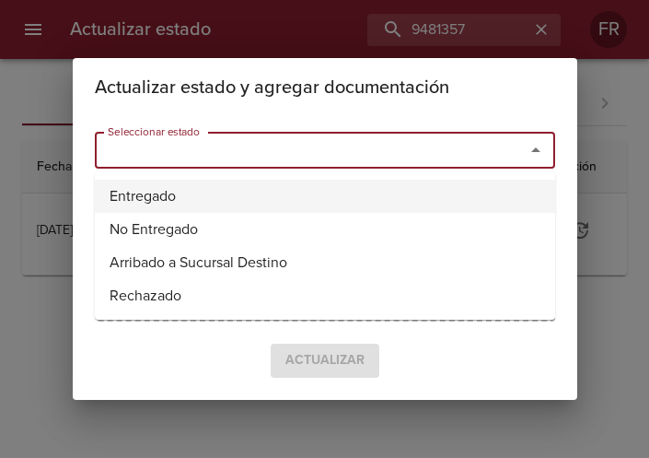
click at [217, 190] on li "Entregado" at bounding box center [325, 196] width 461 height 33
type input "Entregado"
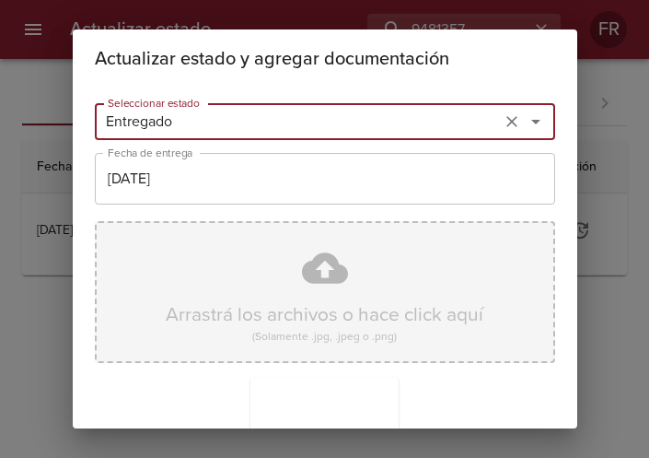
scroll to position [263, 0]
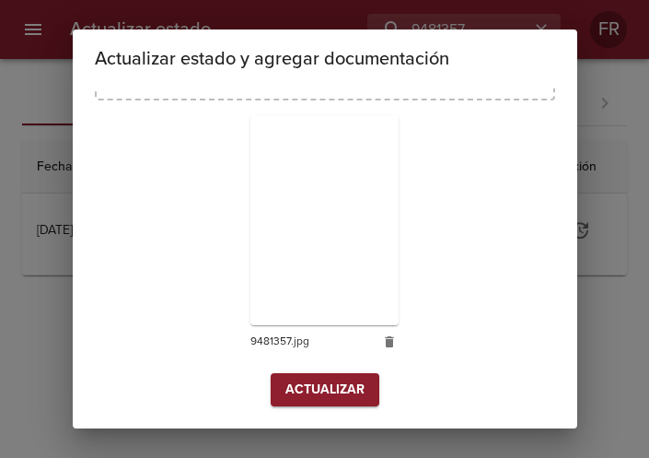
click at [313, 374] on button "Actualizar" at bounding box center [325, 390] width 109 height 34
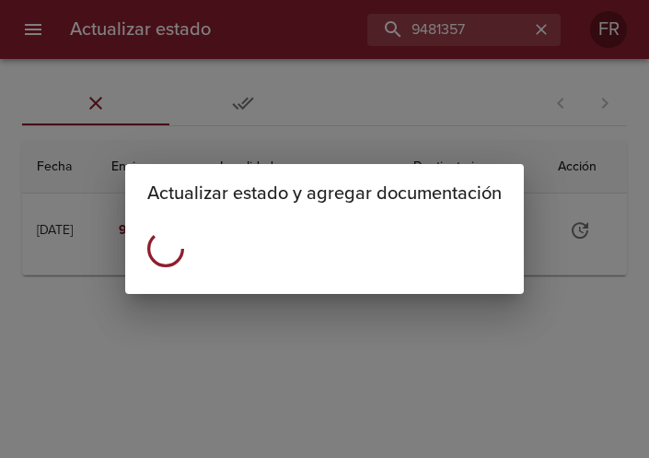
scroll to position [0, 0]
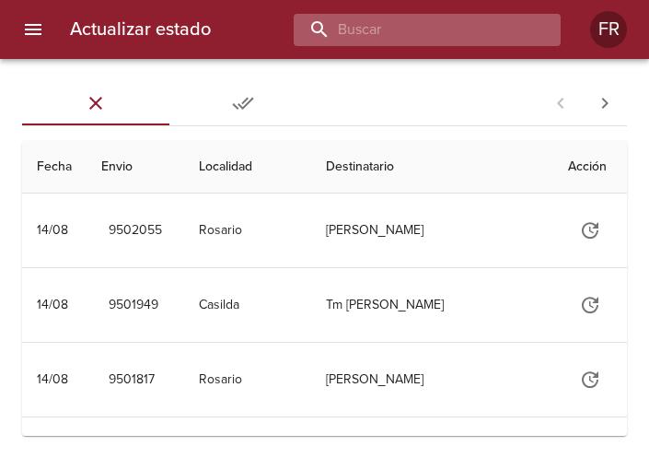
click at [432, 28] on input "buscar" at bounding box center [412, 30] width 236 height 32
type input "9460091"
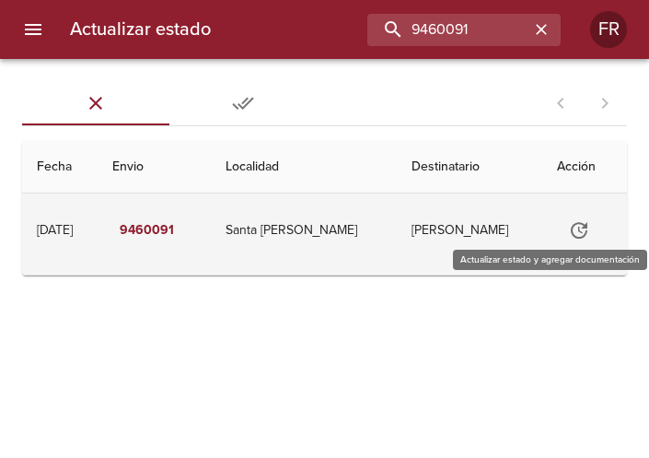
click at [568, 225] on icon "Tabla de envíos del cliente" at bounding box center [579, 230] width 22 height 22
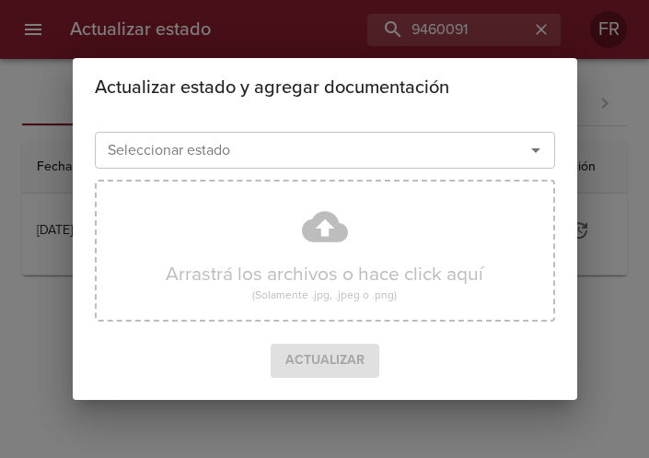
click at [531, 153] on icon "Abrir" at bounding box center [536, 150] width 22 height 22
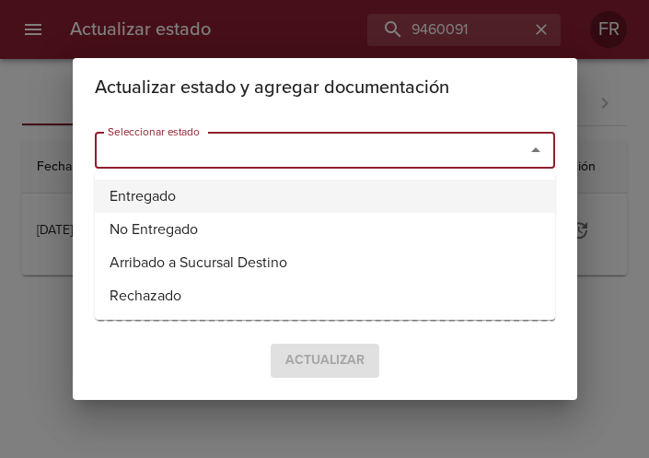
click at [302, 184] on li "Entregado" at bounding box center [325, 196] width 461 height 33
type input "Entregado"
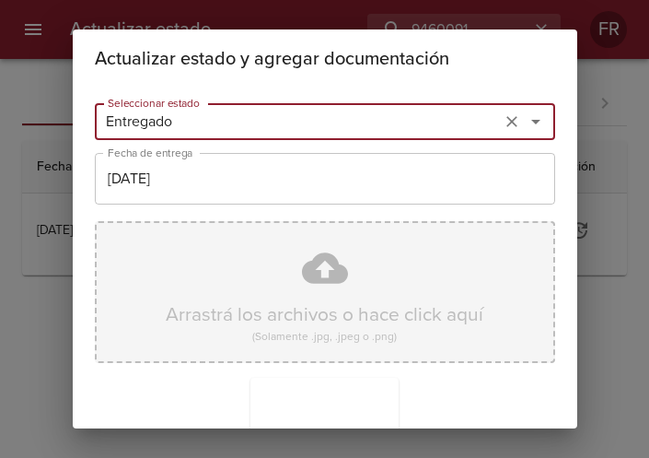
scroll to position [263, 0]
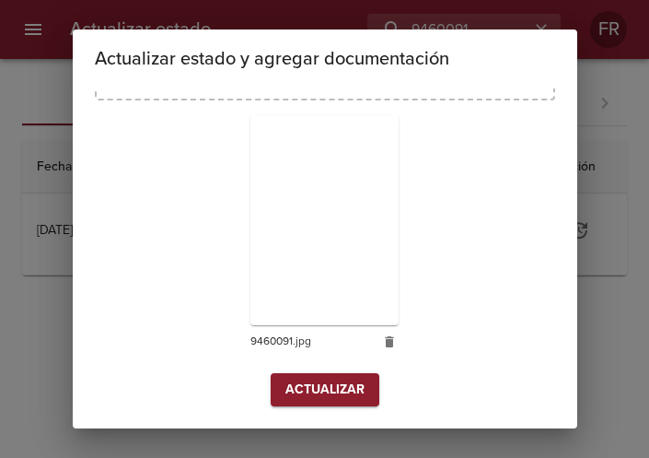
click at [309, 381] on span "Actualizar" at bounding box center [325, 390] width 79 height 23
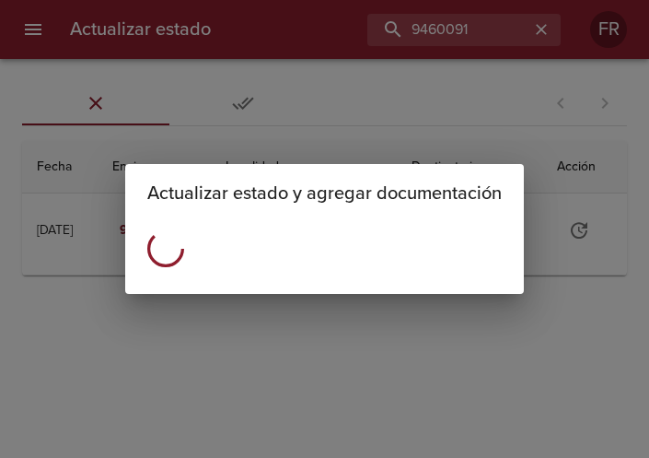
scroll to position [0, 0]
